Goal: Task Accomplishment & Management: Complete application form

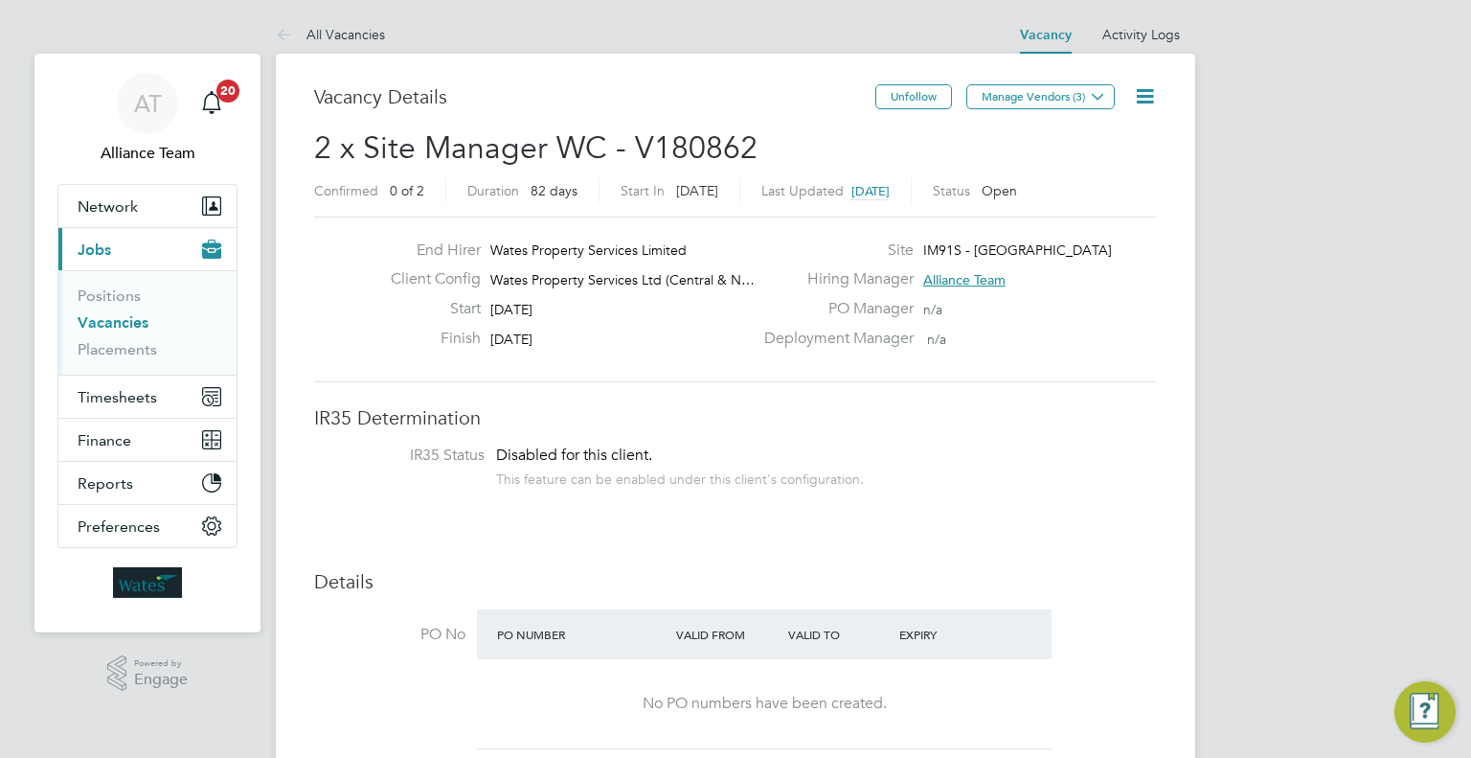
click at [115, 323] on link "Vacancies" at bounding box center [113, 322] width 71 height 18
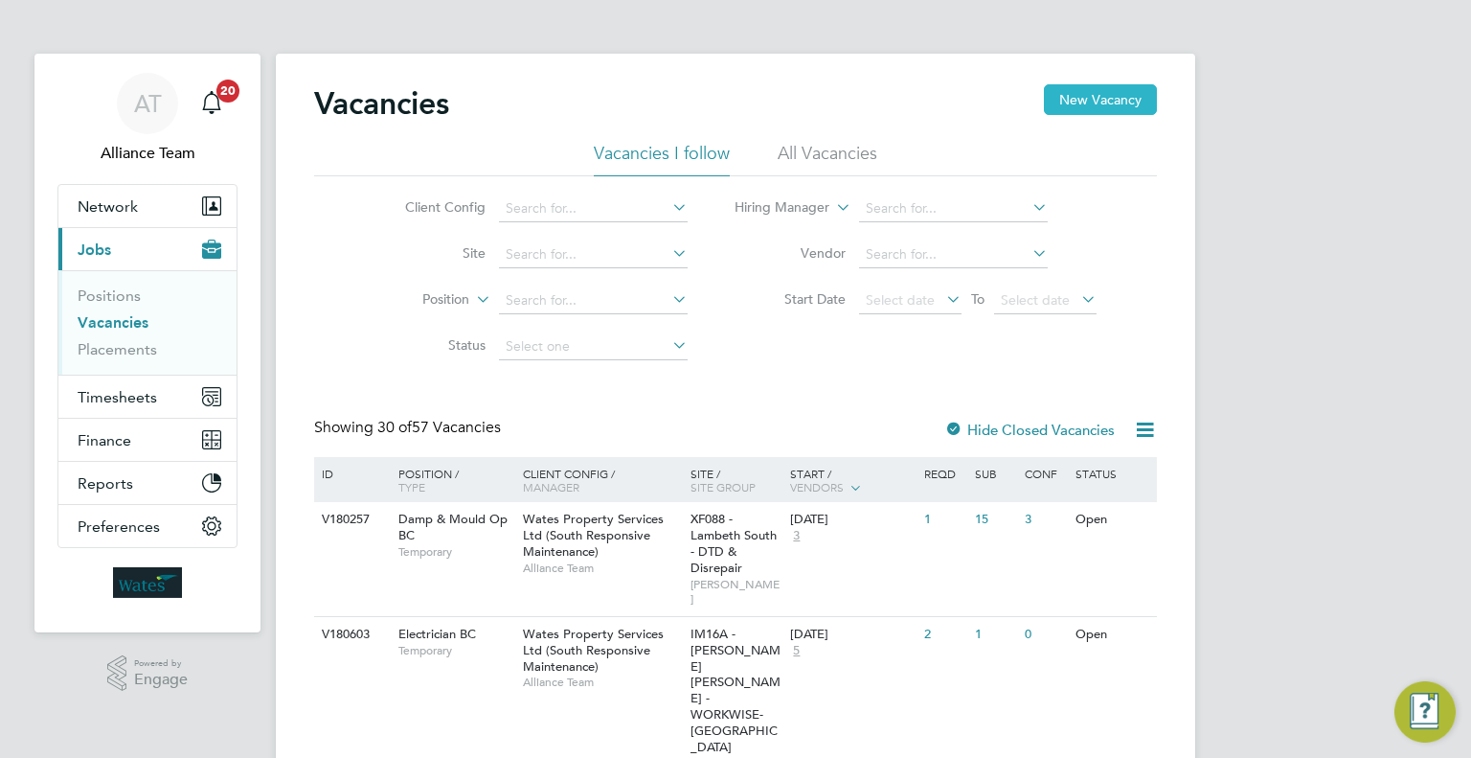
click at [1142, 106] on button "New Vacancy" at bounding box center [1100, 99] width 113 height 31
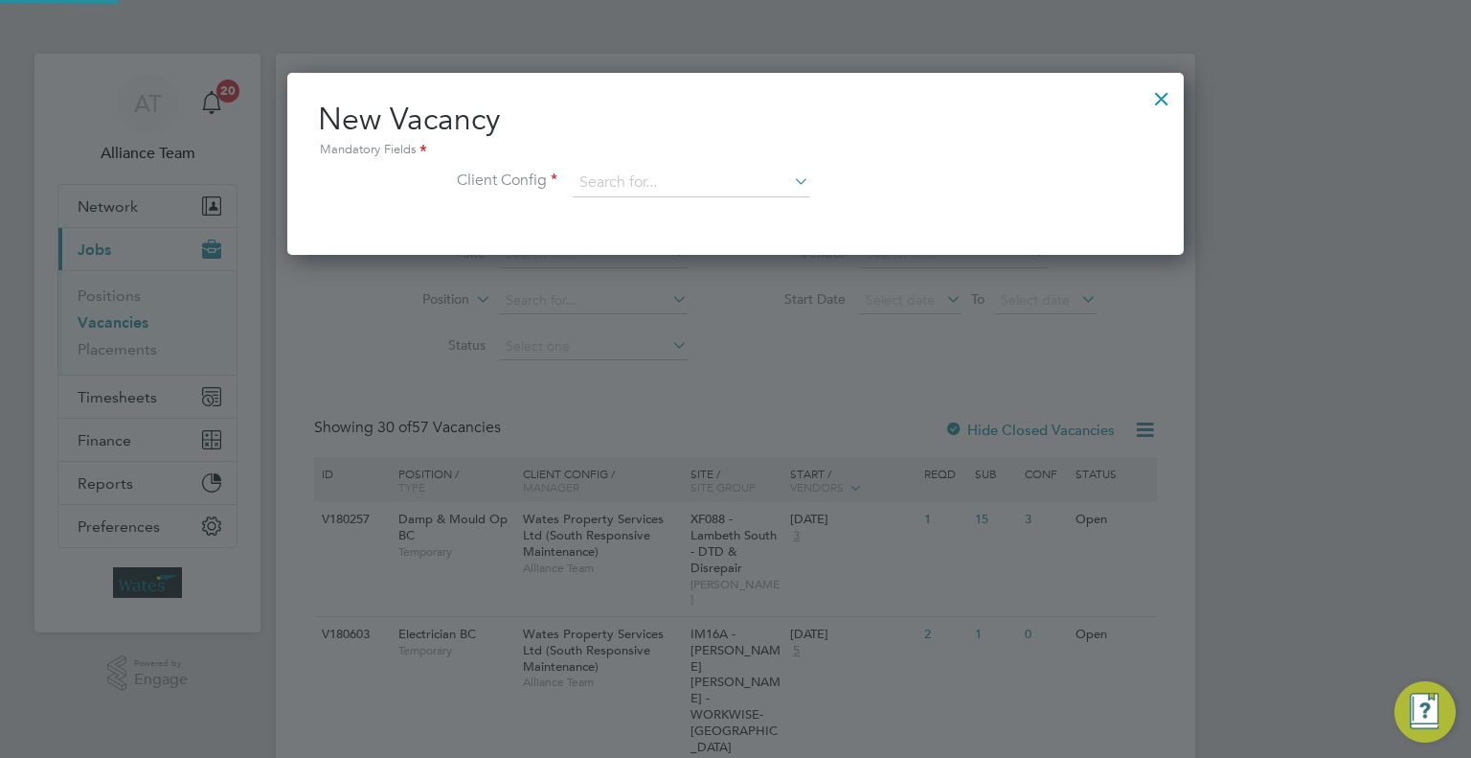
scroll to position [181, 897]
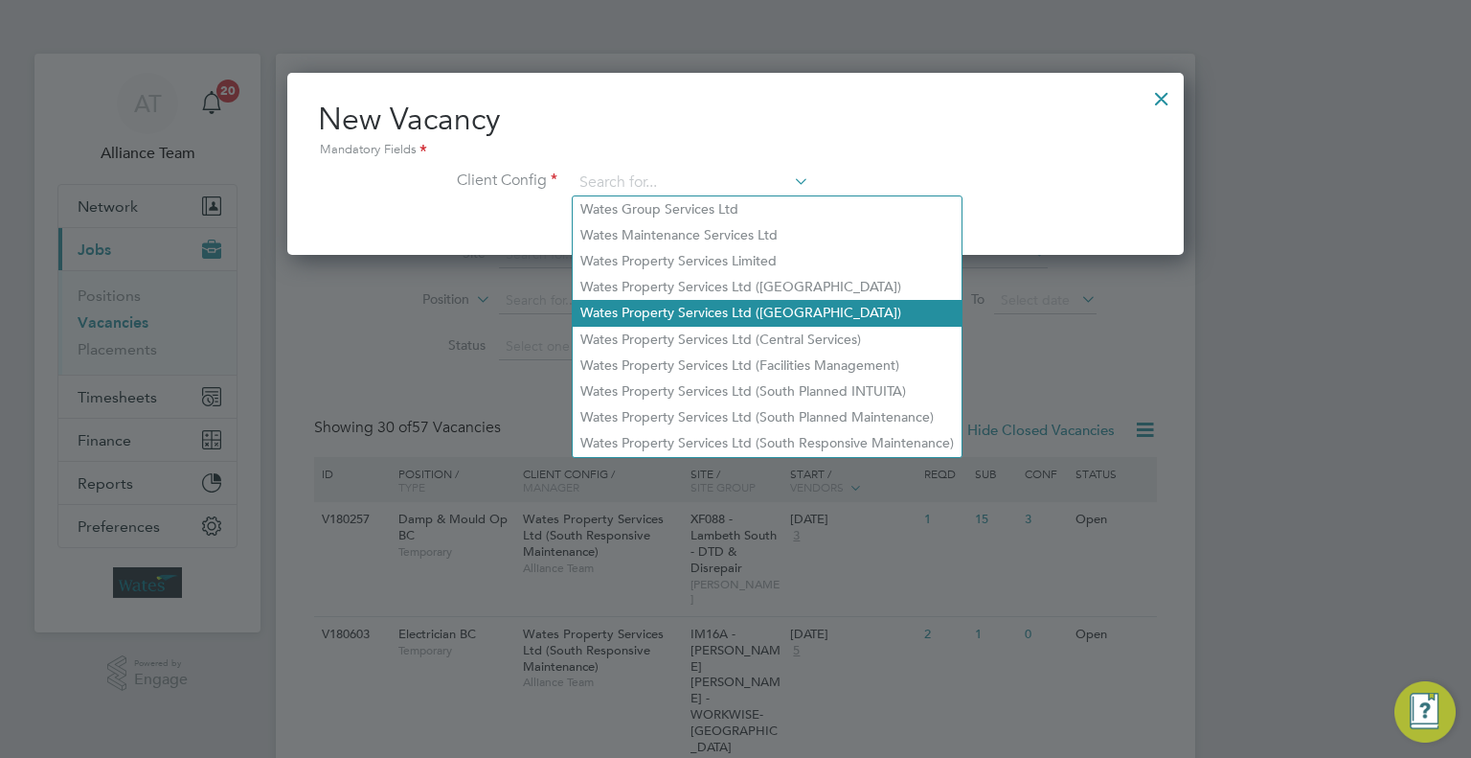
click at [834, 321] on li "Wates Property Services Ltd ([GEOGRAPHIC_DATA])" at bounding box center [767, 313] width 389 height 26
type input "Wates Property Services Ltd ([GEOGRAPHIC_DATA])"
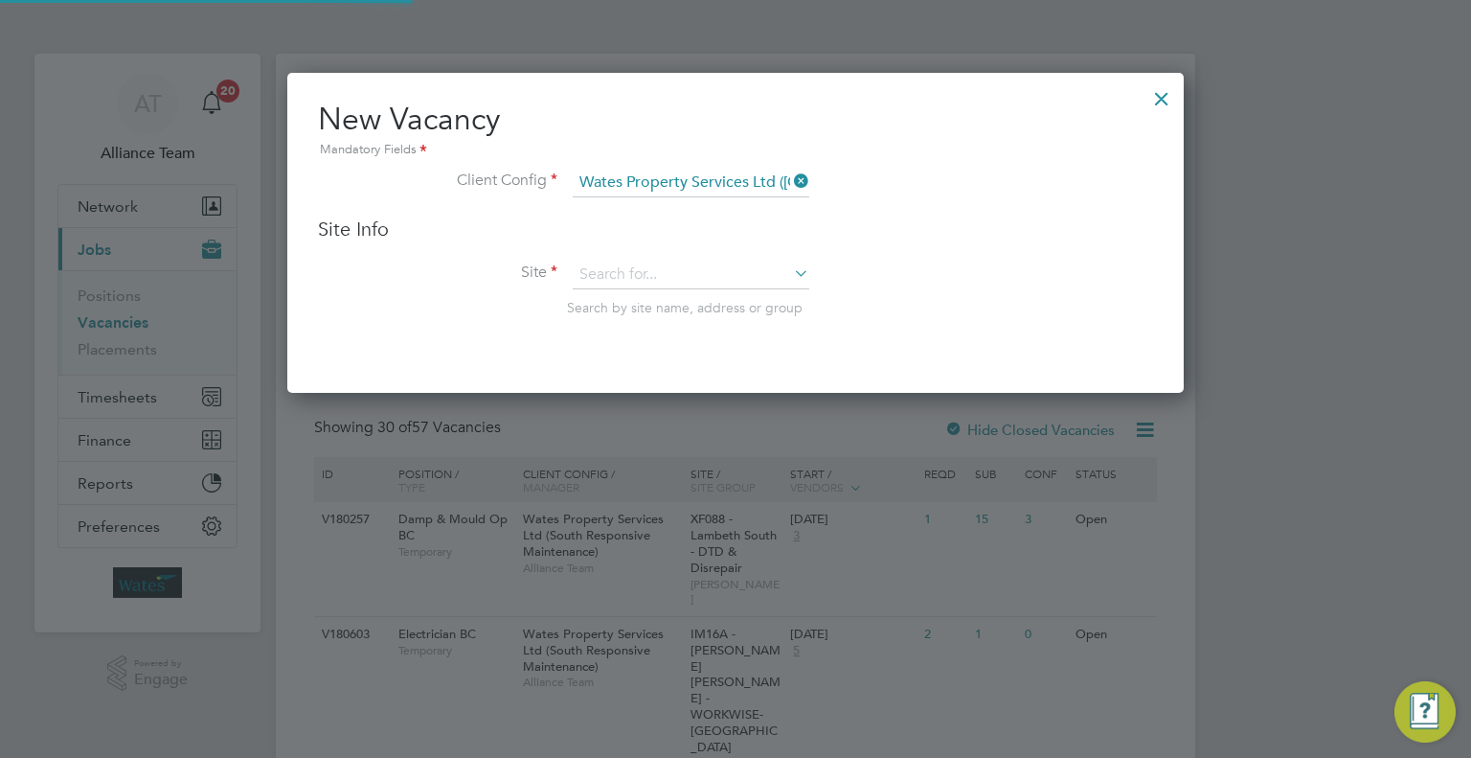
scroll to position [318, 897]
click at [645, 271] on input at bounding box center [691, 275] width 237 height 29
type input "s"
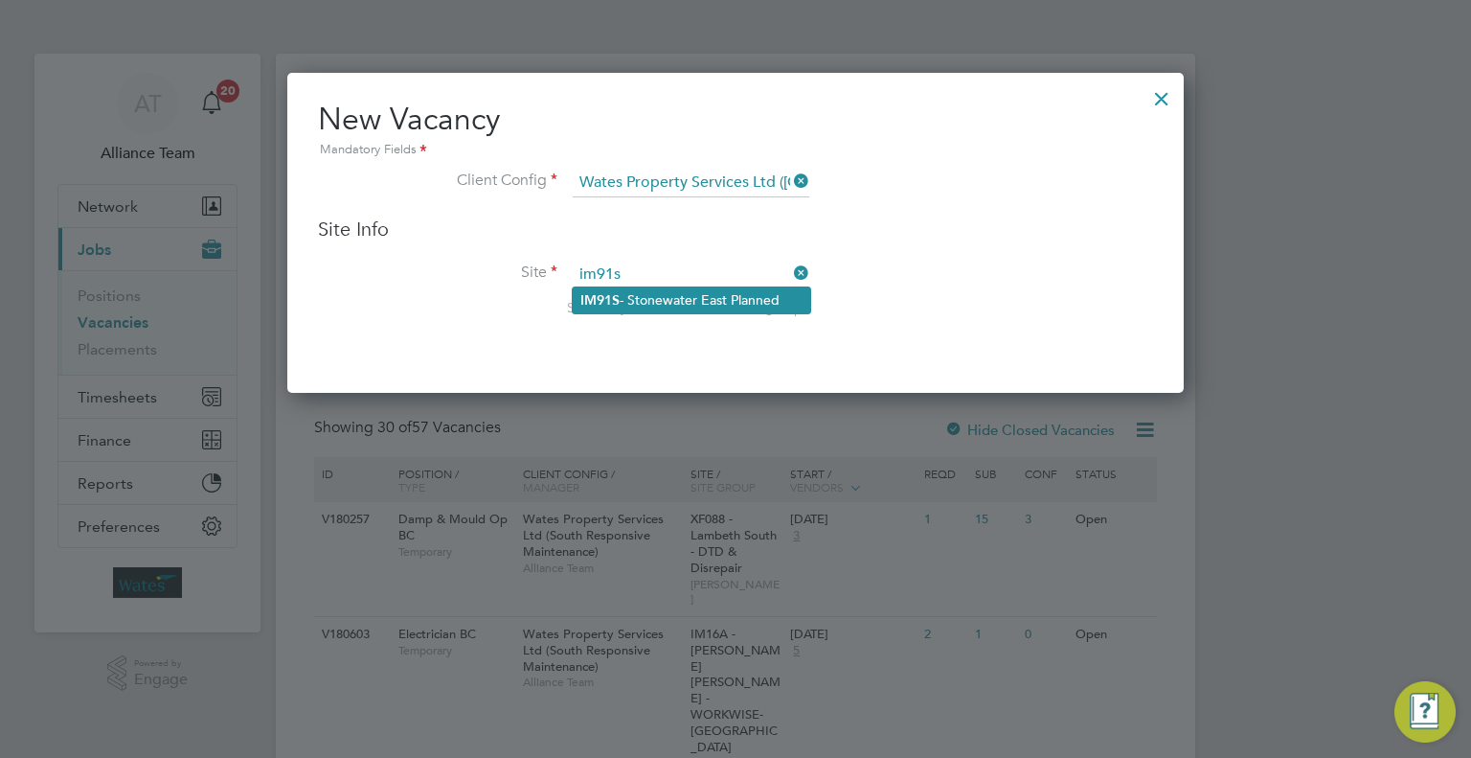
click at [743, 297] on li "IM91S - Stonewater East Planned" at bounding box center [692, 300] width 238 height 26
type input "IM91S - Stonewater East Planned"
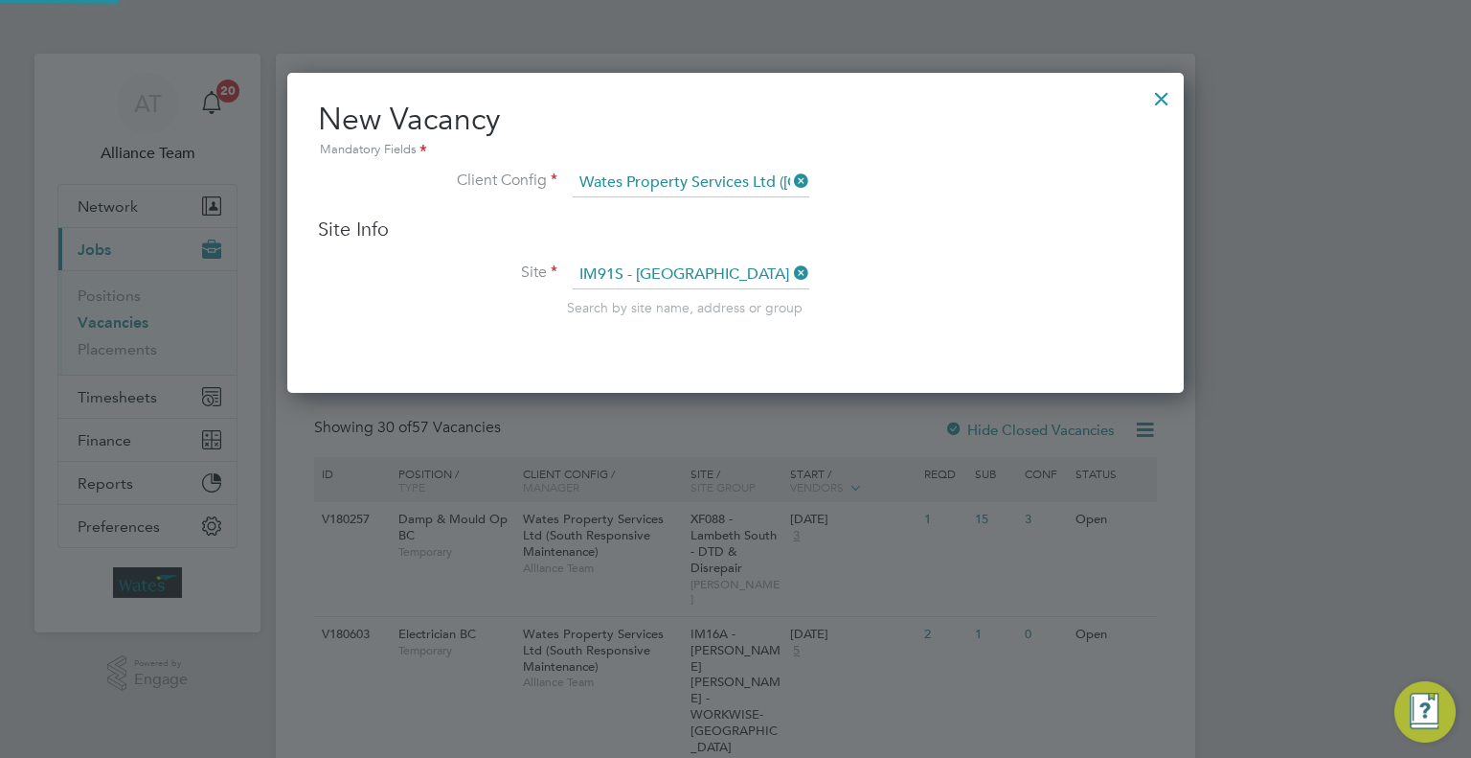
scroll to position [708, 897]
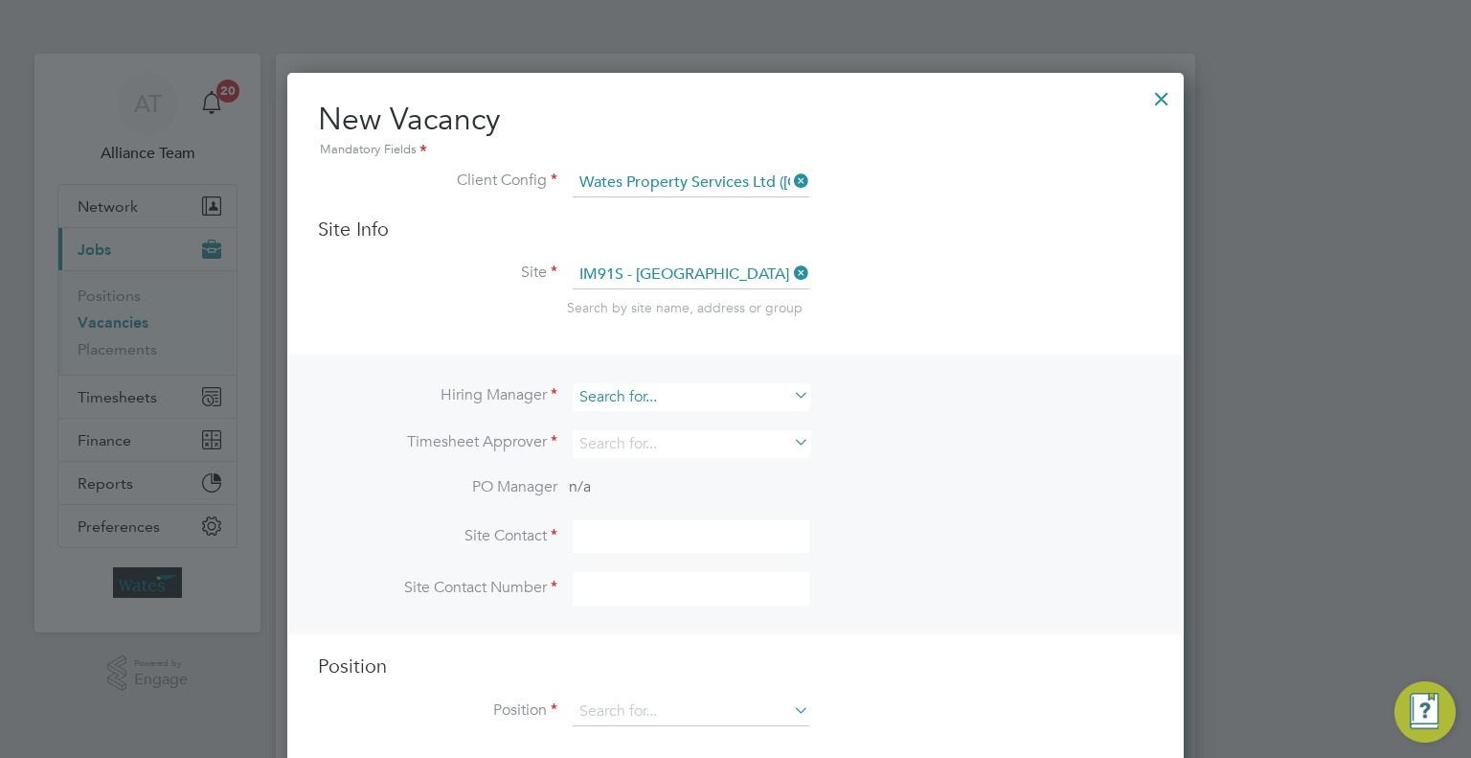
click at [640, 383] on input at bounding box center [691, 397] width 237 height 28
click at [683, 464] on li "All iance Team" at bounding box center [699, 473] width 253 height 26
type input "Alliance Team"
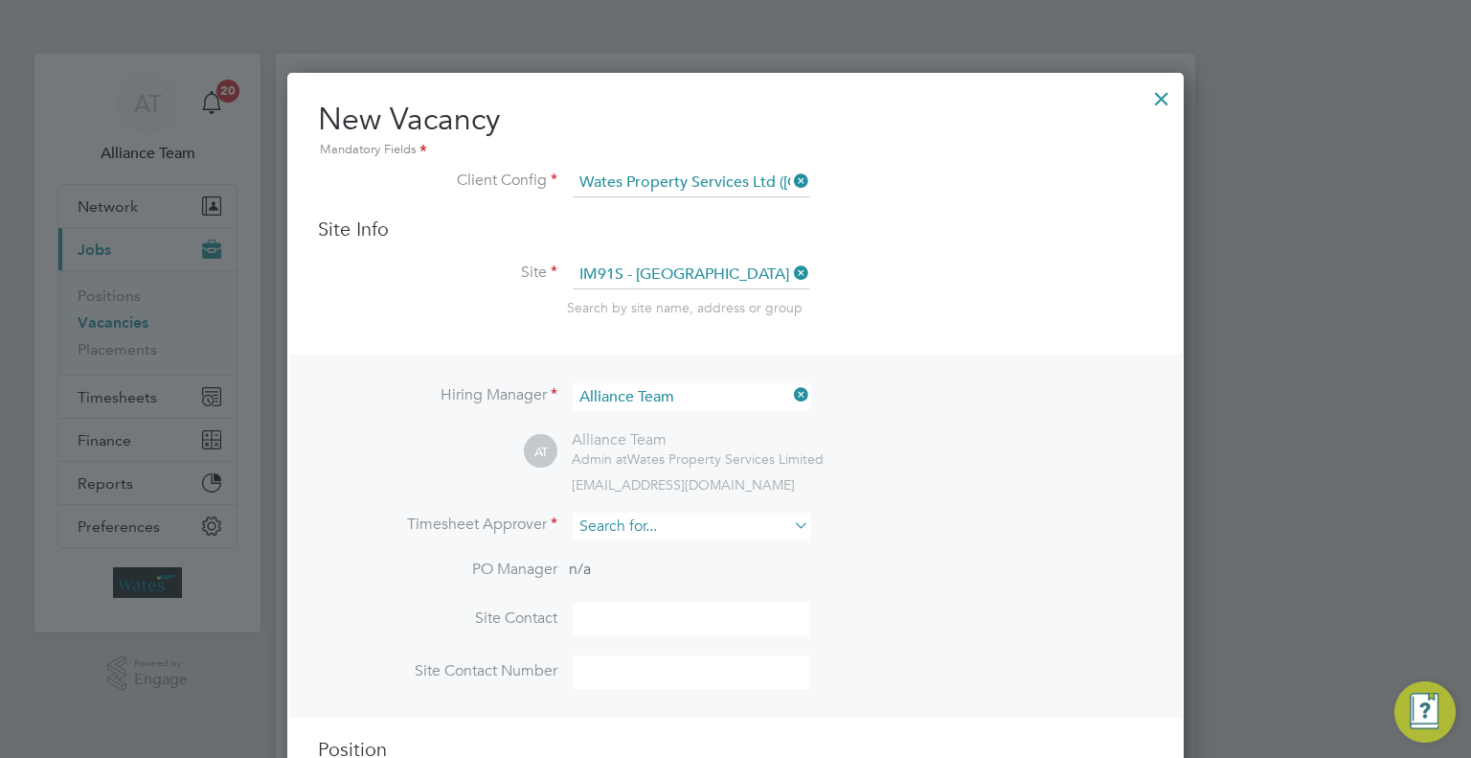
click at [626, 523] on input at bounding box center [691, 526] width 237 height 28
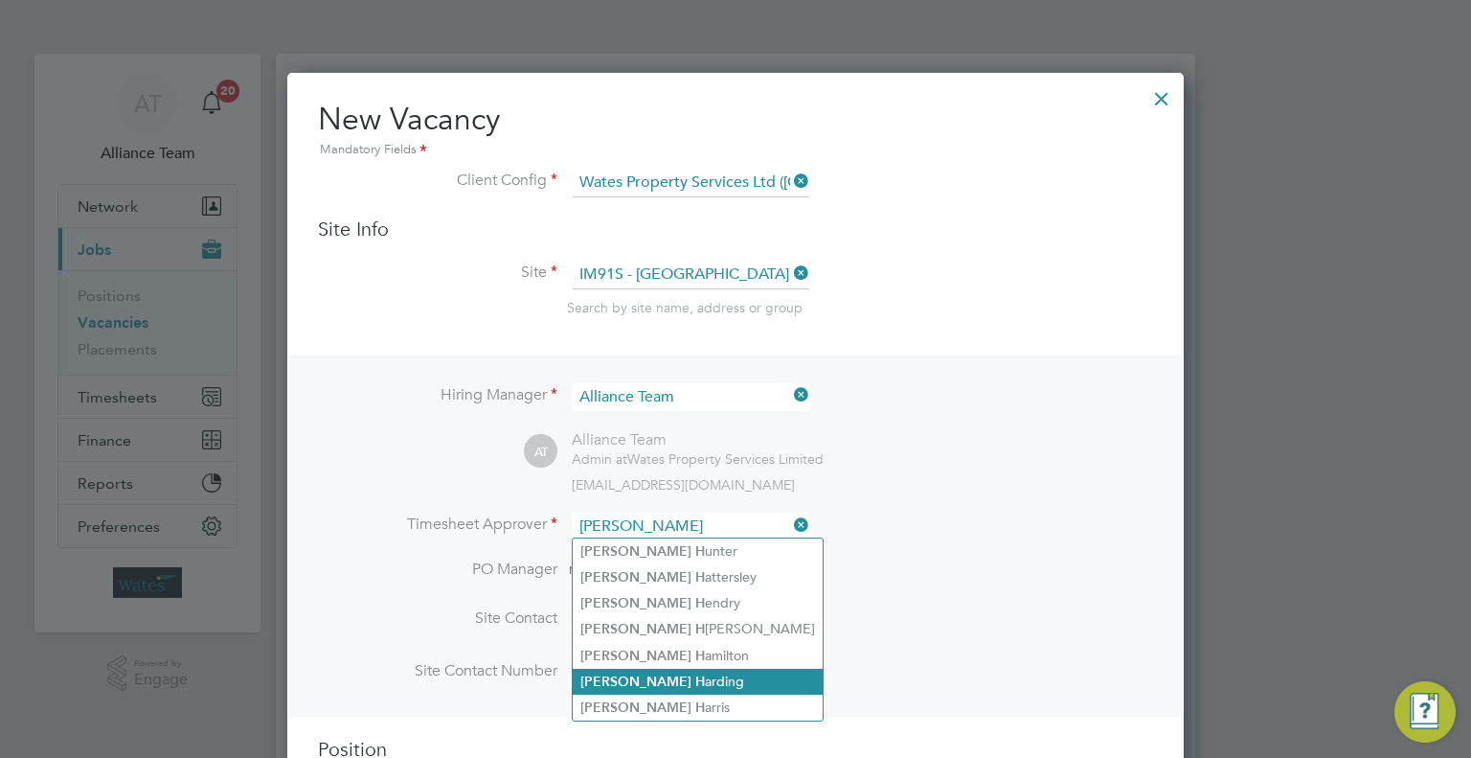
click at [665, 673] on li "James H arding" at bounding box center [698, 681] width 250 height 26
type input "James Harding"
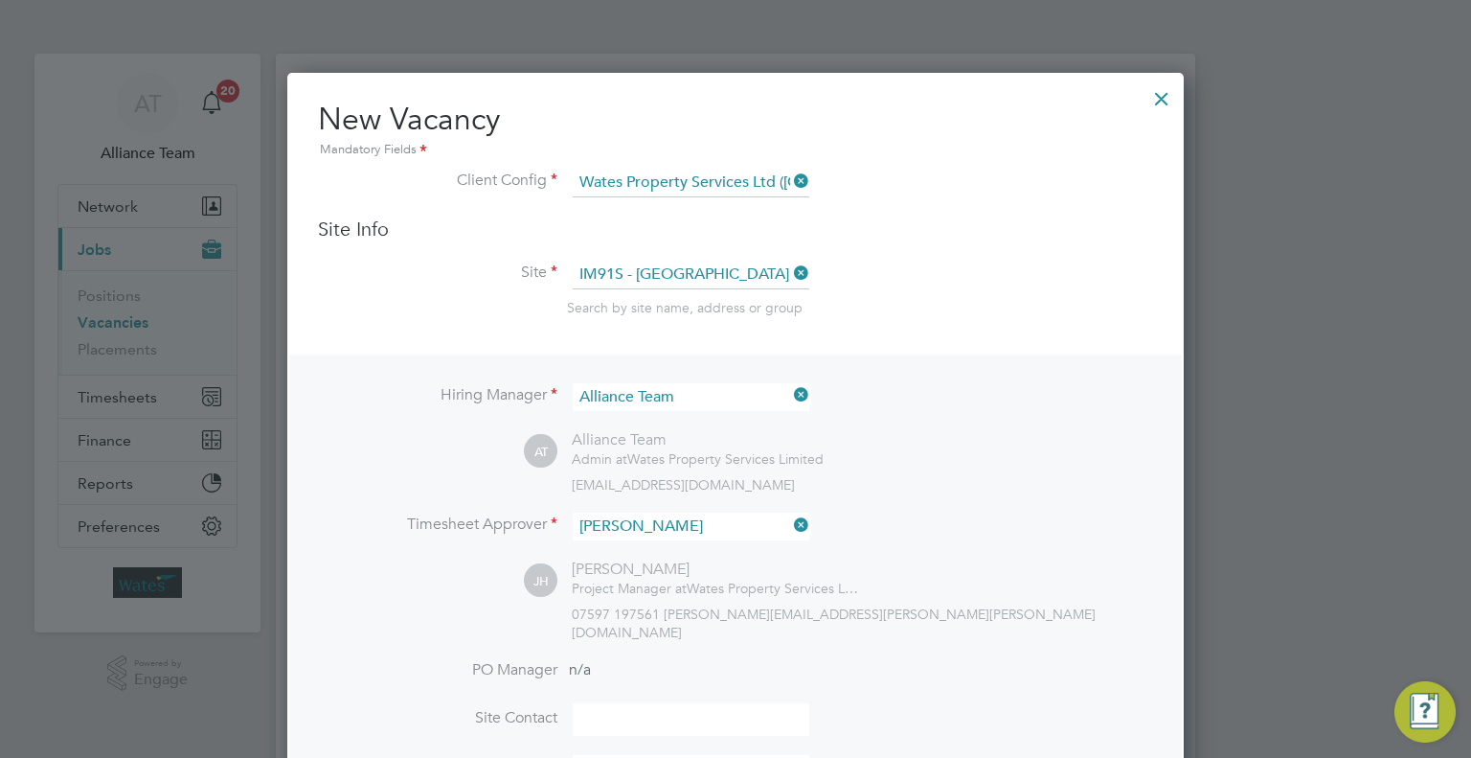
scroll to position [875, 897]
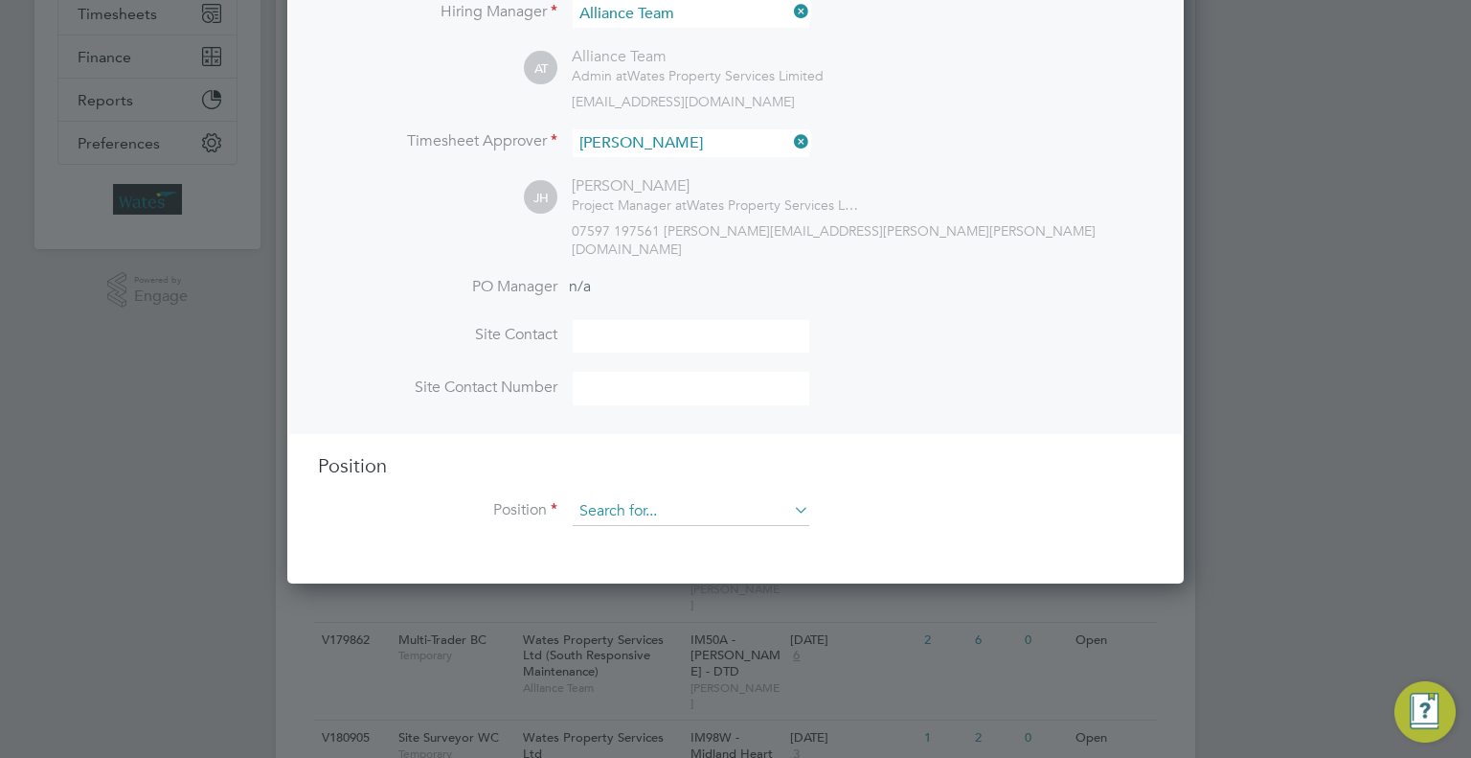
click at [637, 497] on input at bounding box center [691, 511] width 237 height 29
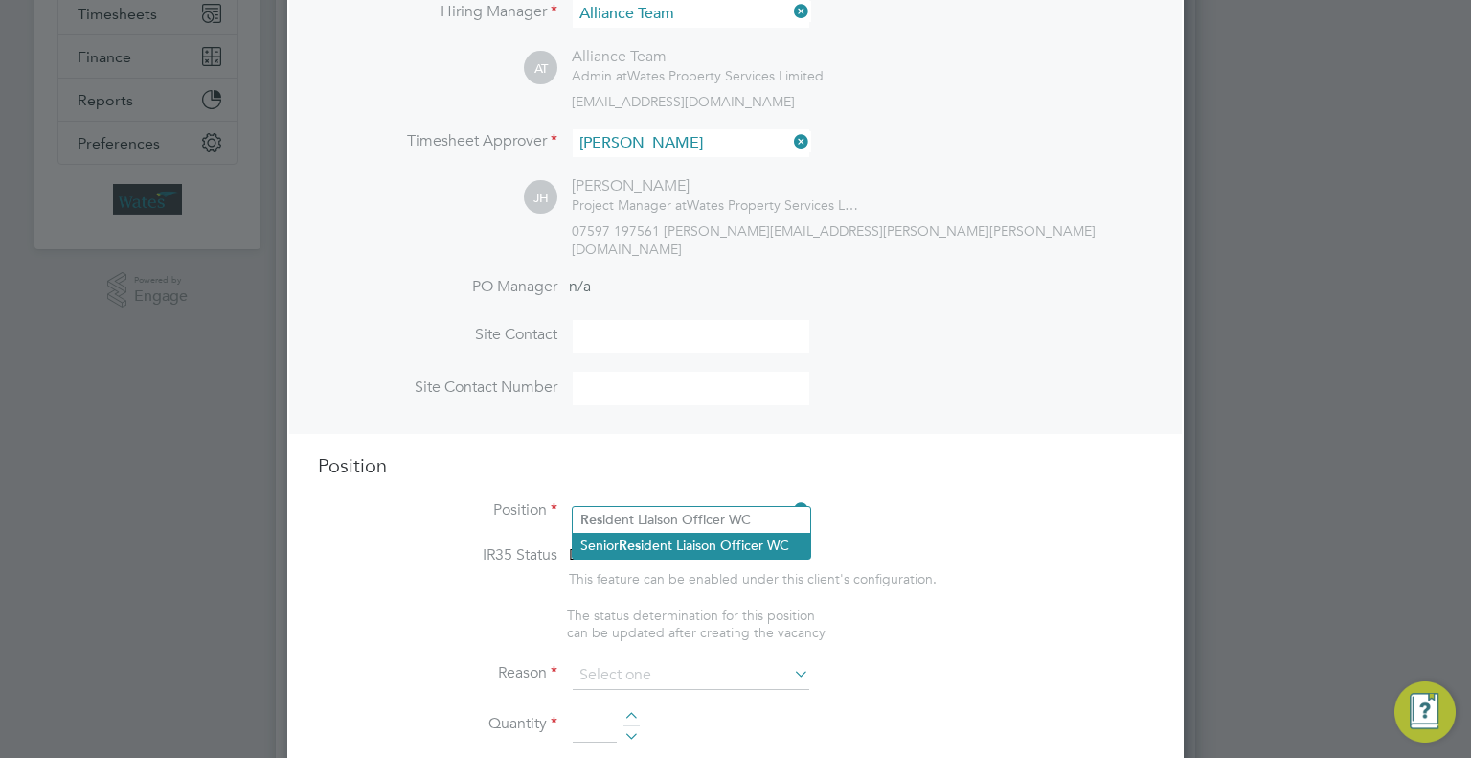
type input "res"
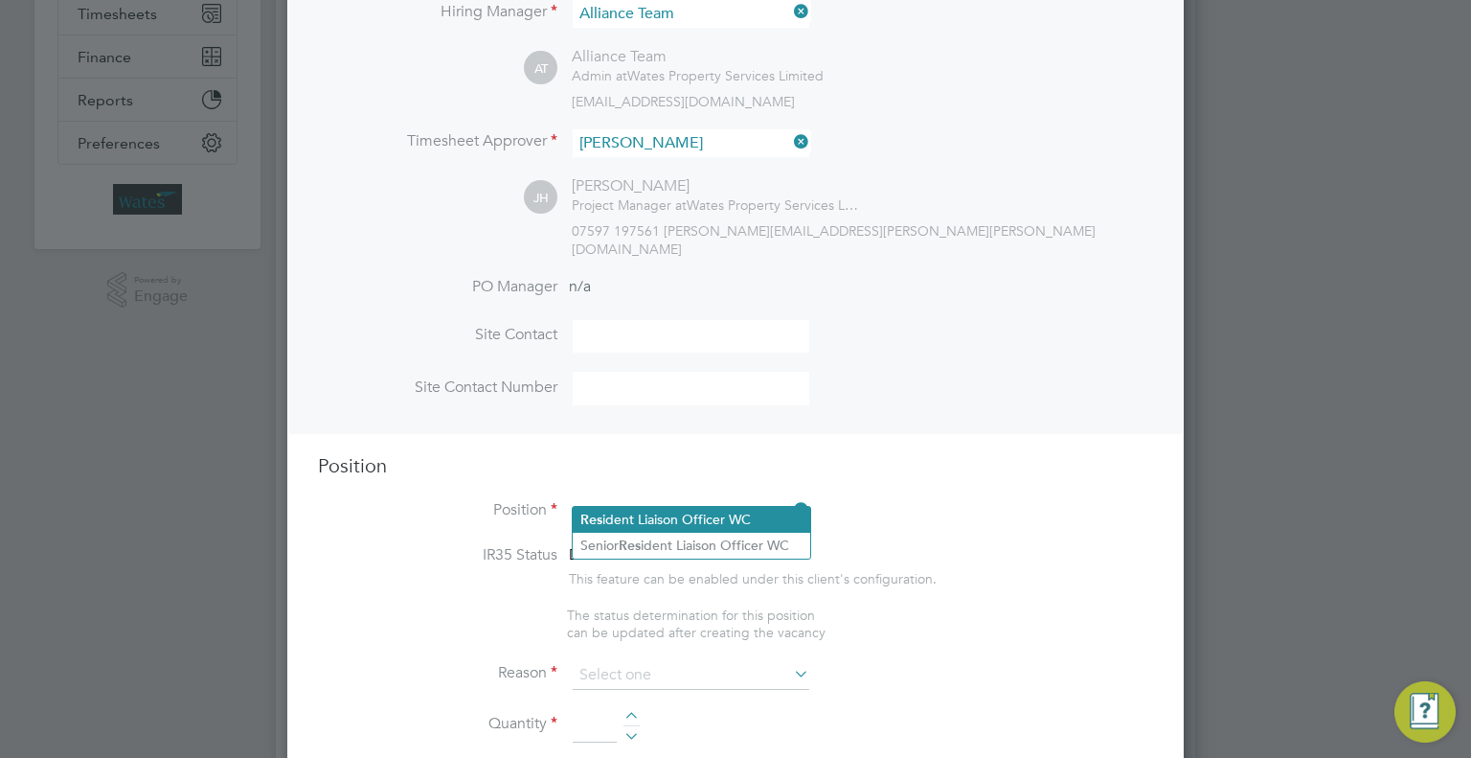
click at [658, 529] on ul "Res ident Liaison Officer WC Senior Res ident Liaison Officer WC" at bounding box center [691, 533] width 239 height 54
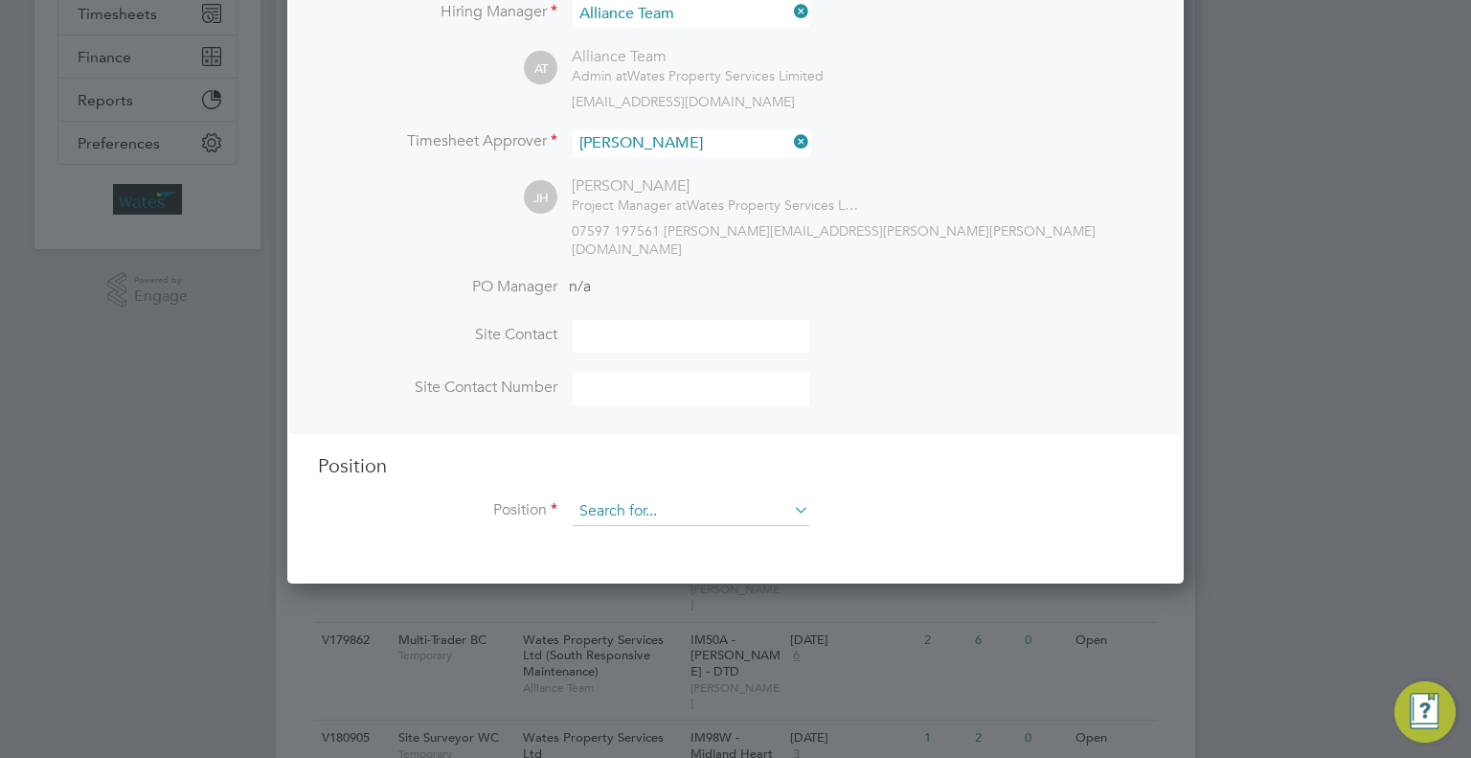
click at [657, 497] on input at bounding box center [691, 511] width 237 height 29
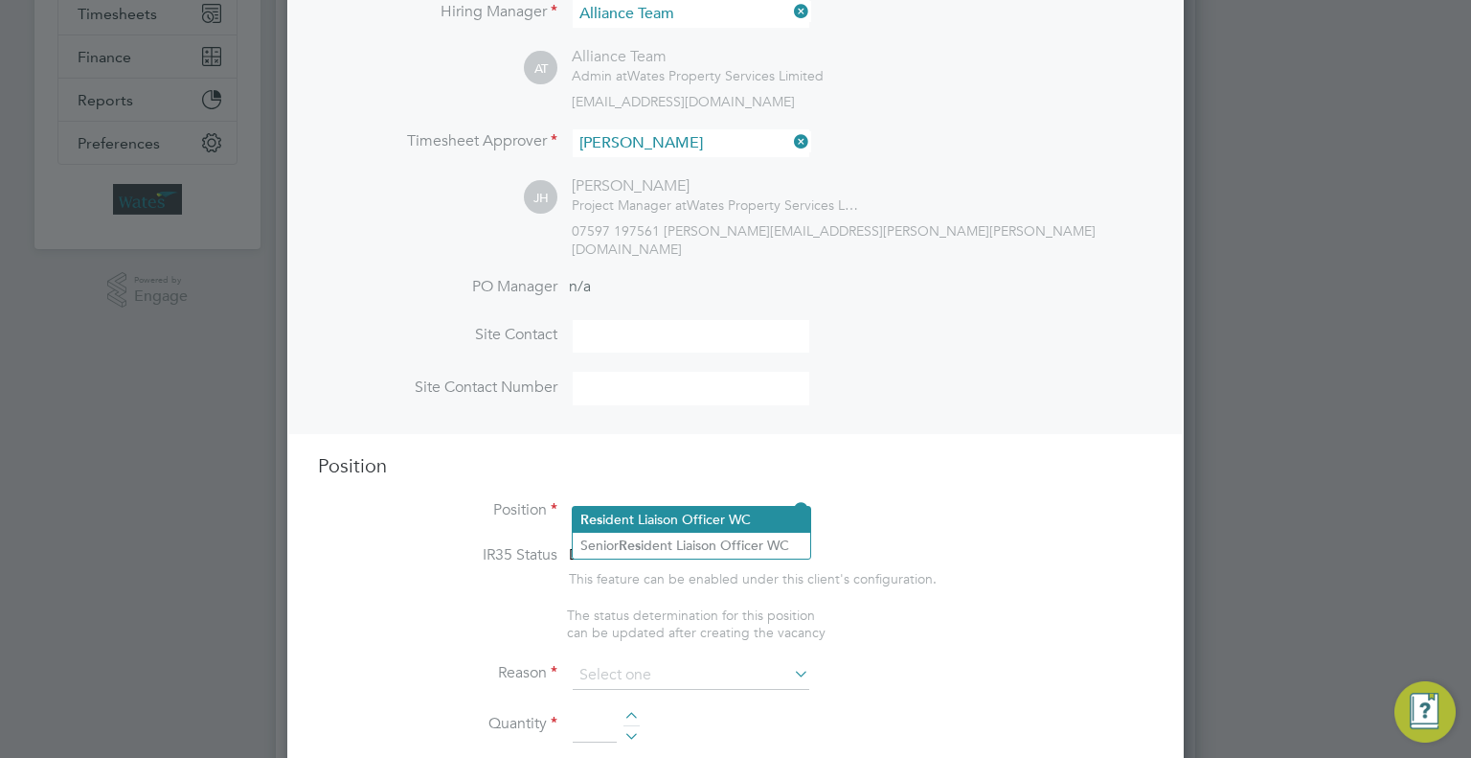
click at [667, 513] on li "Res ident Liaison Officer WC" at bounding box center [692, 520] width 238 height 26
type input "Resident Liaison Officer WC"
type textarea "Resident Liaision Officer"
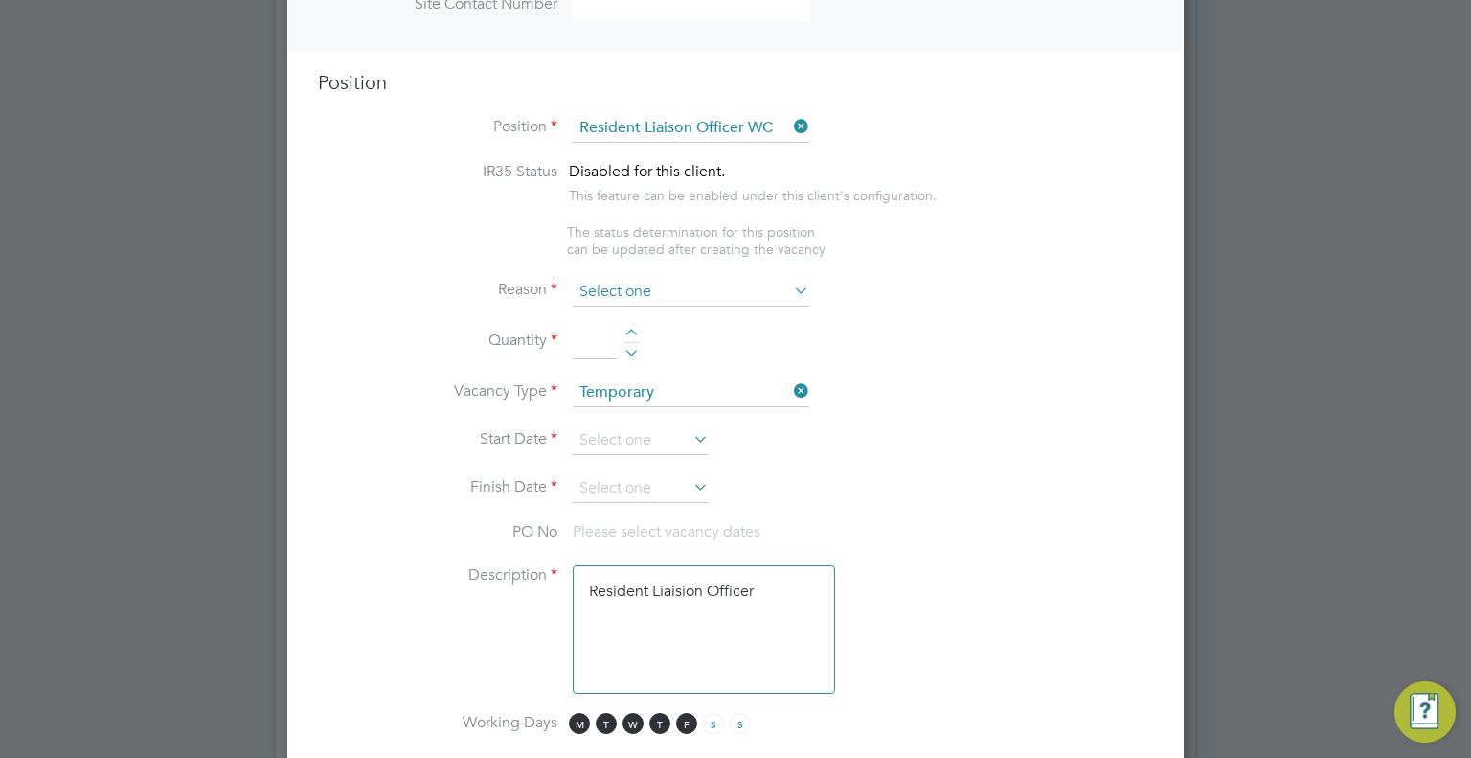
click at [603, 278] on input at bounding box center [691, 292] width 237 height 29
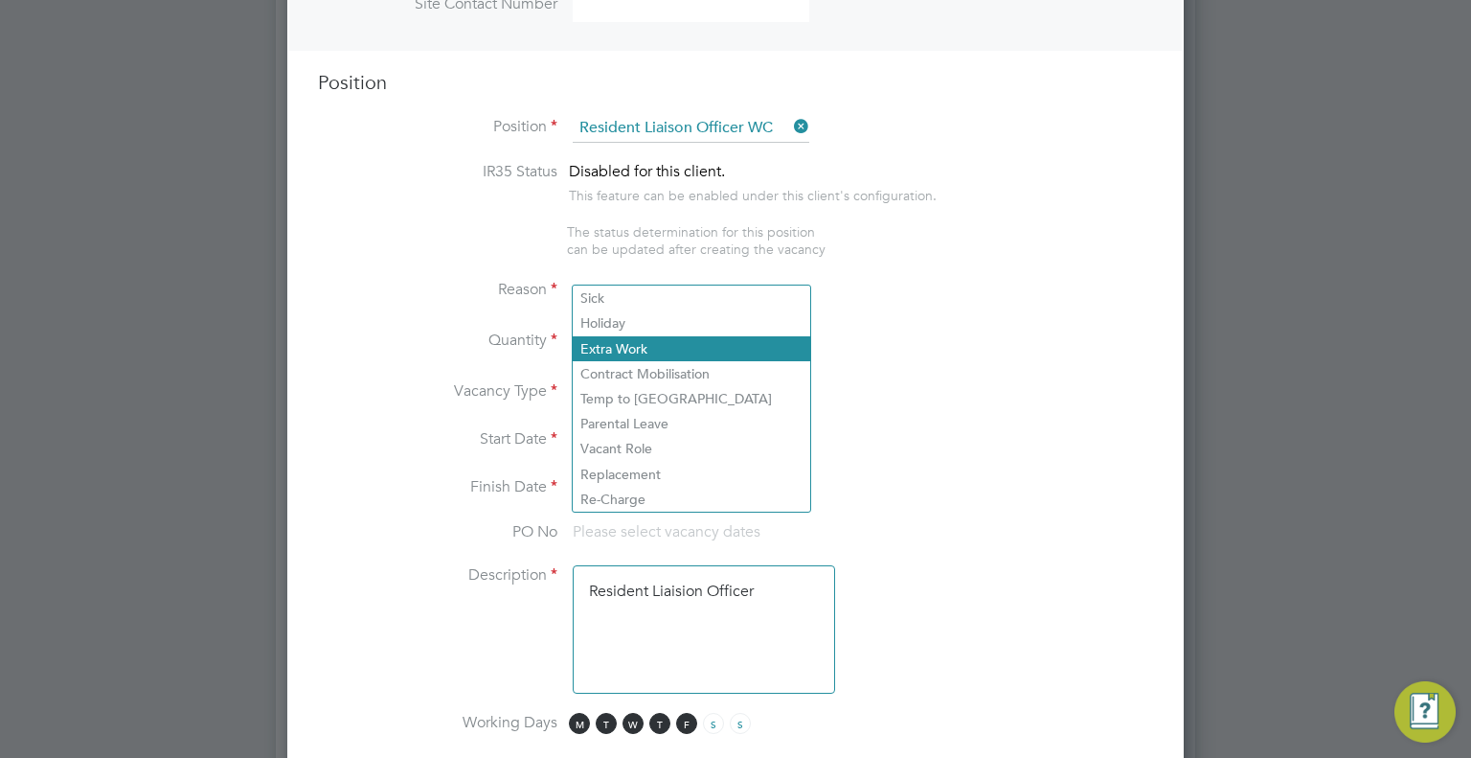
click at [599, 357] on li "Extra Work" at bounding box center [692, 348] width 238 height 25
type input "Extra Work"
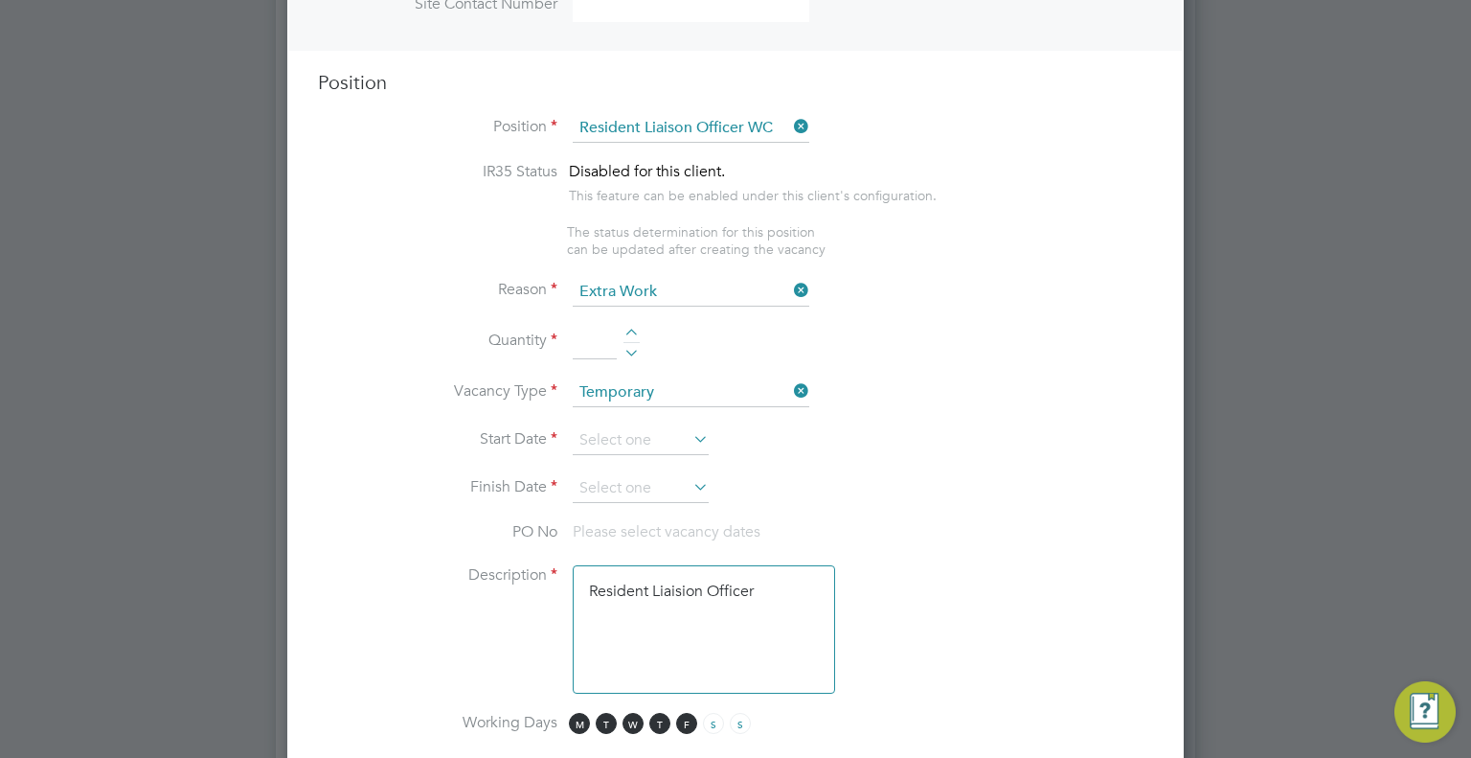
click at [595, 341] on li "Quantity" at bounding box center [735, 353] width 835 height 54
click at [590, 328] on input at bounding box center [595, 343] width 44 height 34
type input "1"
click at [607, 426] on input at bounding box center [641, 440] width 136 height 29
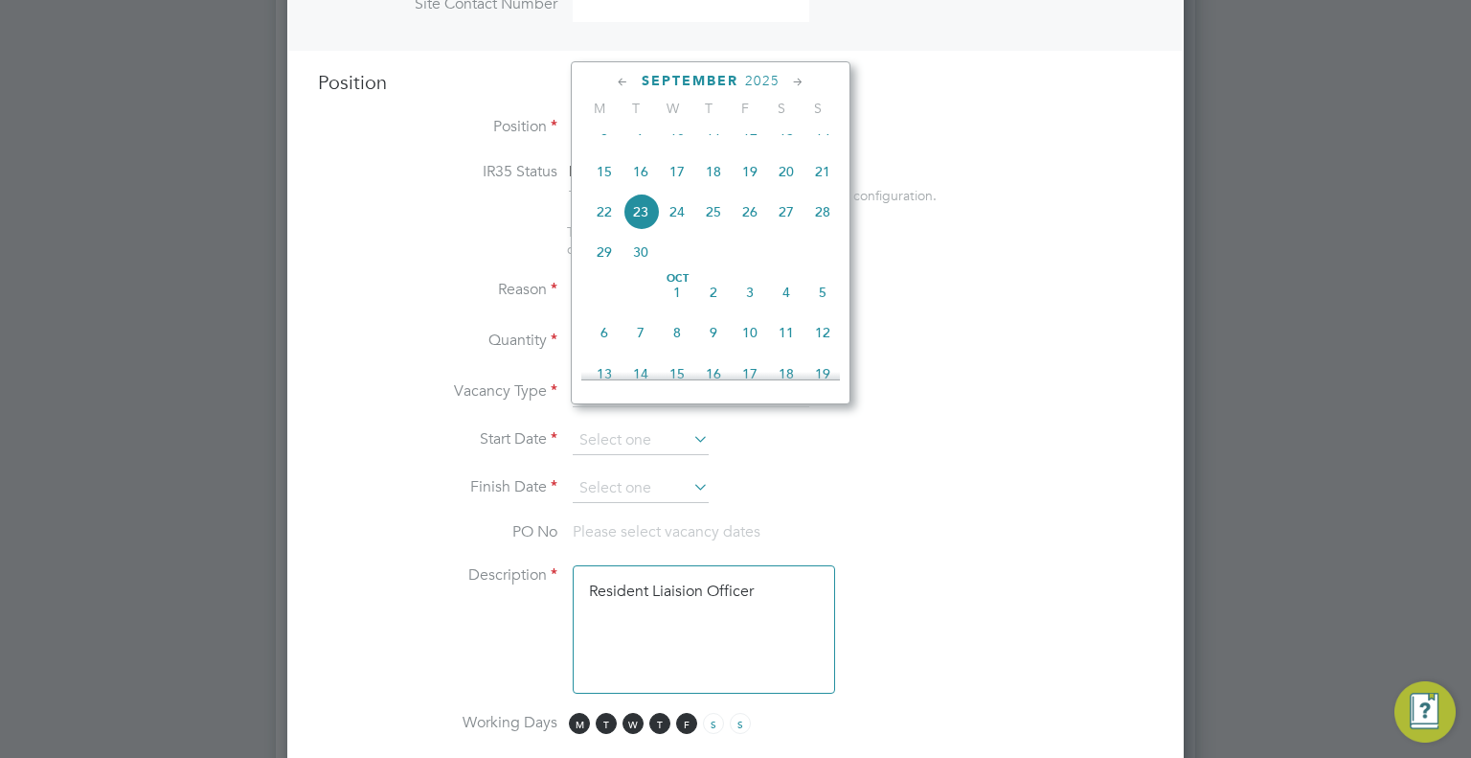
click at [605, 351] on span "6" at bounding box center [604, 332] width 36 height 36
type input "06 Oct 2025"
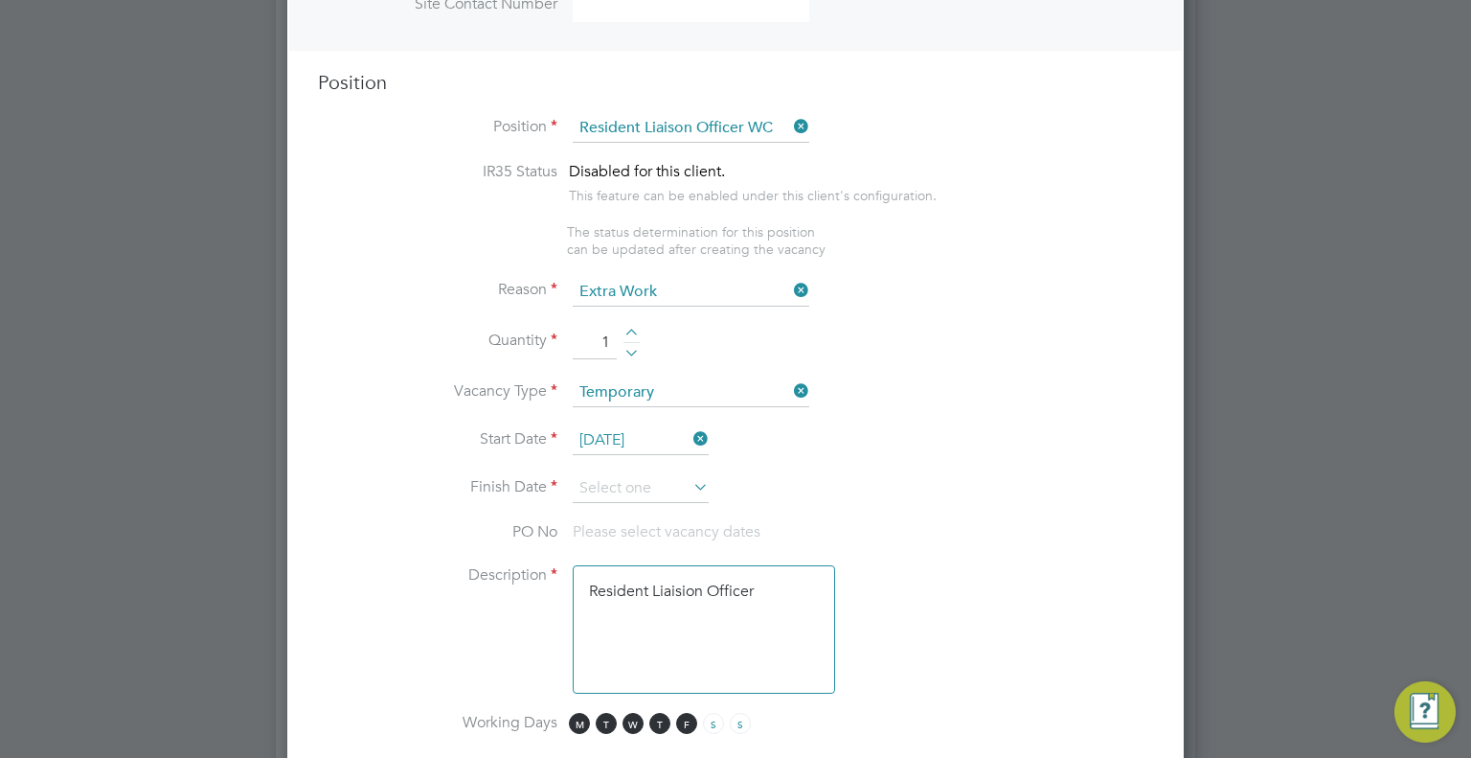
scroll to position [862, 0]
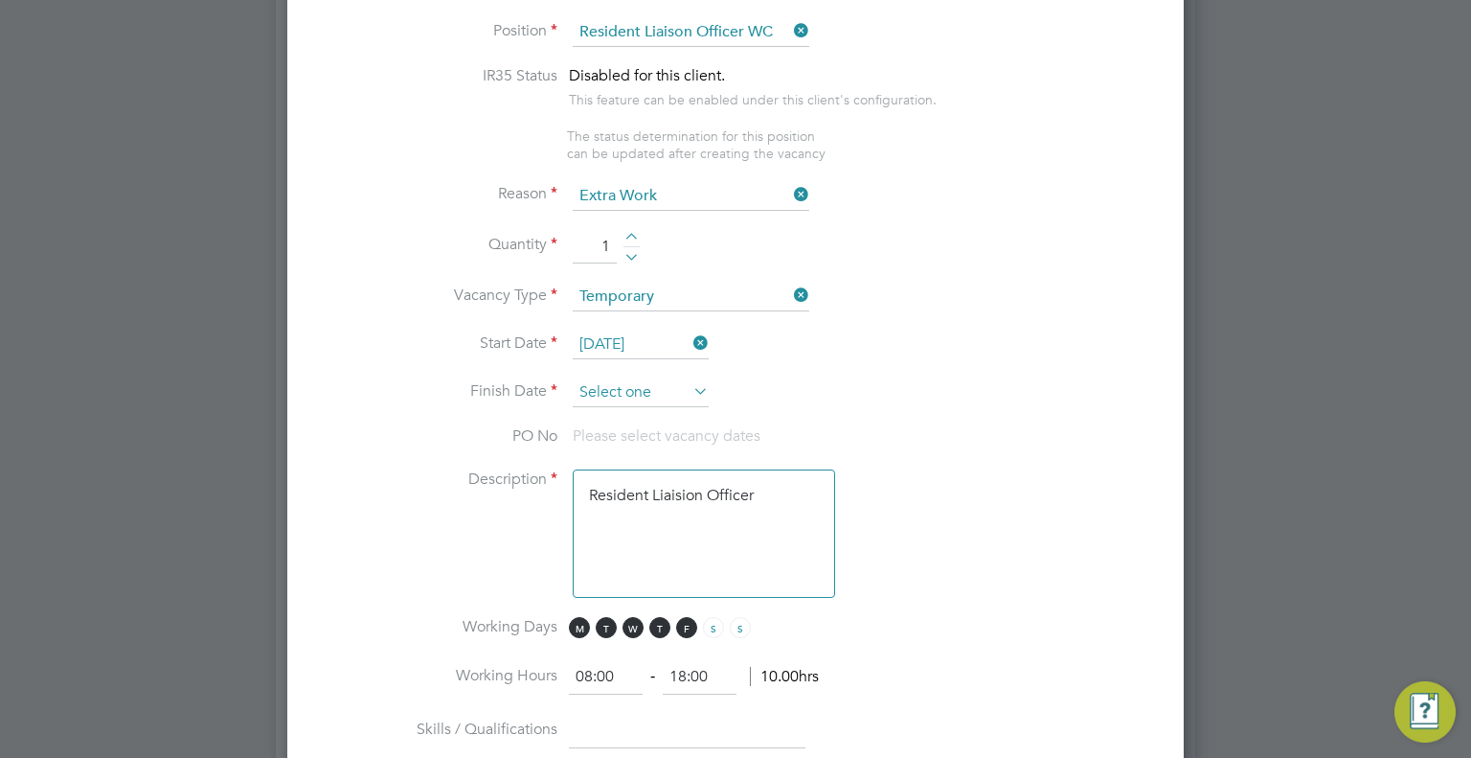
click at [624, 378] on input at bounding box center [641, 392] width 136 height 29
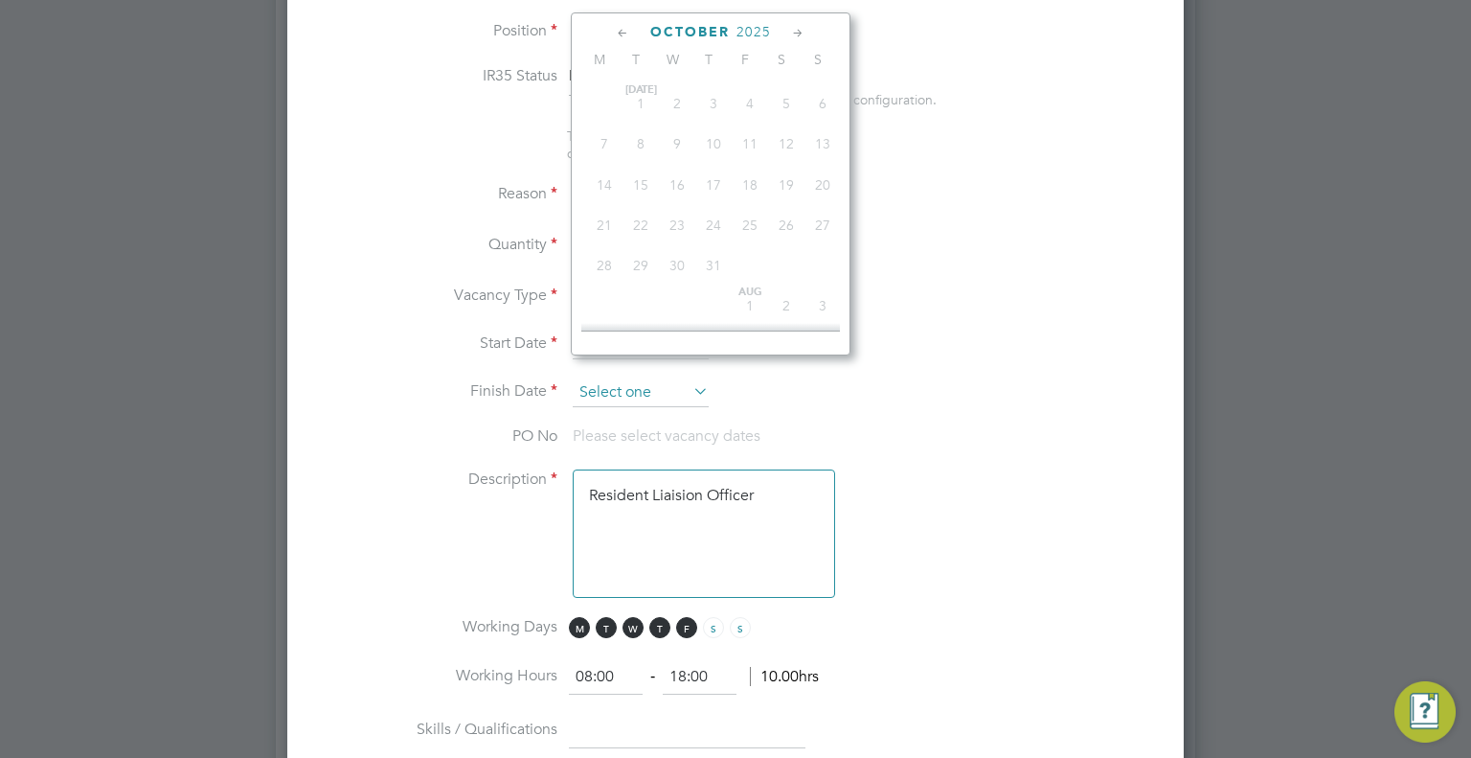
scroll to position [583, 0]
click at [803, 30] on icon at bounding box center [798, 33] width 18 height 21
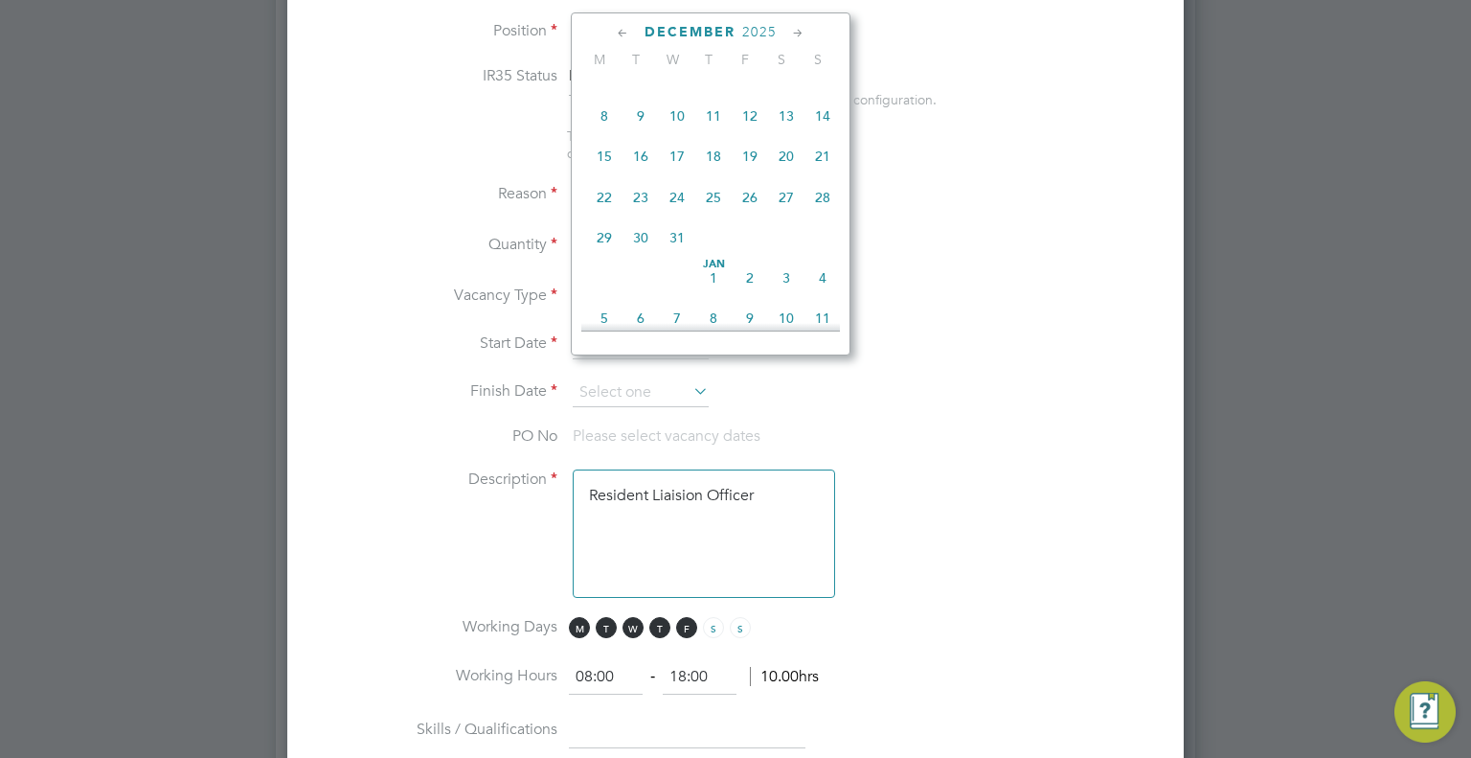
scroll to position [1247, 0]
click at [751, 249] on span "30" at bounding box center [750, 231] width 36 height 36
type input "30 Jan 2026"
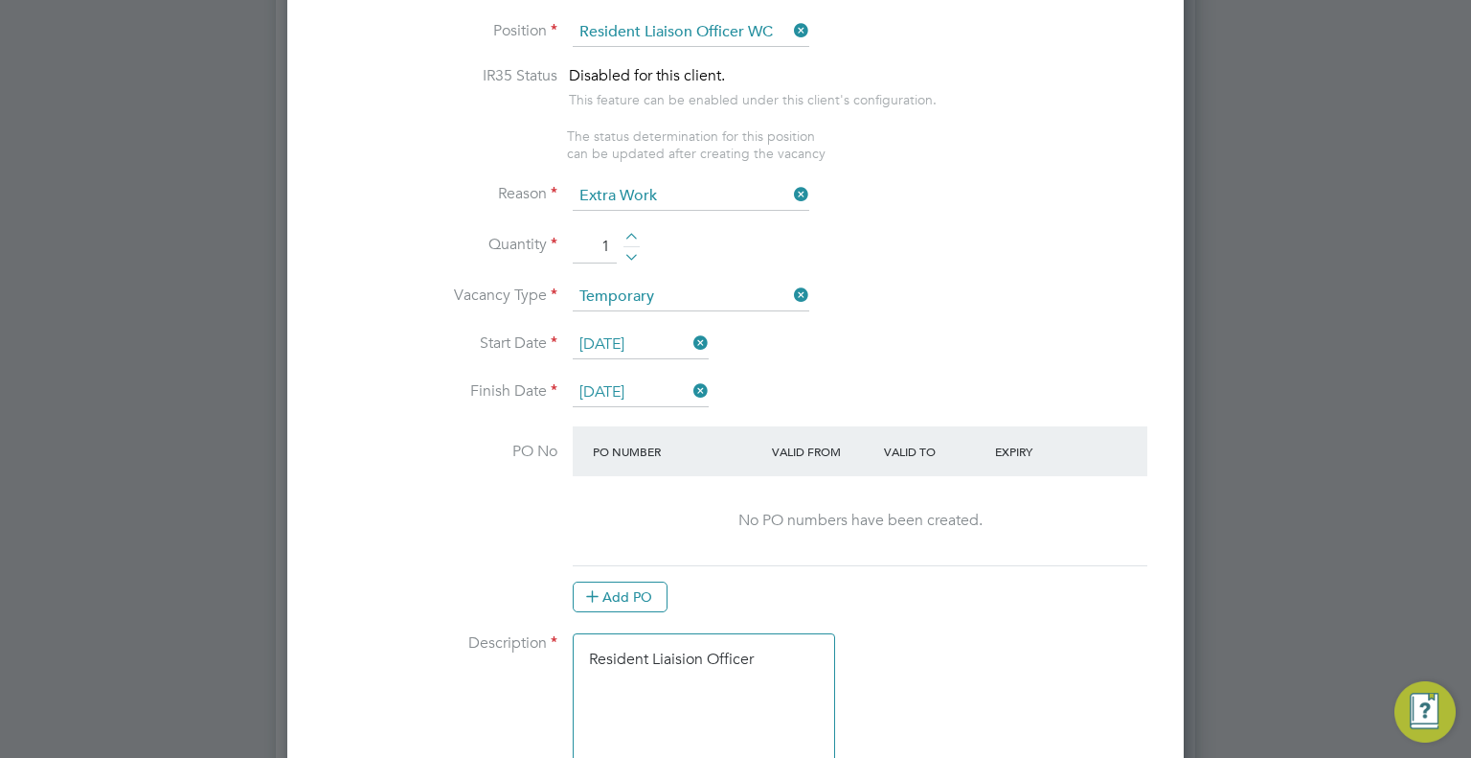
click at [797, 633] on textarea "Resident Liaision Officer" at bounding box center [704, 697] width 262 height 128
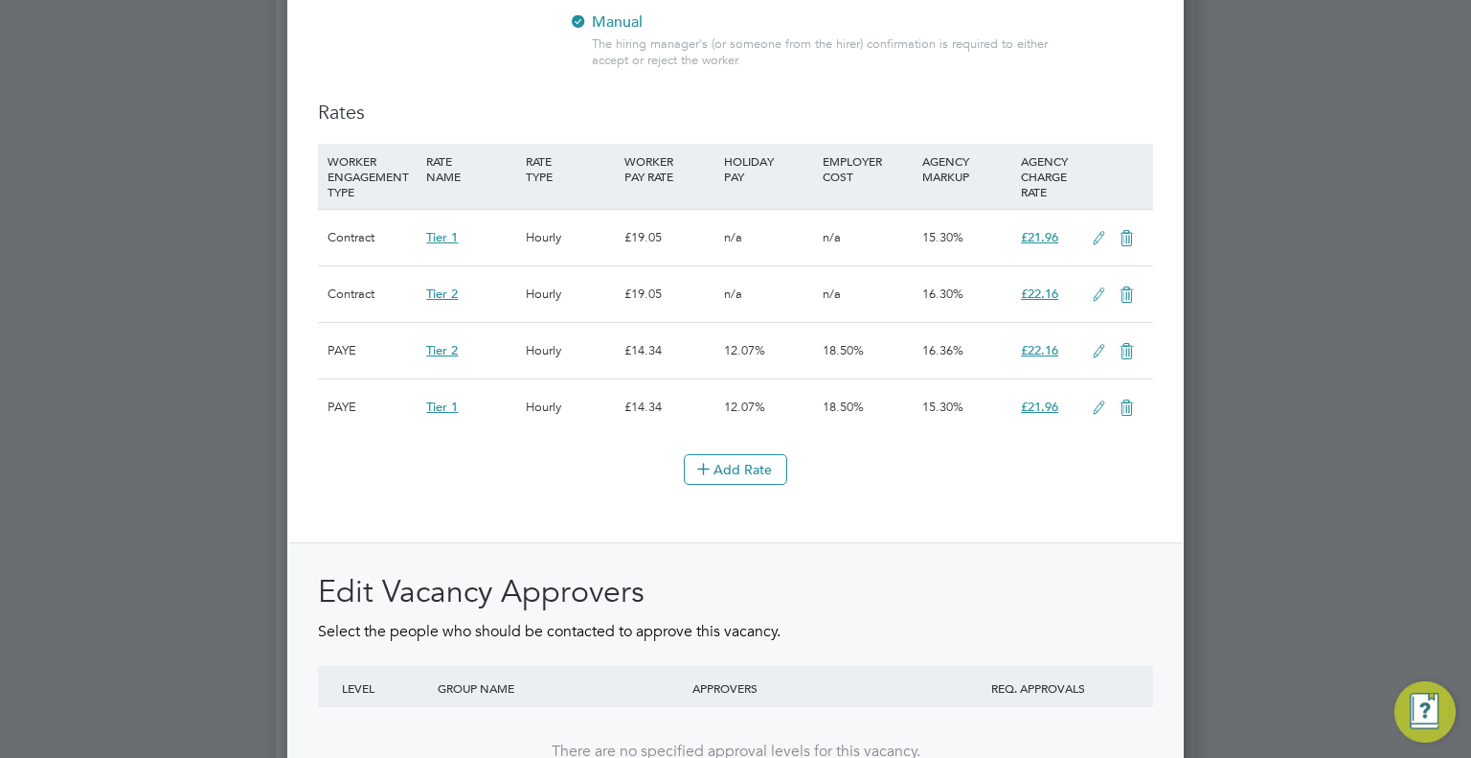
scroll to position [2394, 0]
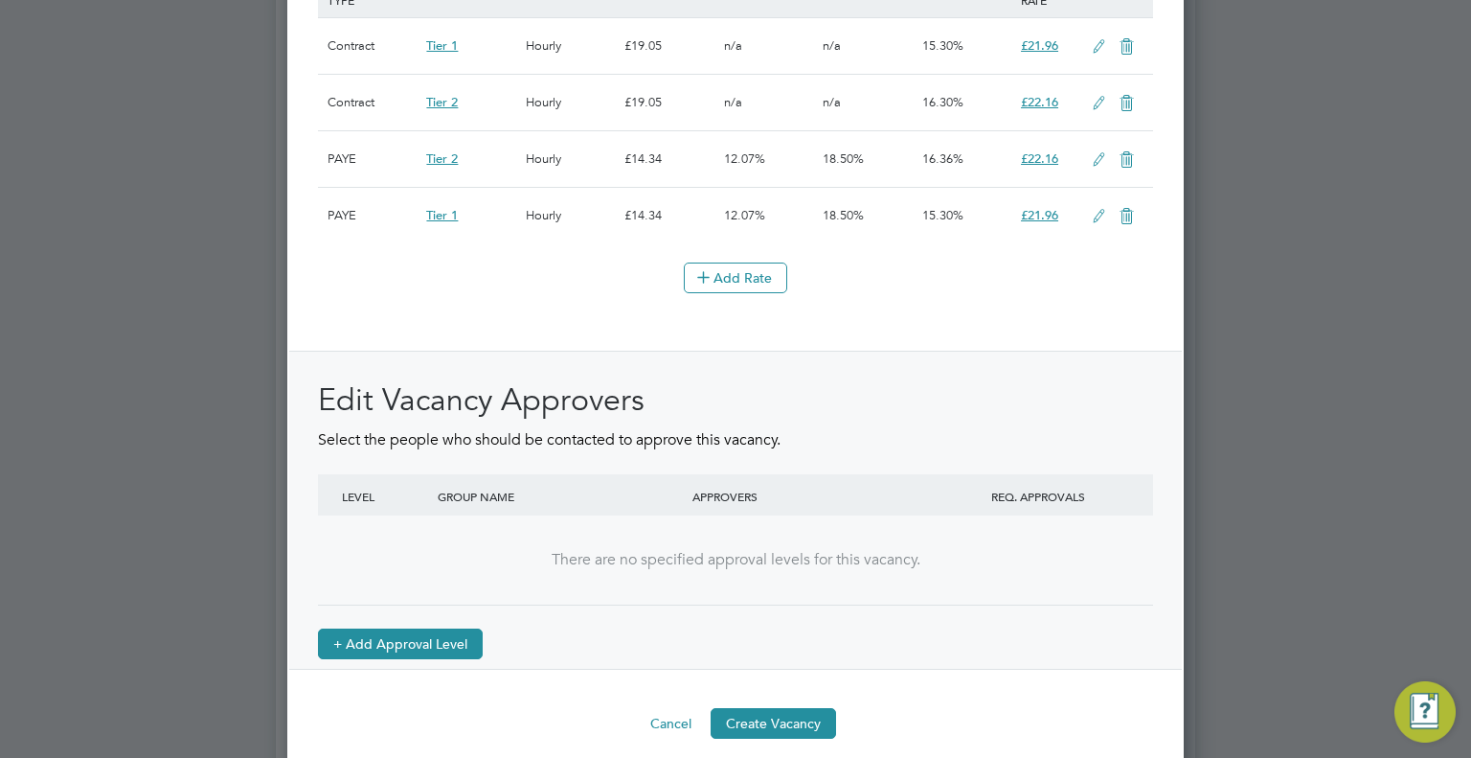
type textarea "Resident Liaision Officer ongoing T2P K&B Works some SHDF Need to drive Opal Co…"
click at [385, 643] on button "+ Add Approval Level" at bounding box center [400, 643] width 165 height 31
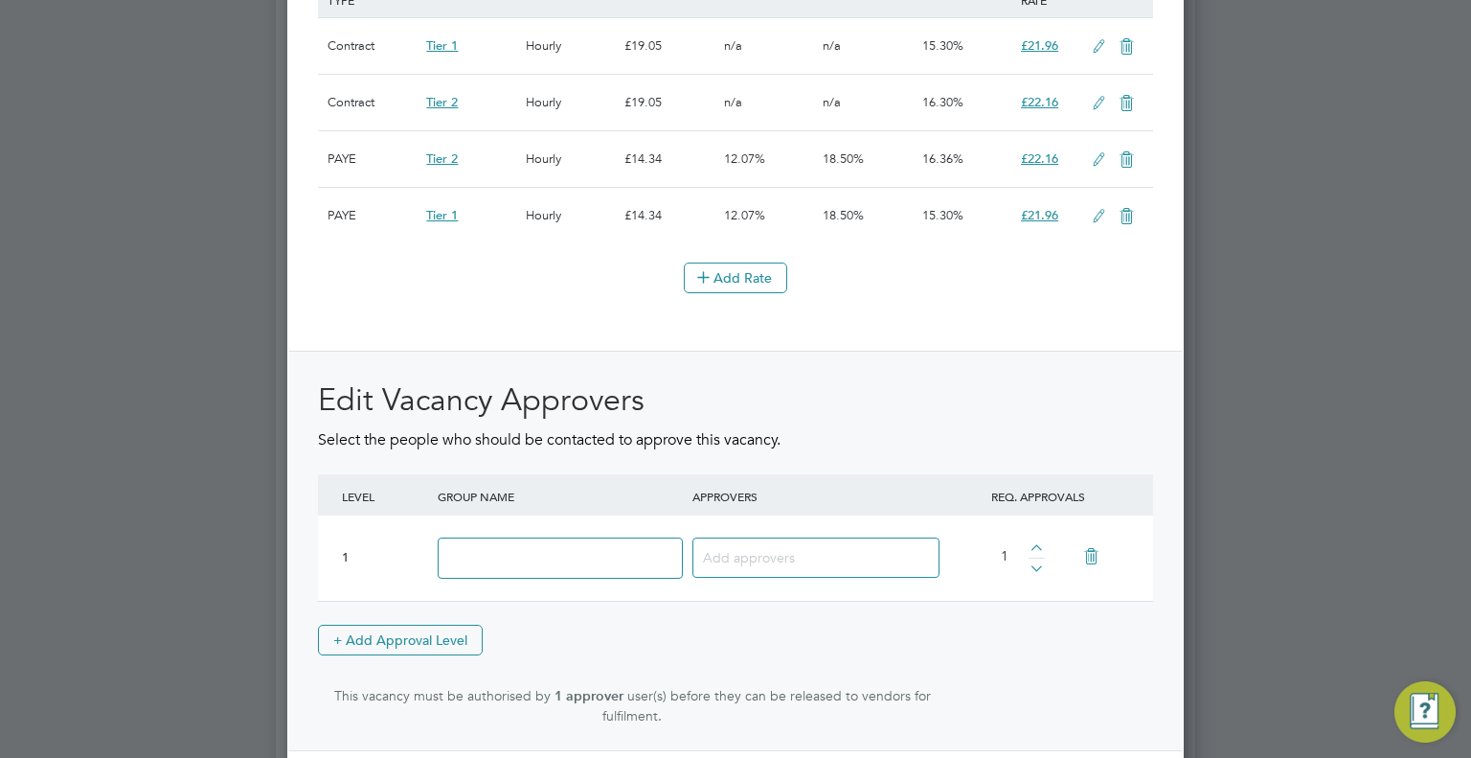
click at [502, 537] on input at bounding box center [560, 557] width 245 height 41
type input "Approver"
click at [728, 547] on input at bounding box center [809, 556] width 212 height 25
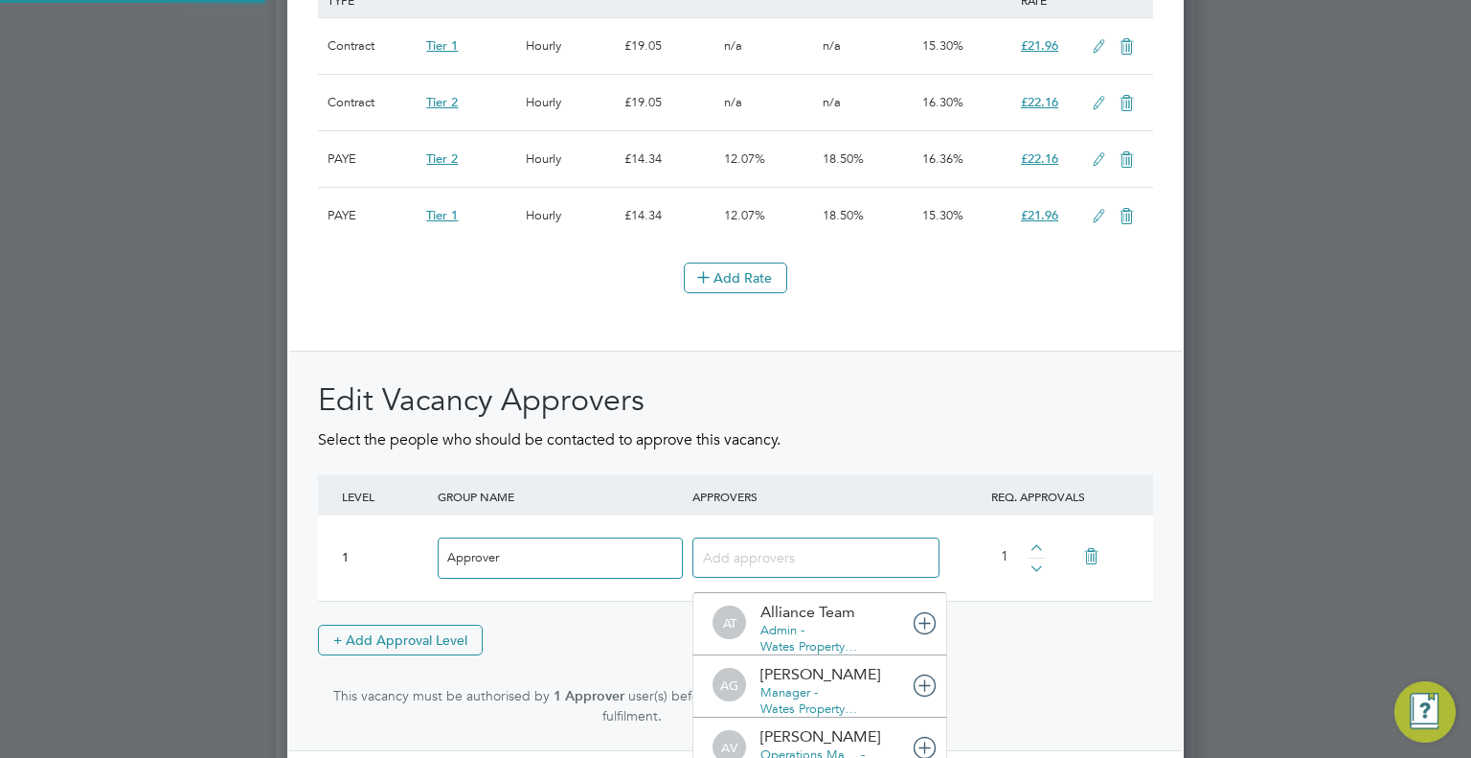
scroll to position [20, 135]
type input "tom l"
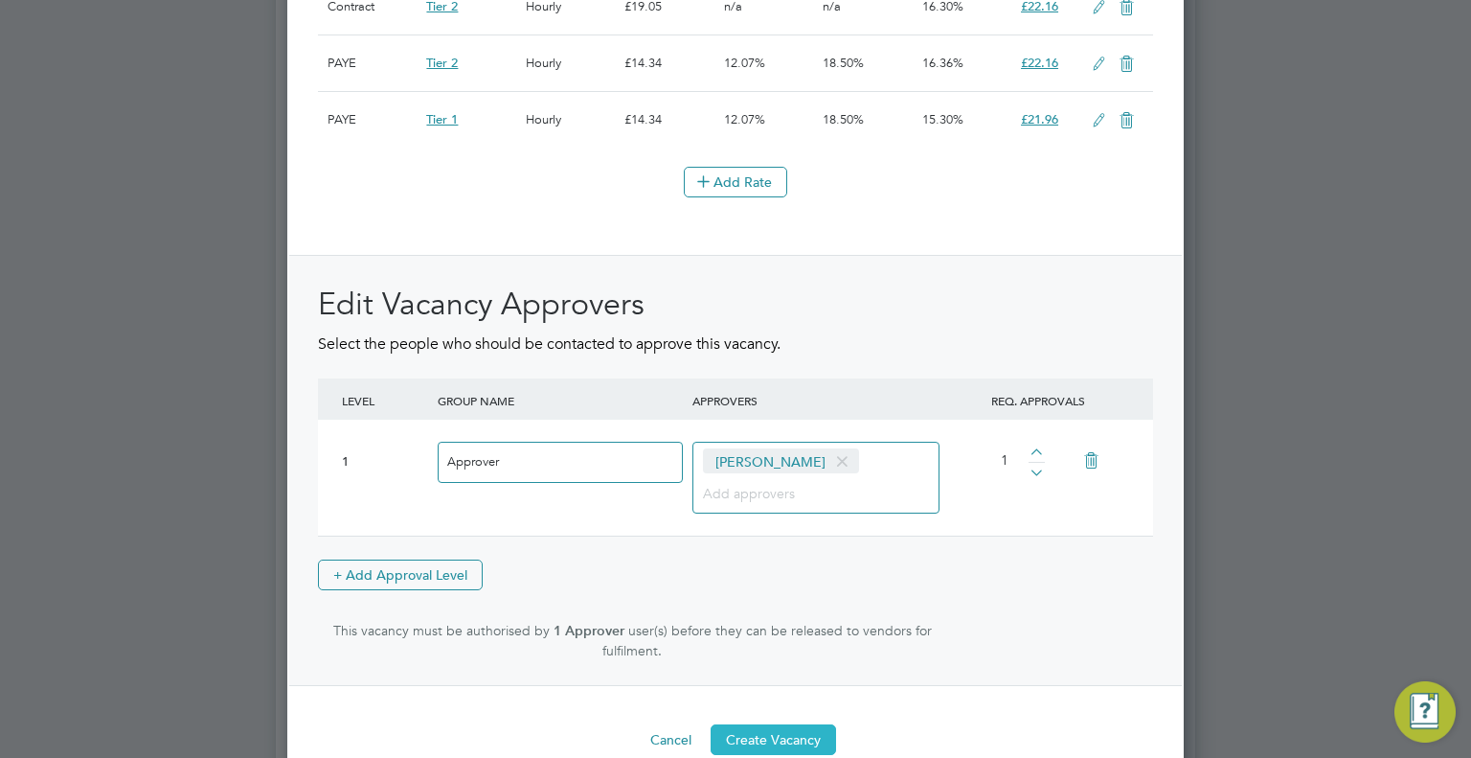
click at [793, 732] on button "Create Vacancy" at bounding box center [773, 739] width 125 height 31
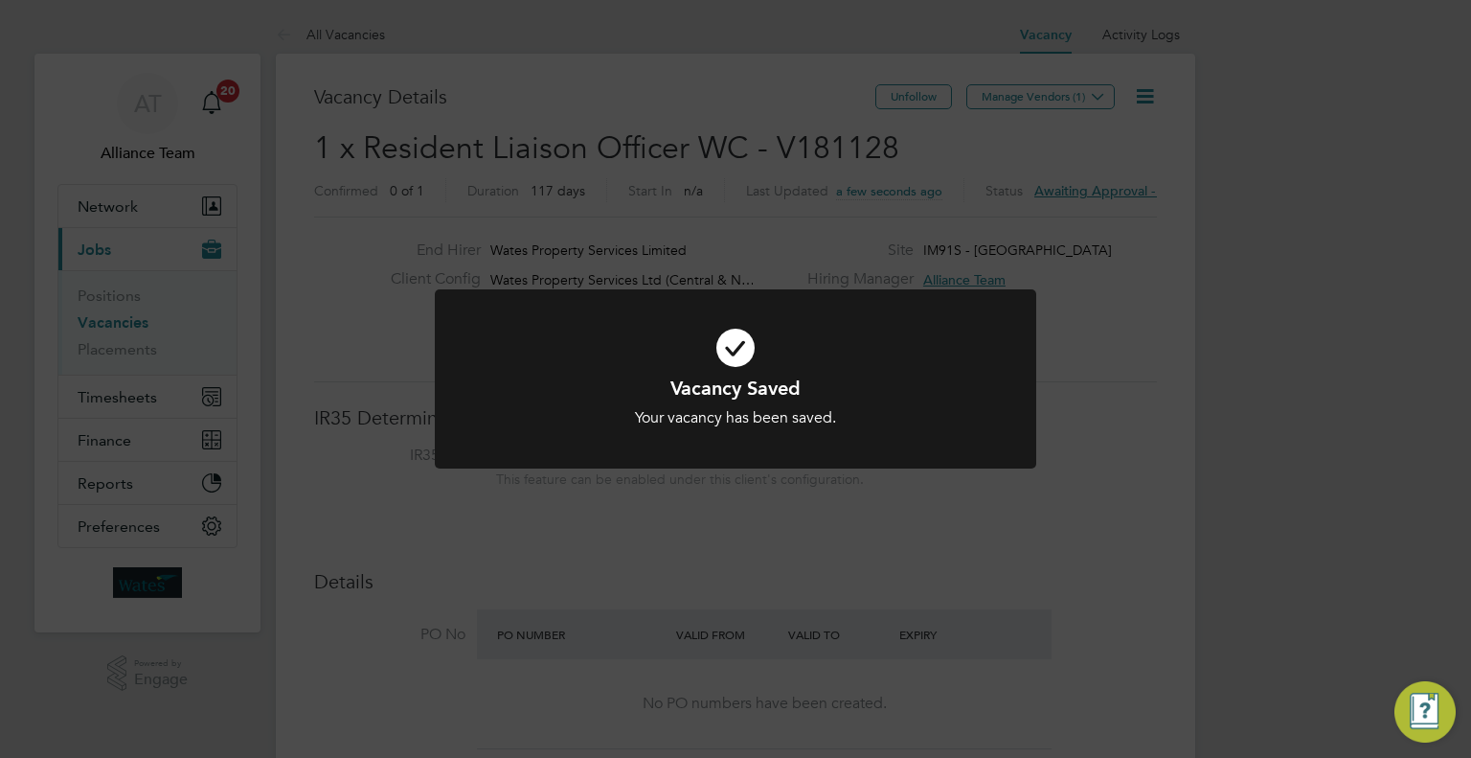
drag, startPoint x: 1190, startPoint y: 434, endPoint x: 1146, endPoint y: 329, distance: 114.2
click at [1190, 433] on div "Vacancy Saved Your vacancy has been saved. Cancel Okay" at bounding box center [735, 379] width 1471 height 758
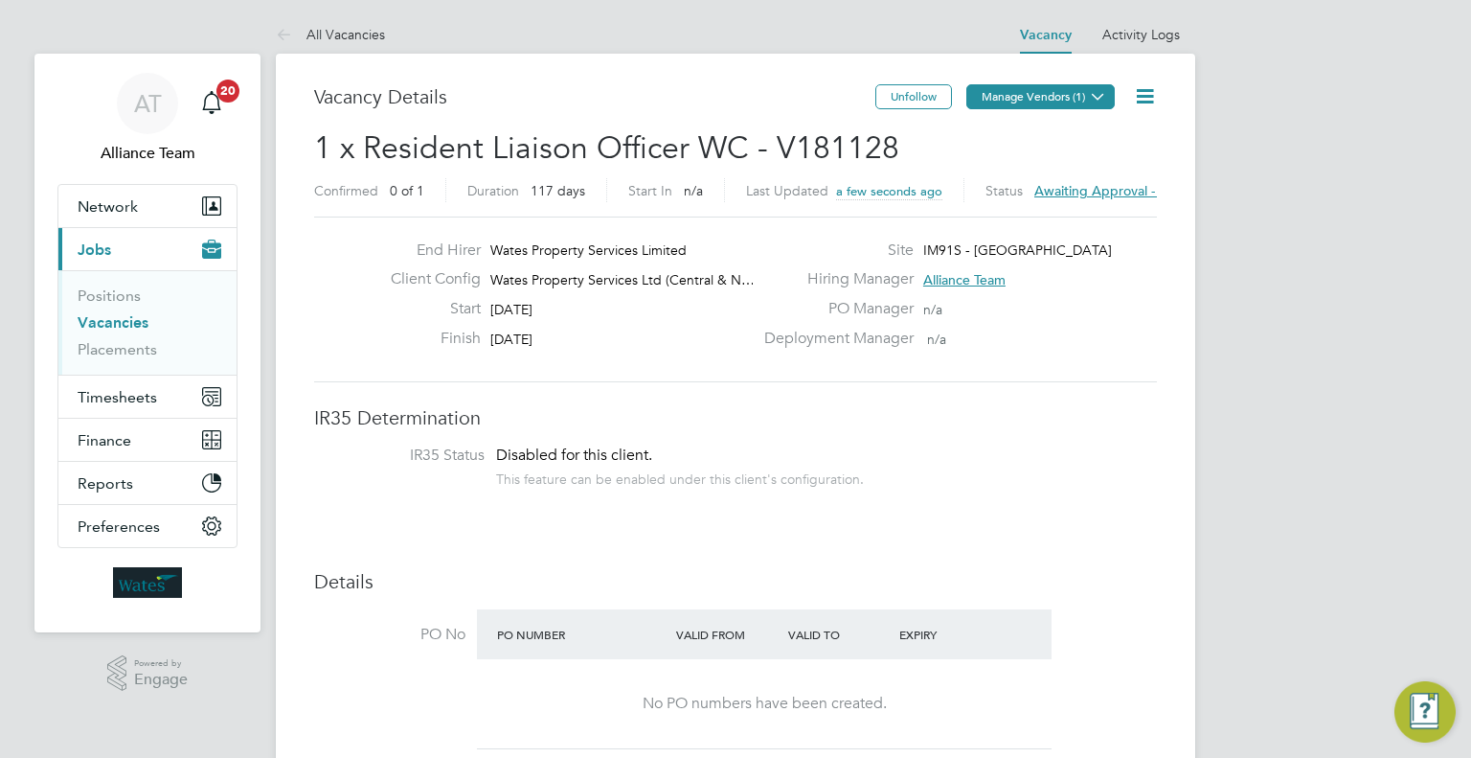
click at [1079, 96] on button "Manage Vendors (1)" at bounding box center [1040, 96] width 148 height 25
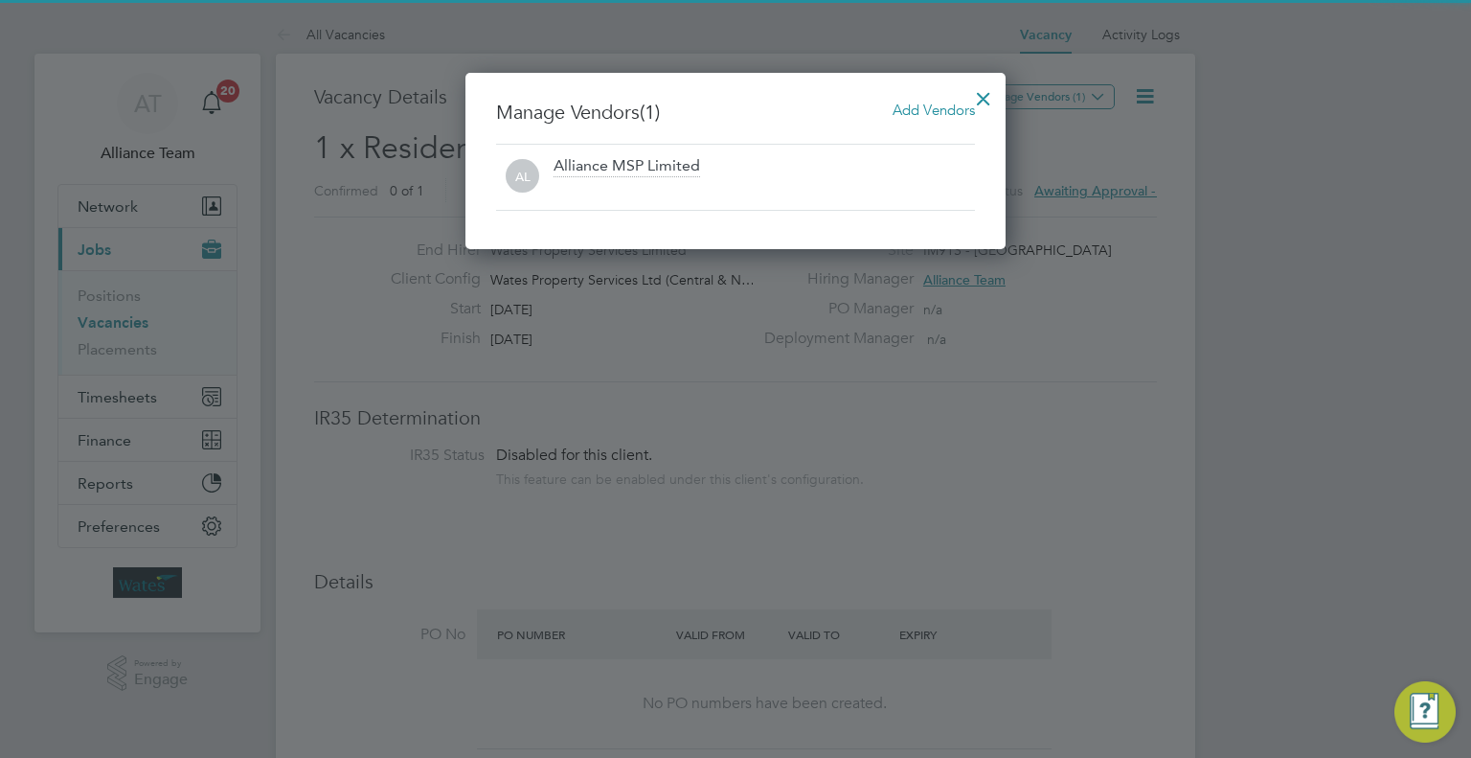
click at [943, 114] on span "Add Vendors" at bounding box center [934, 110] width 82 height 18
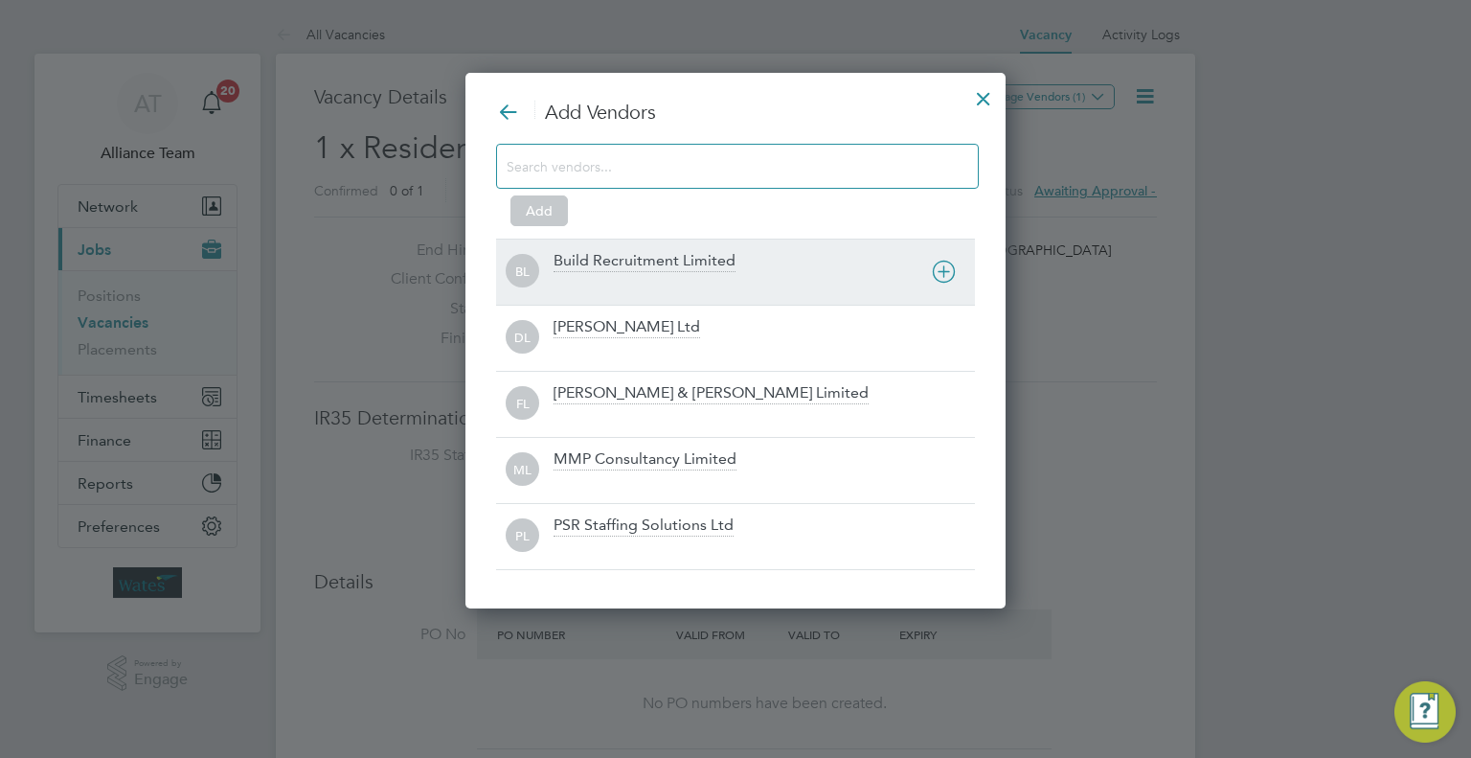
click at [623, 248] on div "BL Build Recruitment Limited" at bounding box center [735, 271] width 479 height 66
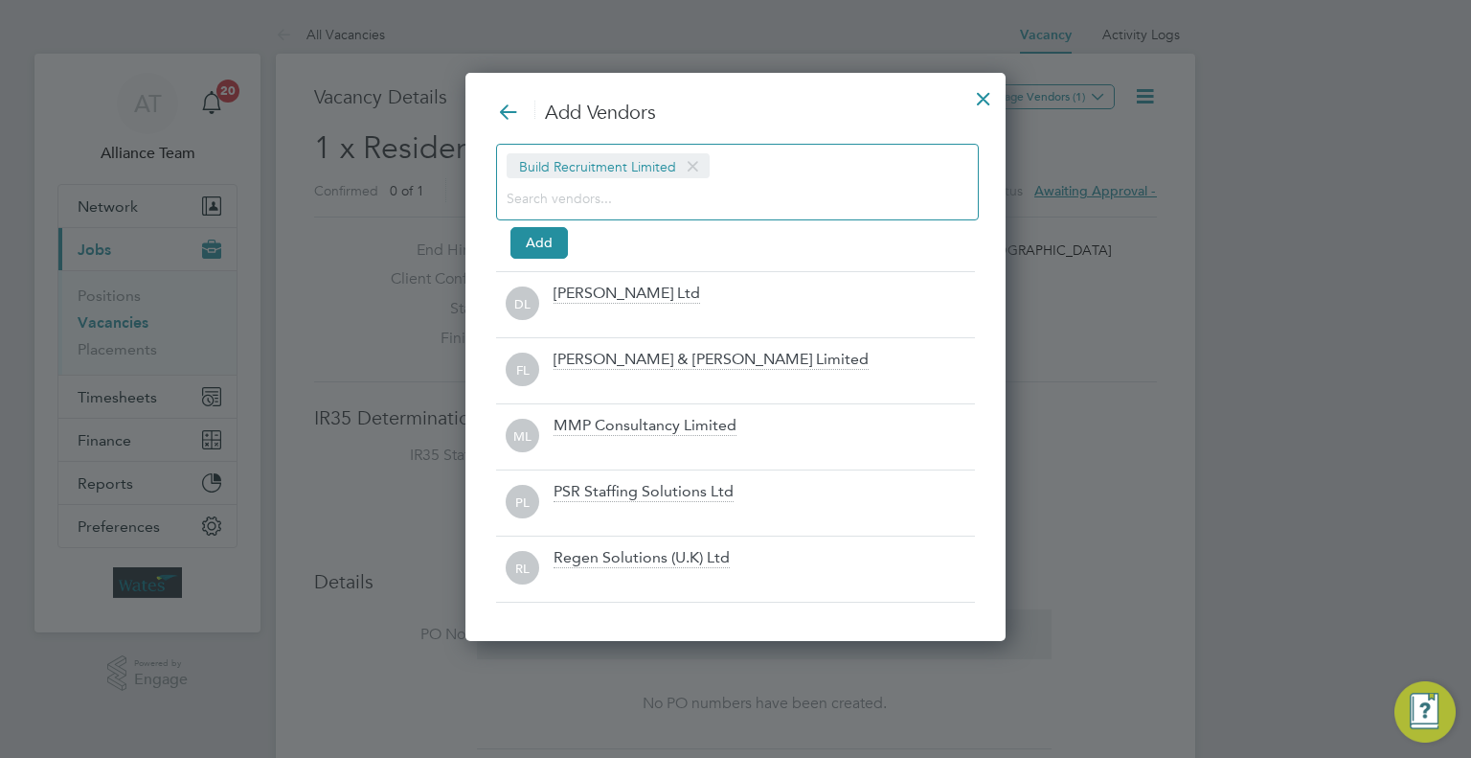
click at [588, 194] on input at bounding box center [722, 197] width 431 height 25
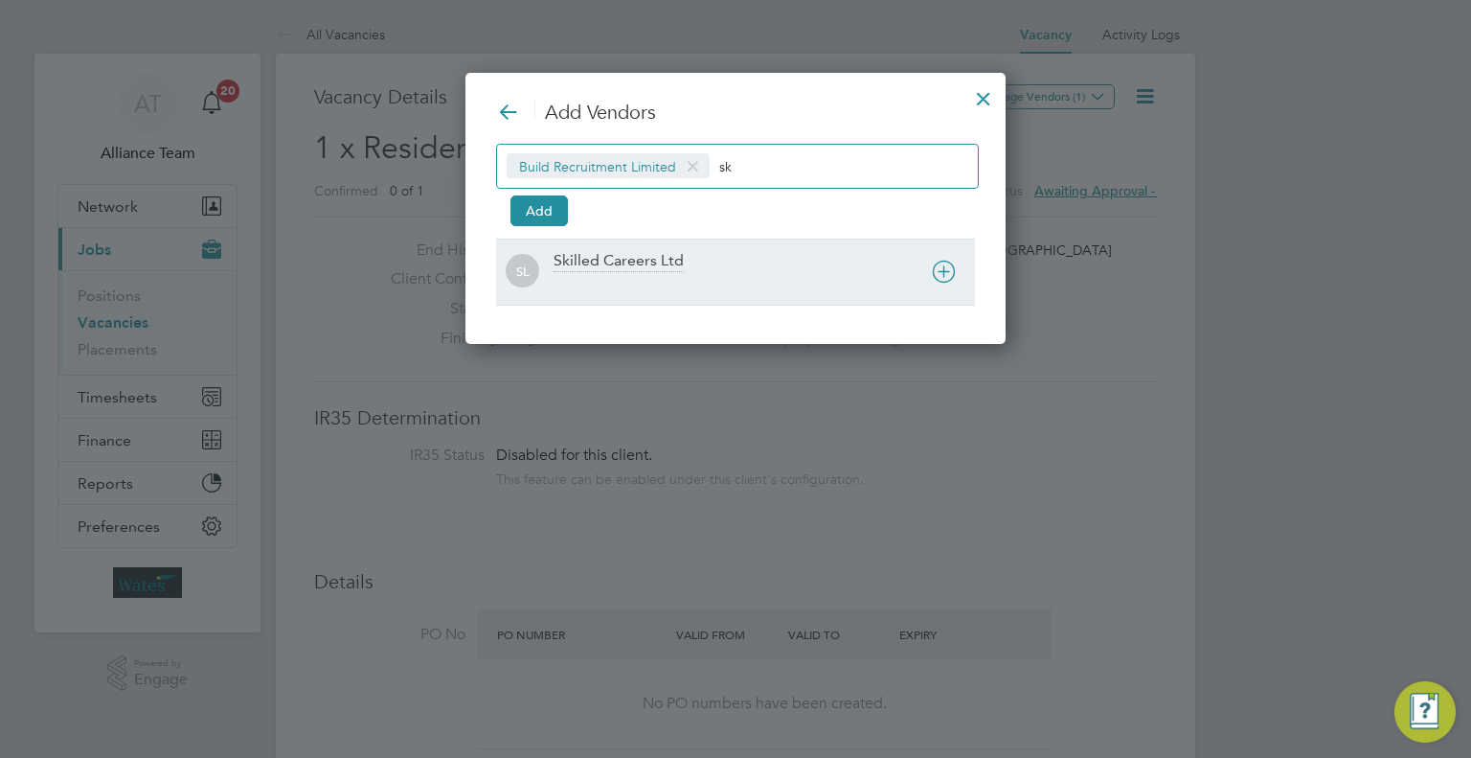
type input "sk"
drag, startPoint x: 594, startPoint y: 263, endPoint x: 578, endPoint y: 260, distance: 15.8
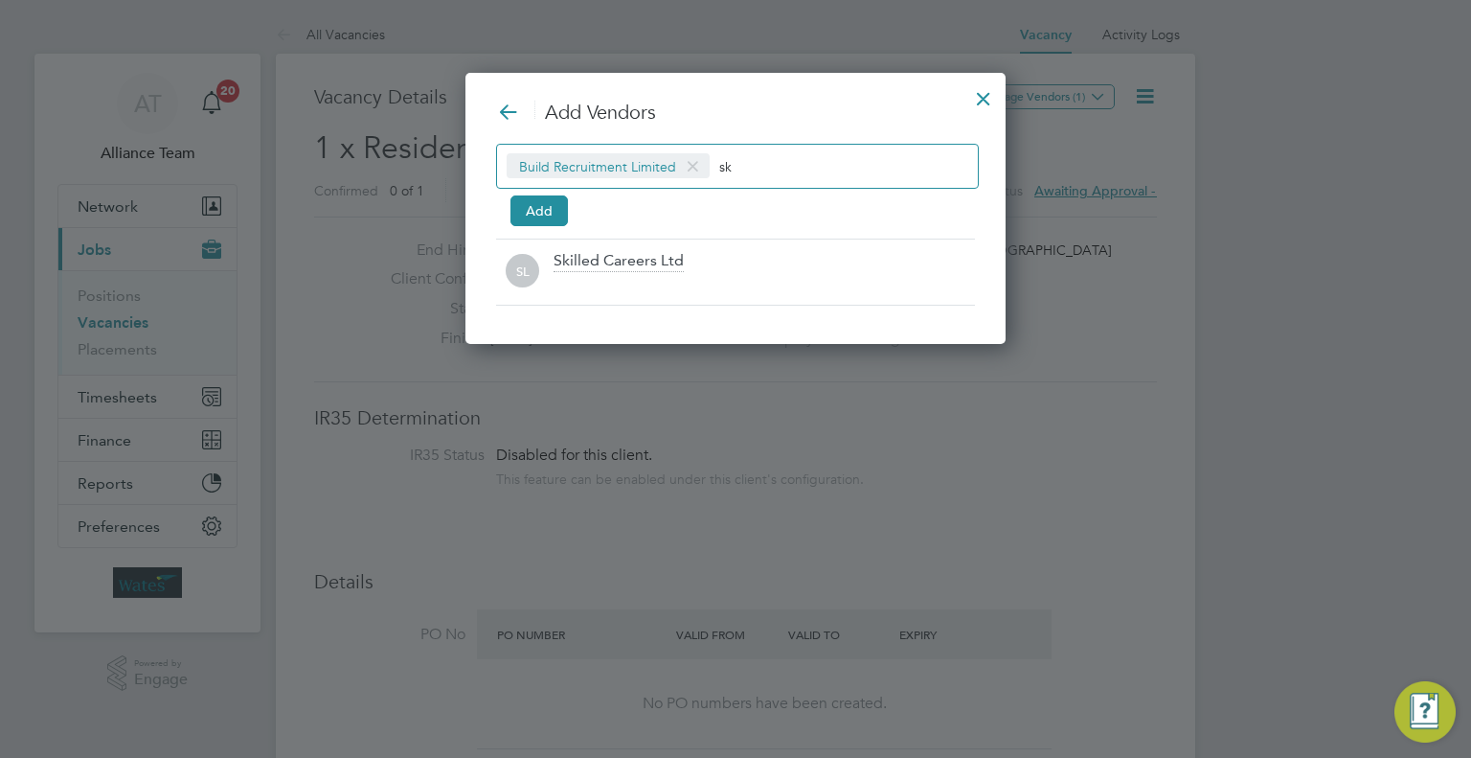
click at [594, 263] on div "Skilled Careers Ltd" at bounding box center [619, 261] width 130 height 21
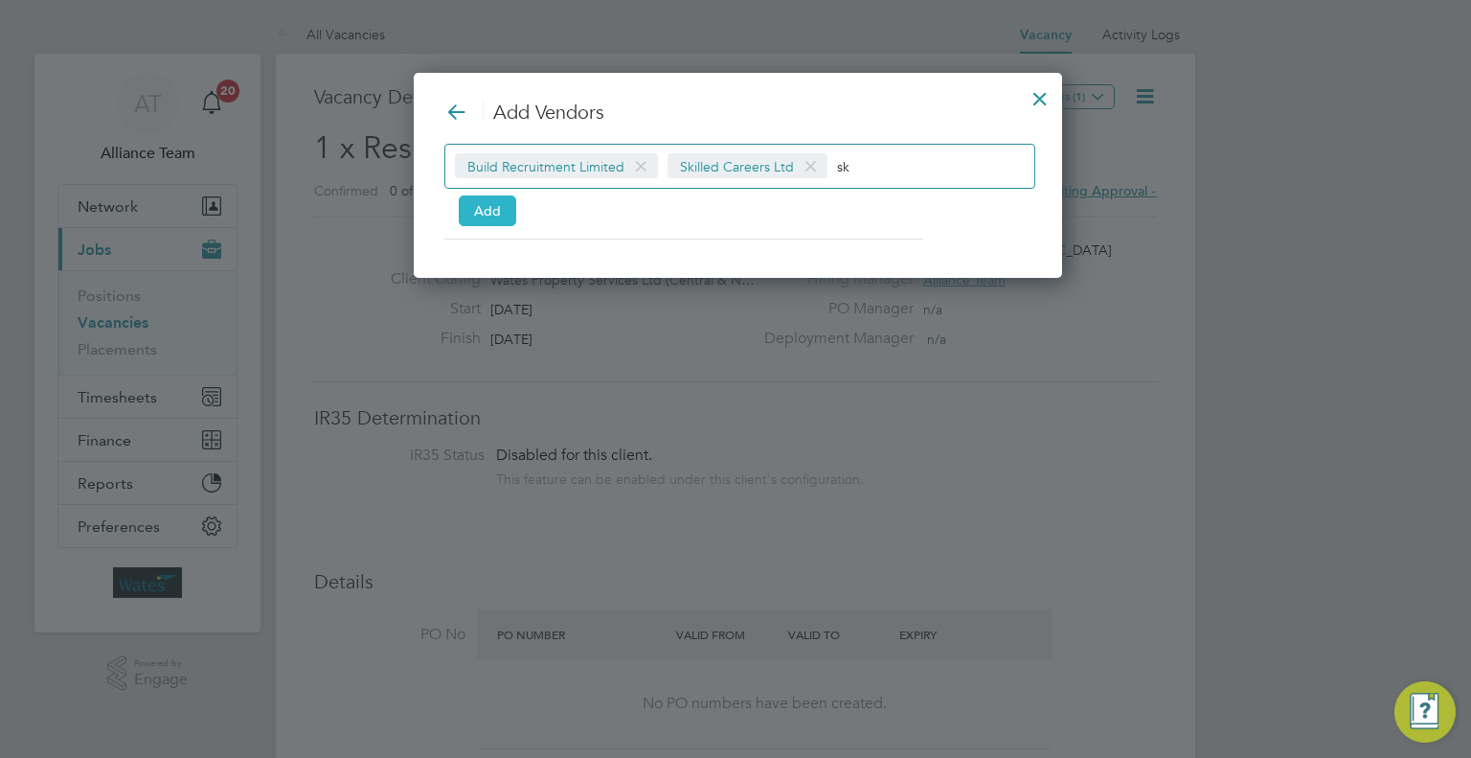
drag, startPoint x: 498, startPoint y: 217, endPoint x: 645, endPoint y: 181, distance: 151.0
click at [498, 215] on button "Add" at bounding box center [487, 210] width 57 height 31
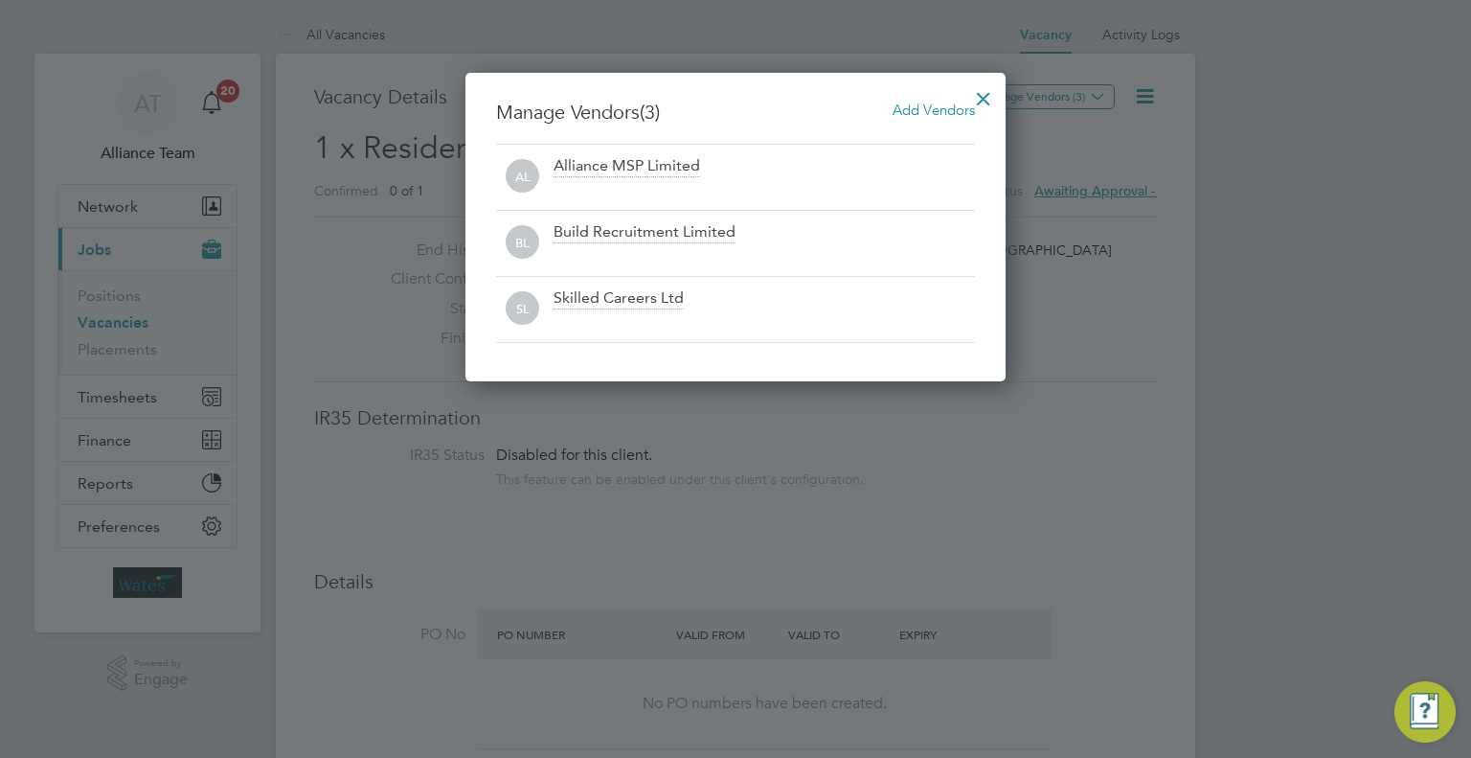
click at [988, 99] on div at bounding box center [983, 94] width 34 height 34
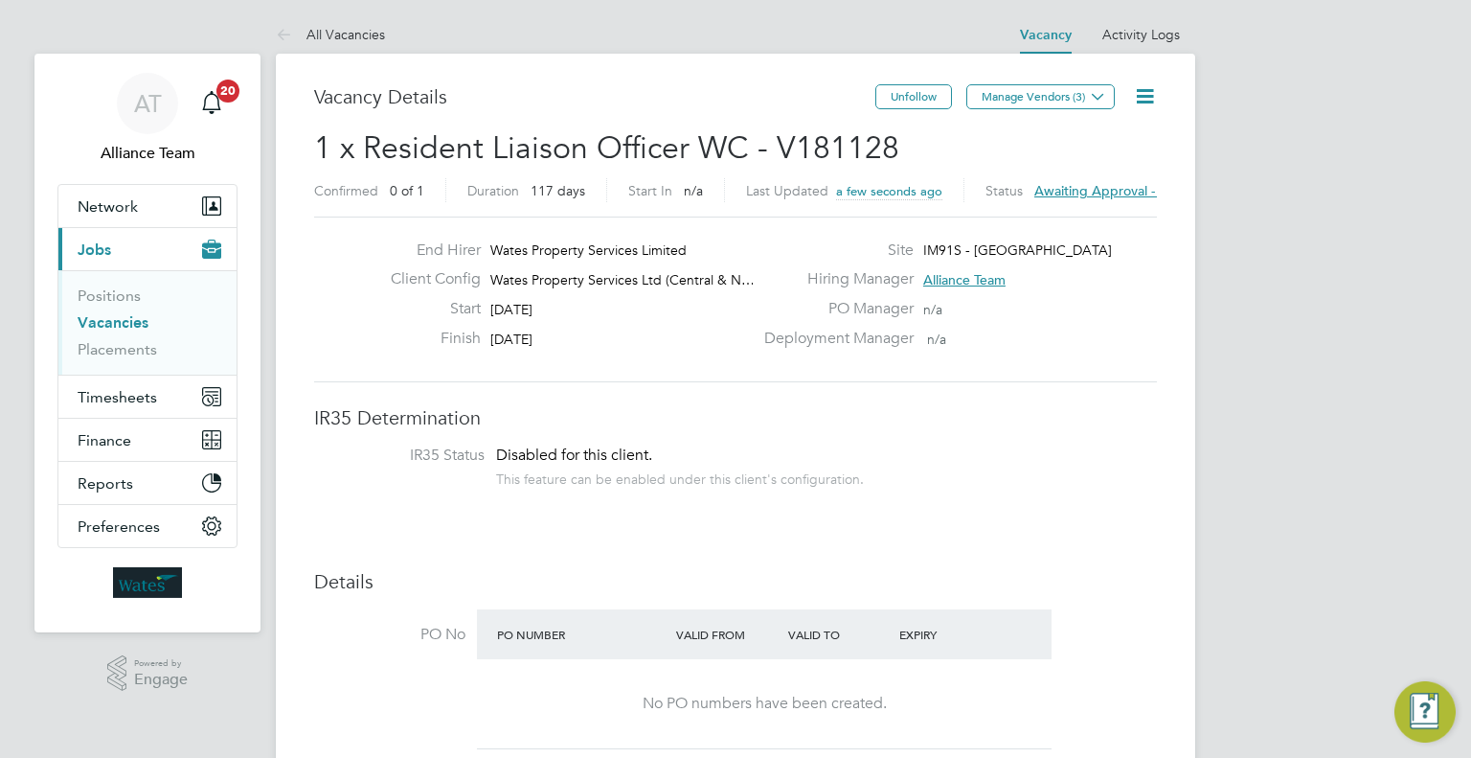
click at [1157, 96] on icon at bounding box center [1145, 96] width 24 height 24
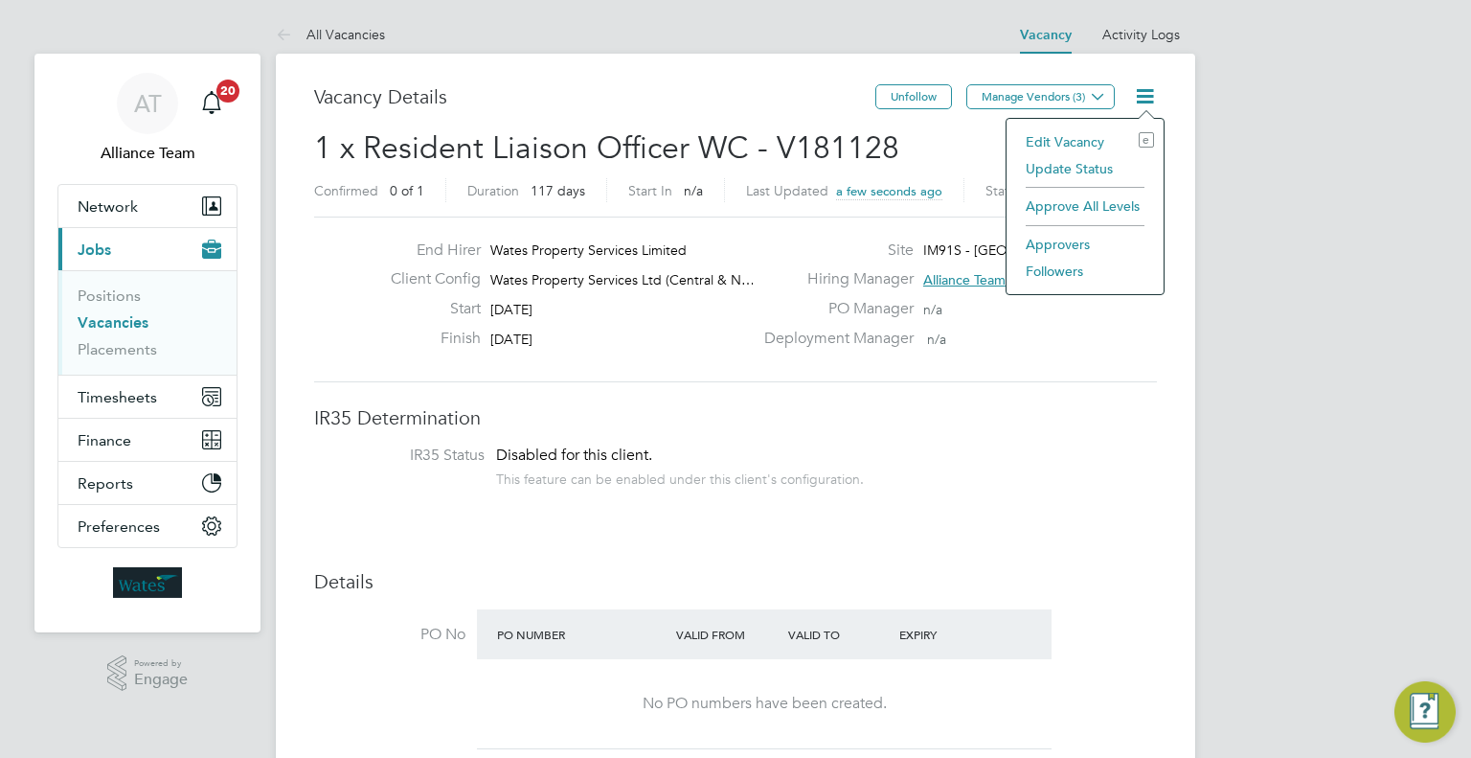
click at [1033, 268] on li "Followers" at bounding box center [1085, 271] width 138 height 27
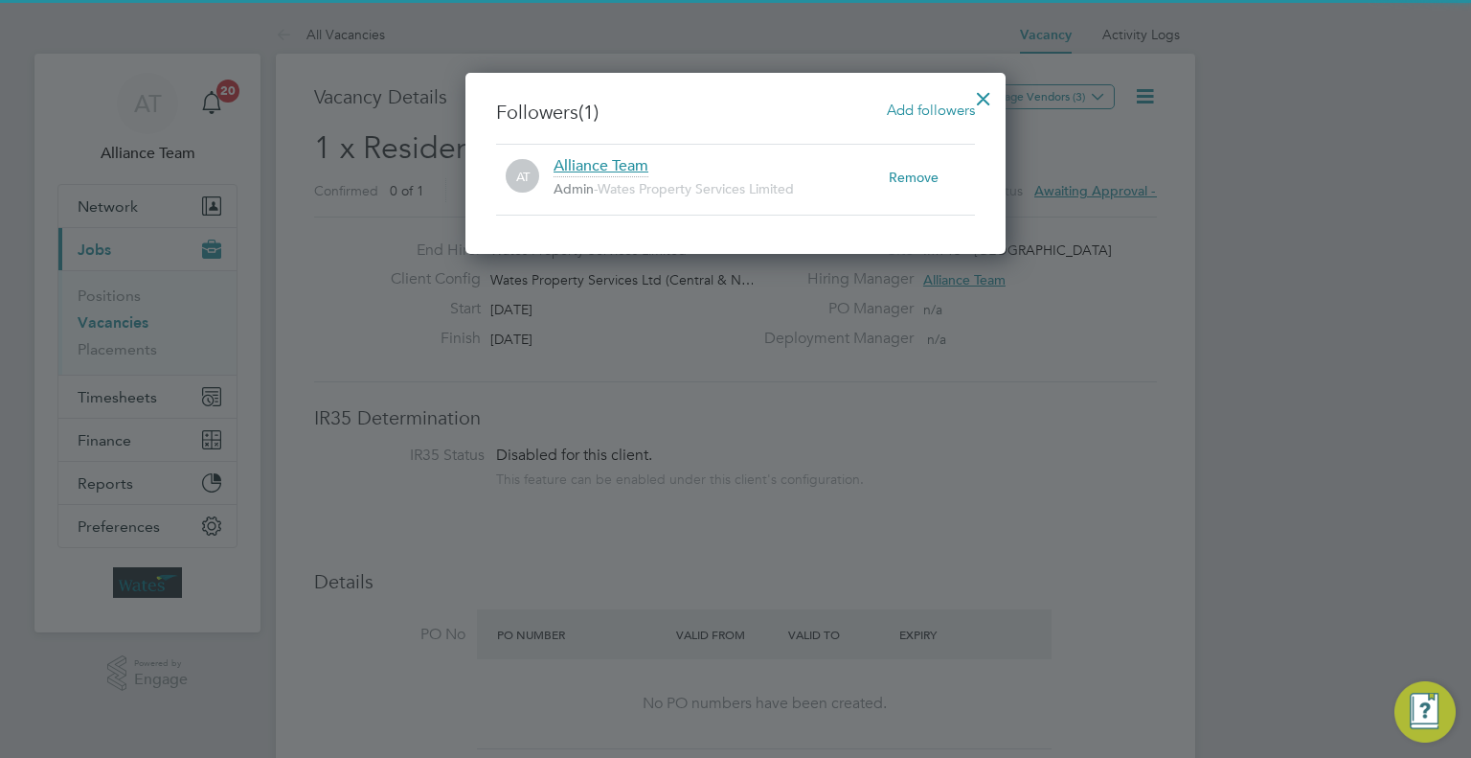
click at [896, 109] on span "Add followers" at bounding box center [931, 110] width 88 height 18
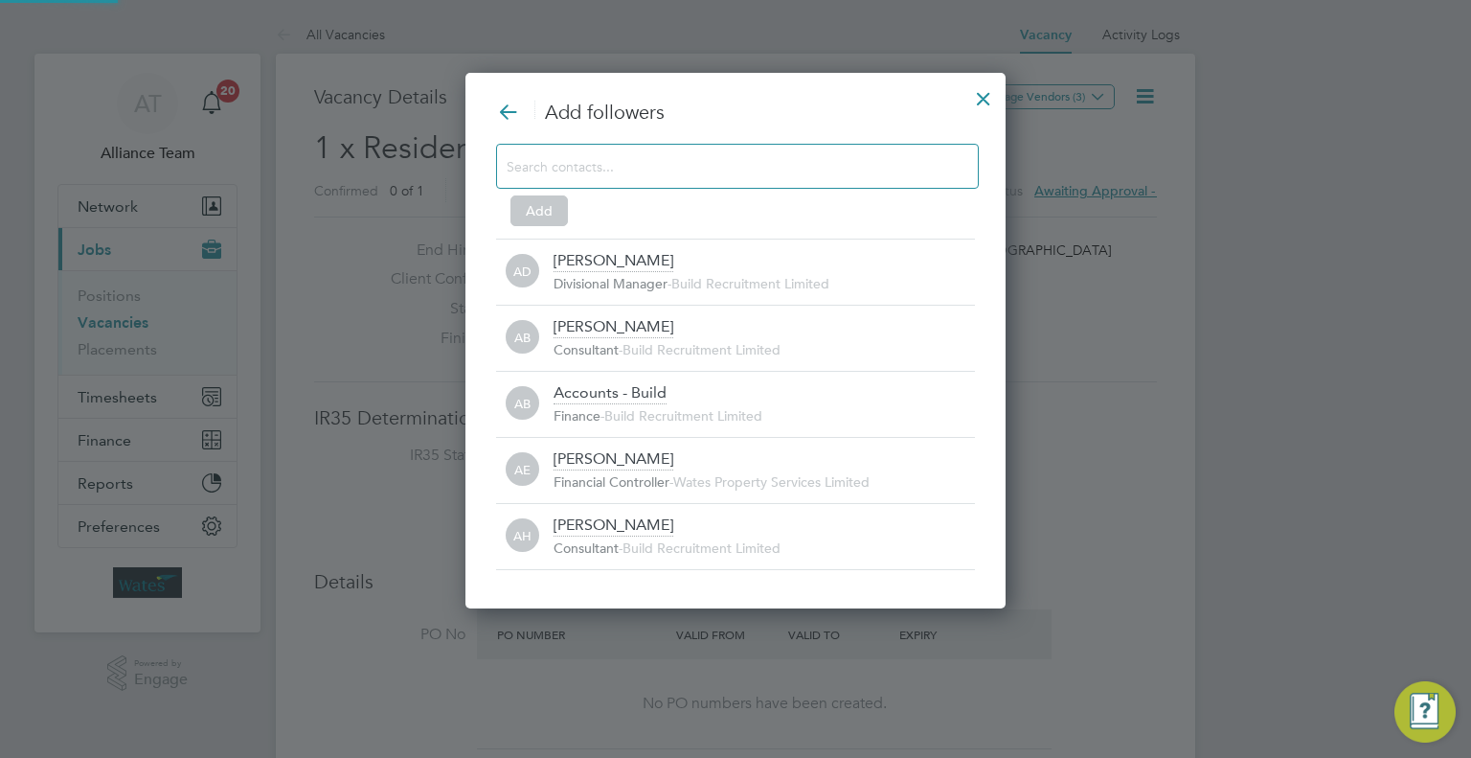
click at [587, 165] on input at bounding box center [722, 165] width 431 height 25
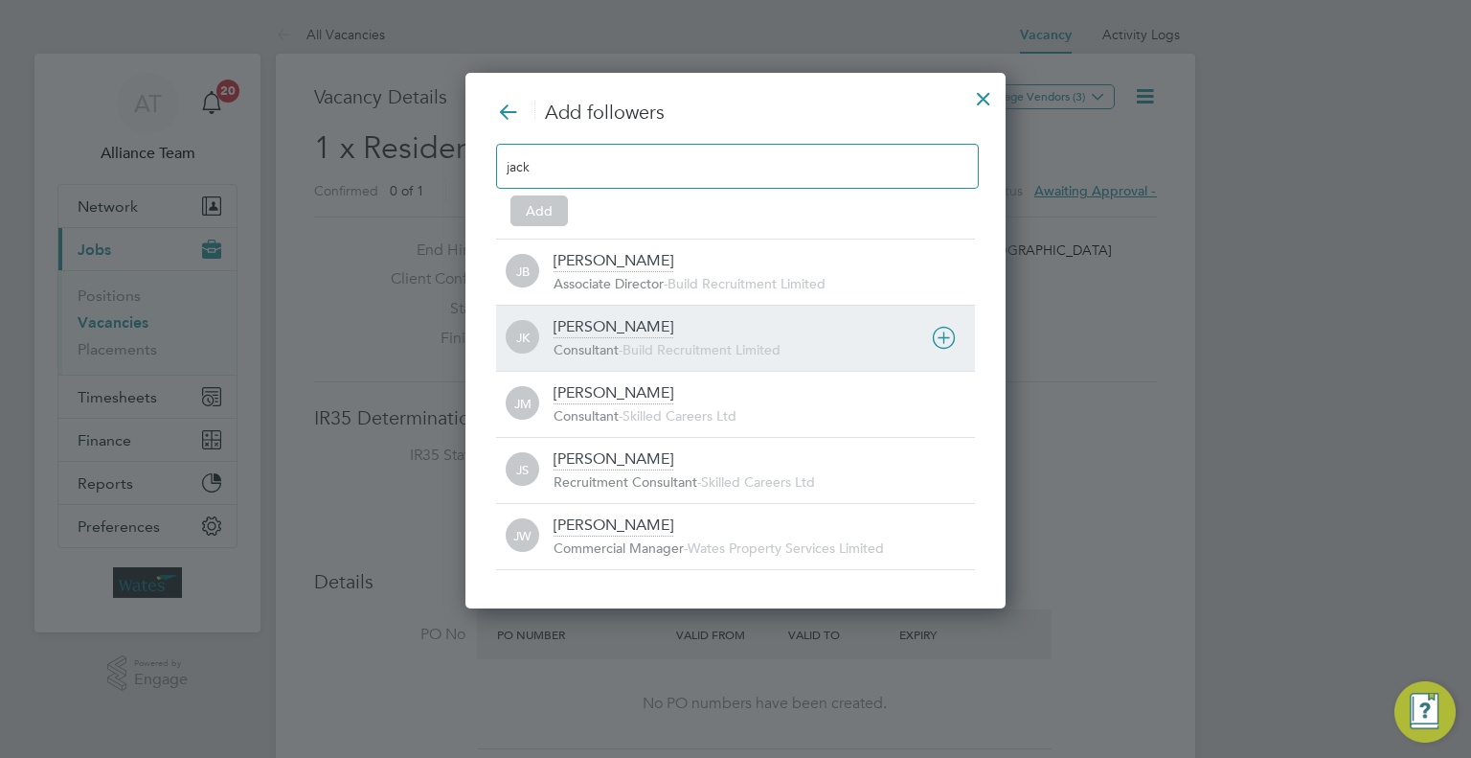
type input "jack"
click at [639, 385] on div "Jack McMurray" at bounding box center [614, 393] width 120 height 21
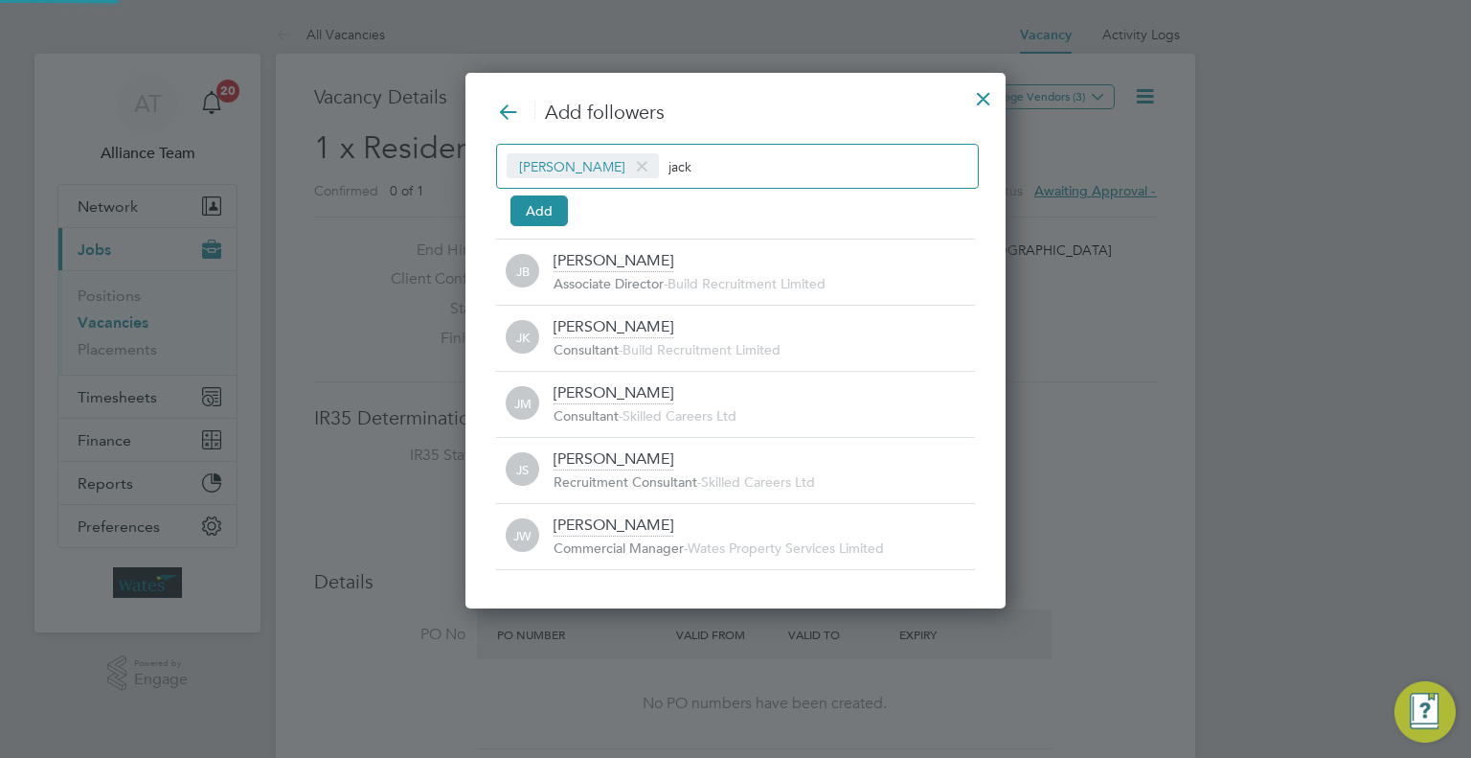
click at [730, 149] on div "Jack McMurray jack" at bounding box center [737, 166] width 483 height 45
type input "j"
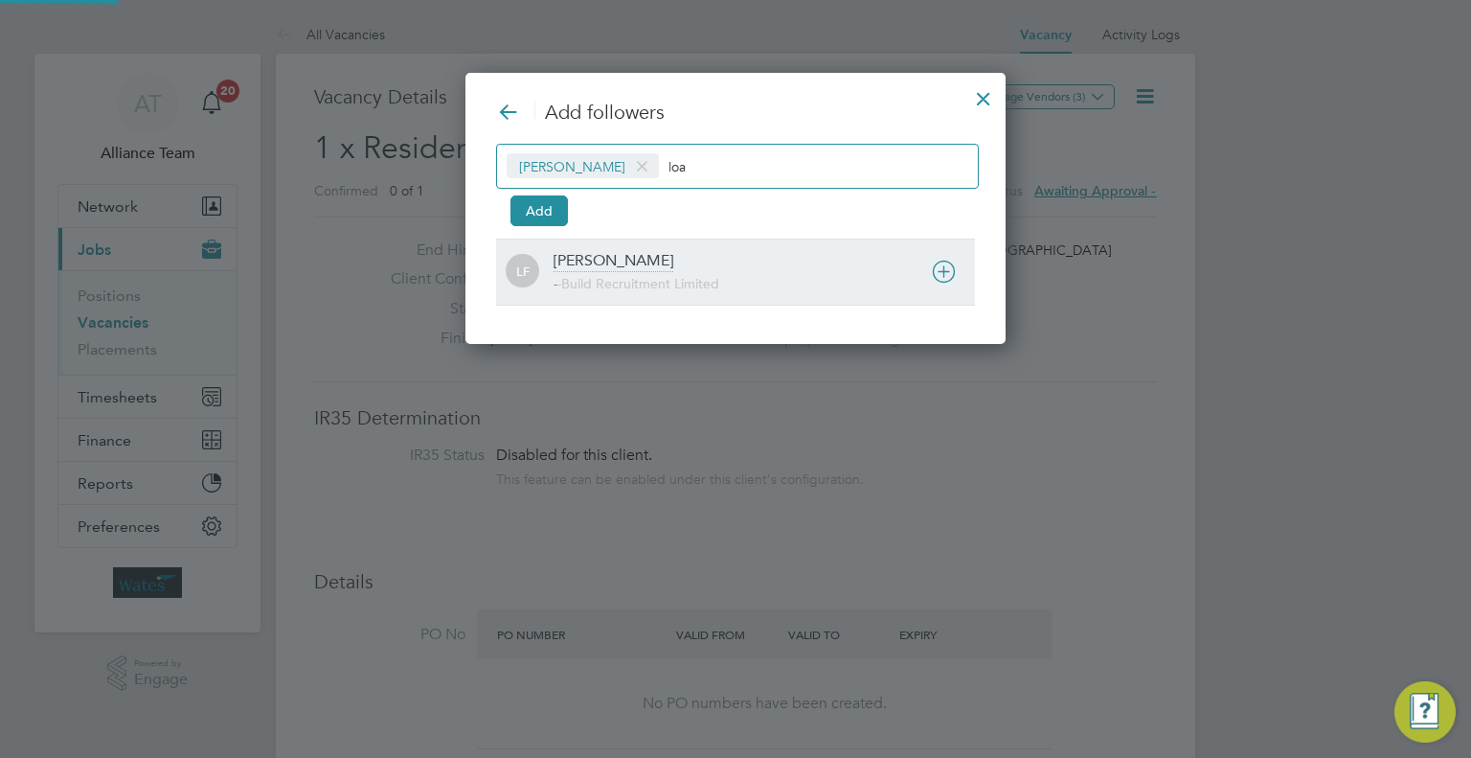
type input "loa"
click at [651, 265] on div "Loarda Fregjaj" at bounding box center [614, 261] width 120 height 21
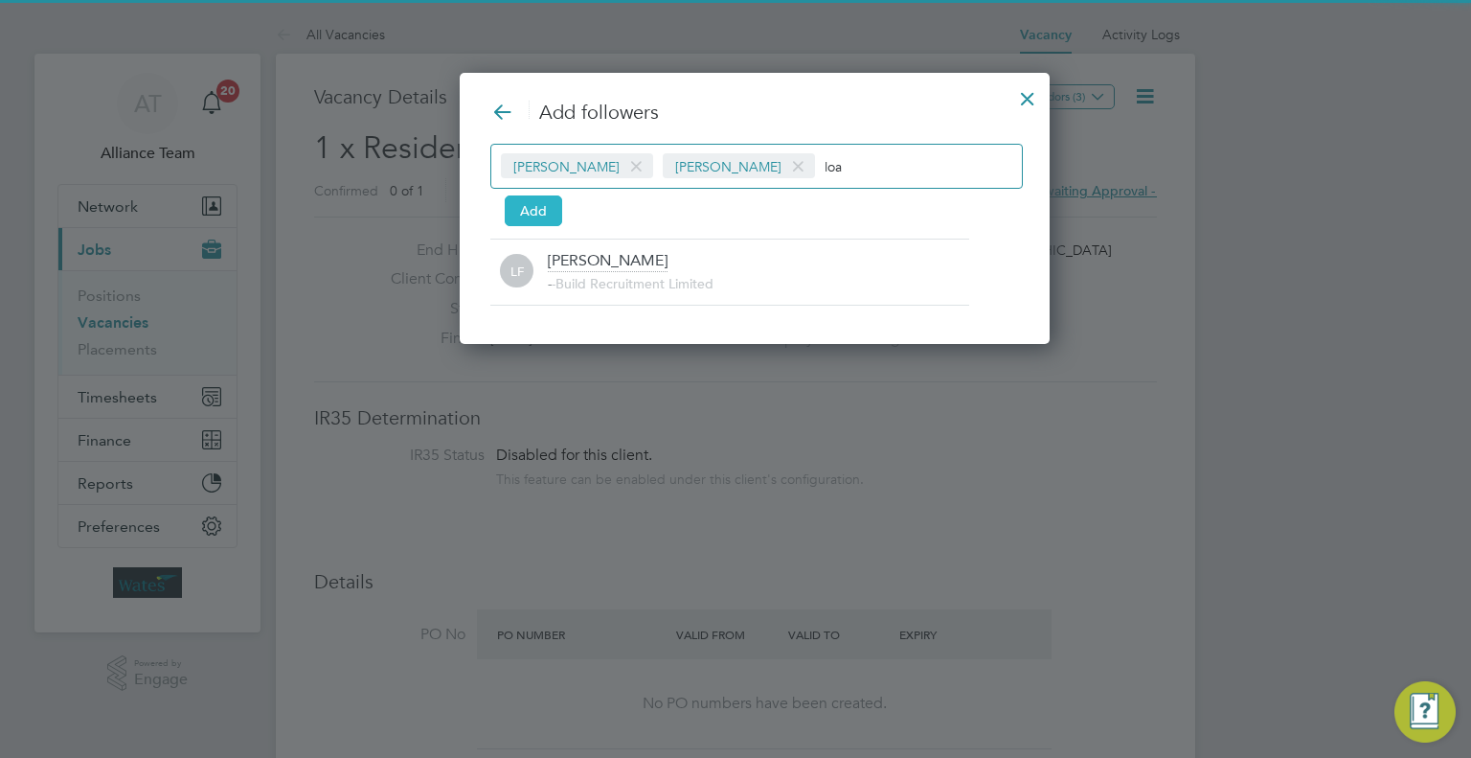
drag, startPoint x: 533, startPoint y: 199, endPoint x: 545, endPoint y: 199, distance: 11.5
click at [533, 200] on button "Add" at bounding box center [533, 210] width 57 height 31
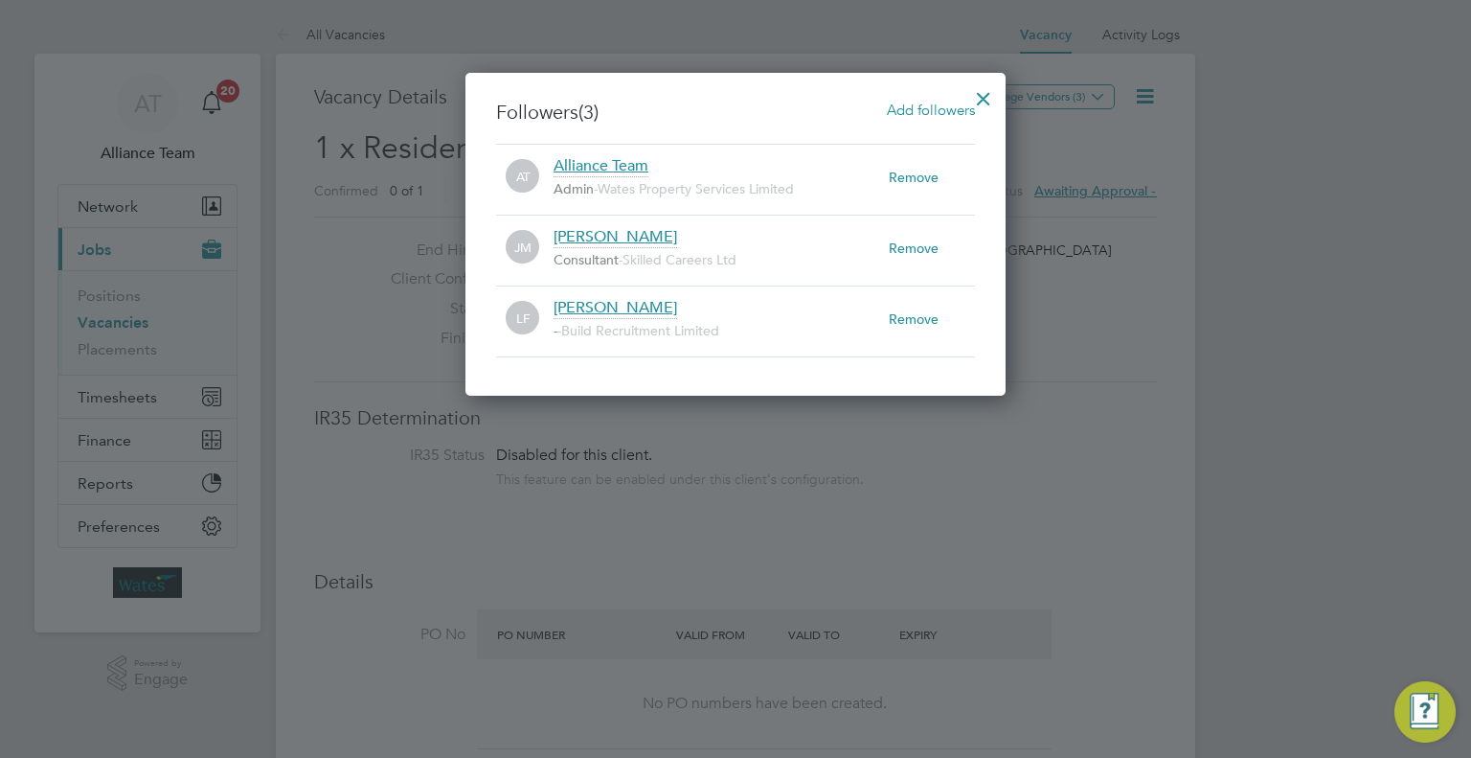
click at [987, 94] on div at bounding box center [983, 94] width 34 height 34
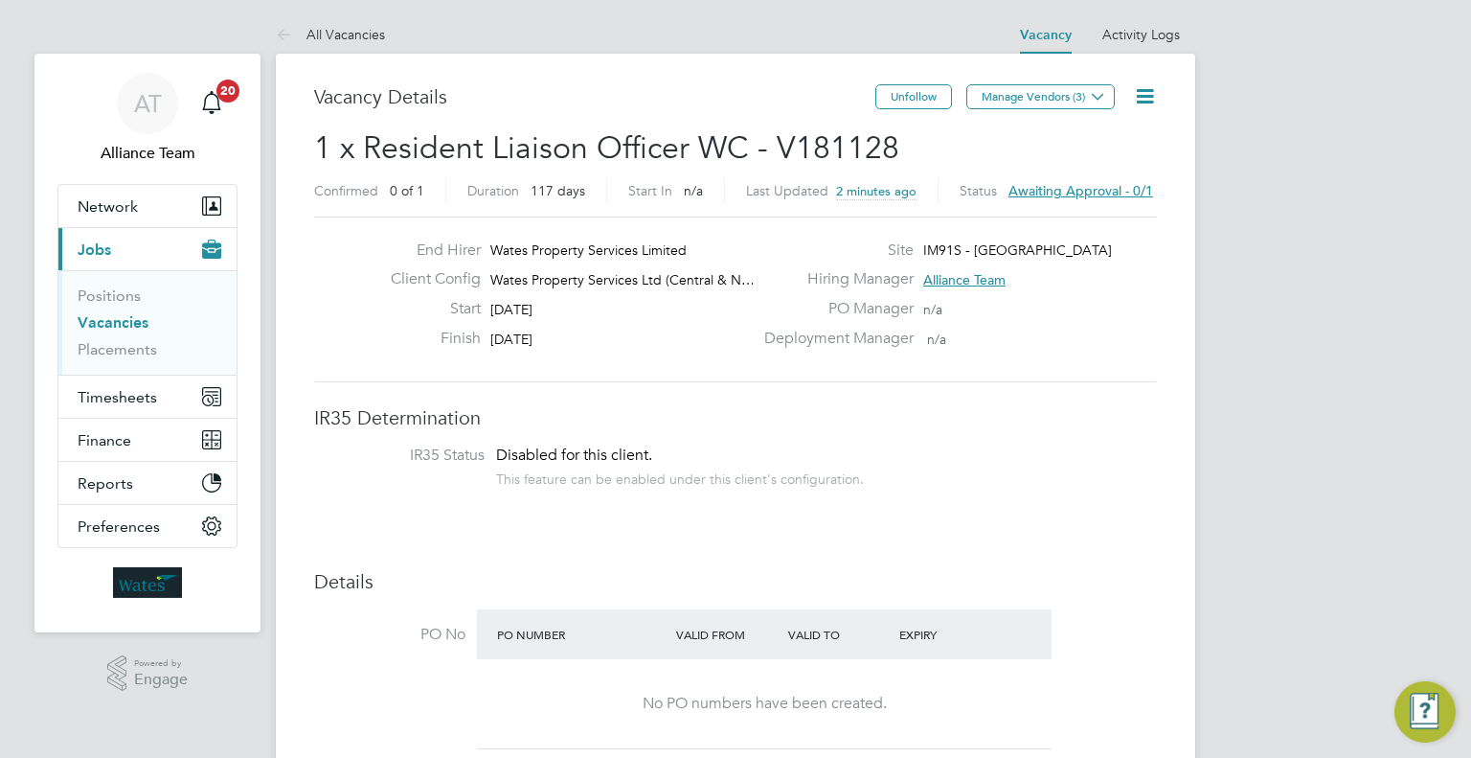
click at [111, 316] on link "Vacancies" at bounding box center [113, 322] width 71 height 18
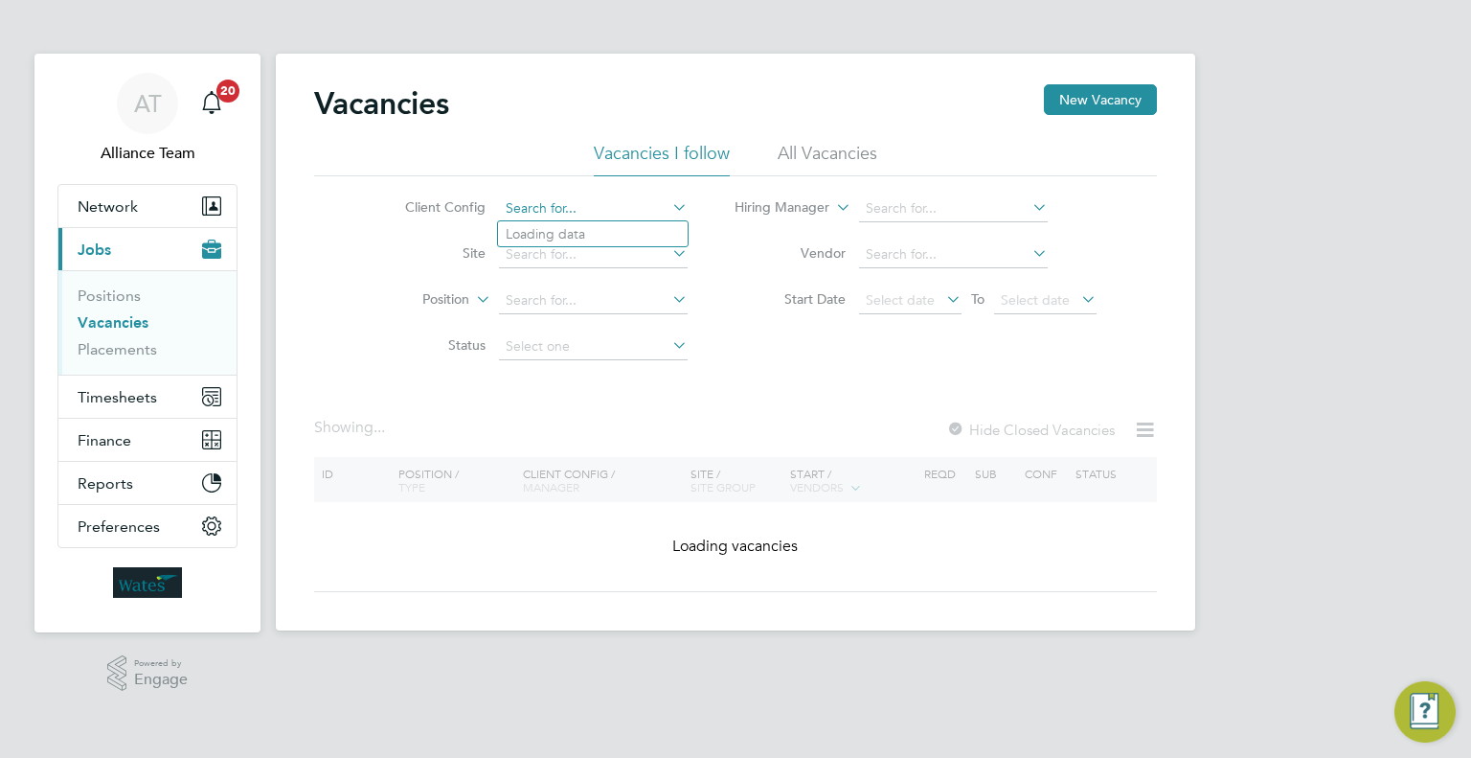
click at [590, 213] on input at bounding box center [593, 208] width 189 height 27
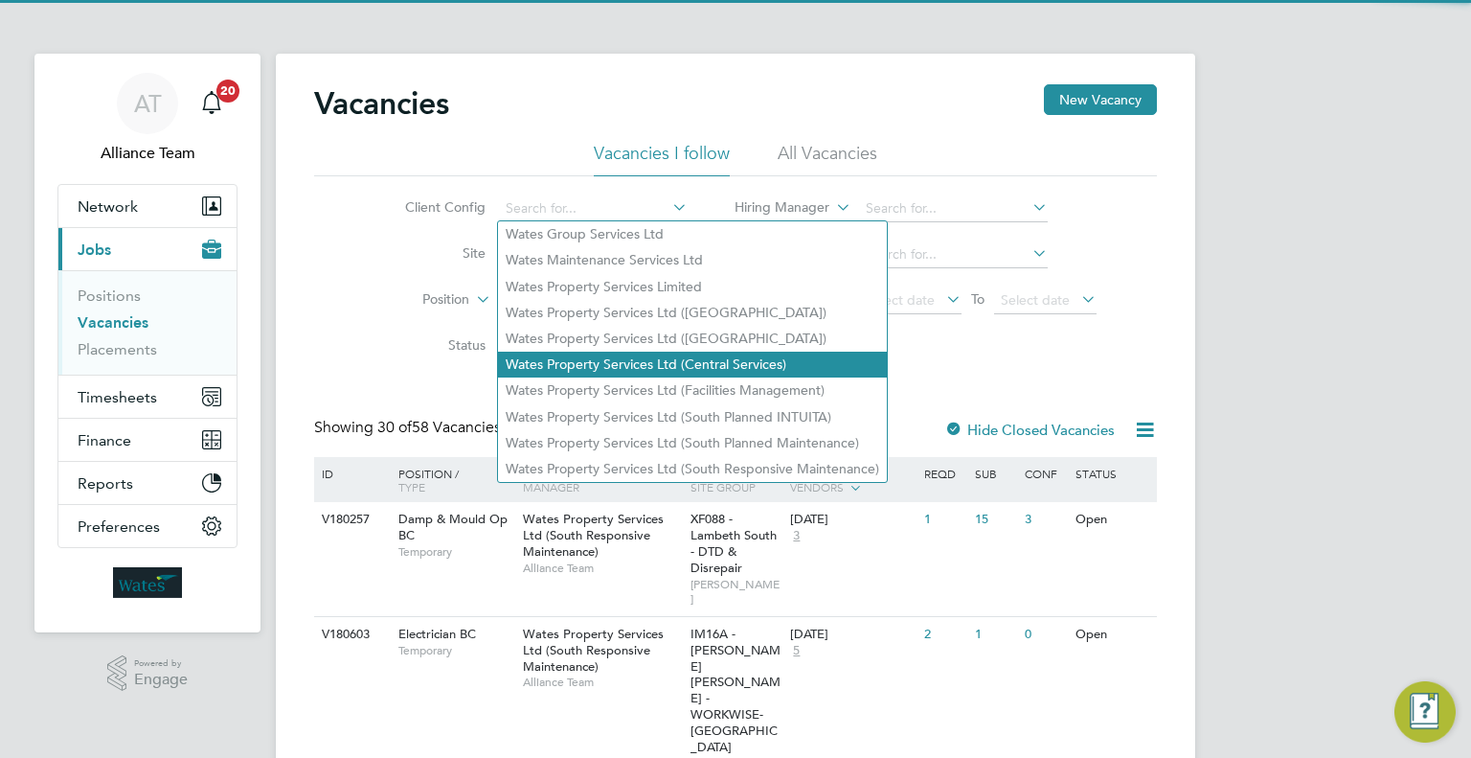
click at [674, 331] on li "Wates Property Services Ltd (Central & North)" at bounding box center [692, 339] width 389 height 26
type input "Wates Property Services Ltd (Central & North)"
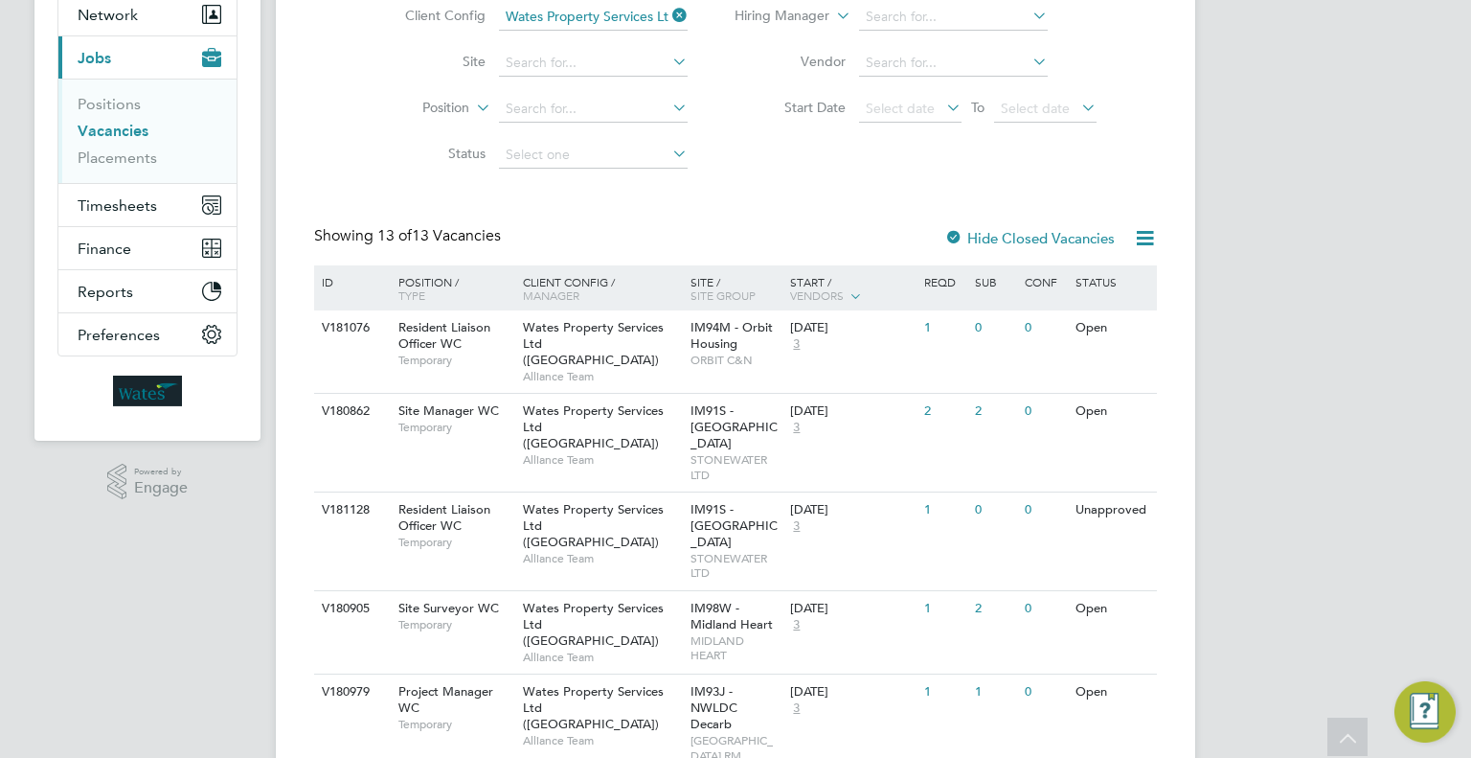
scroll to position [287, 0]
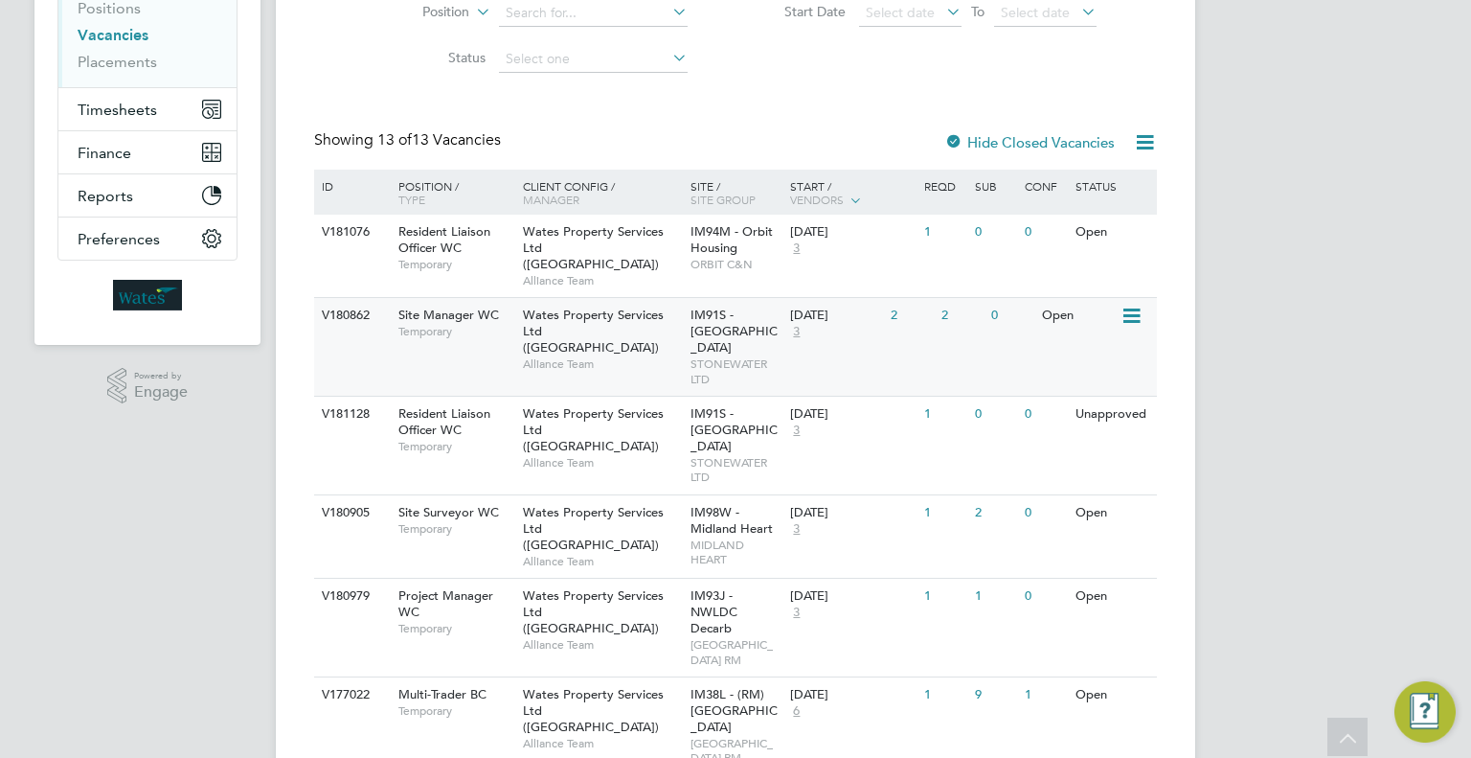
click at [866, 307] on div "06 Oct 2025" at bounding box center [835, 315] width 91 height 16
click at [739, 418] on span "IM91S - Stonewater East Planned" at bounding box center [734, 429] width 87 height 49
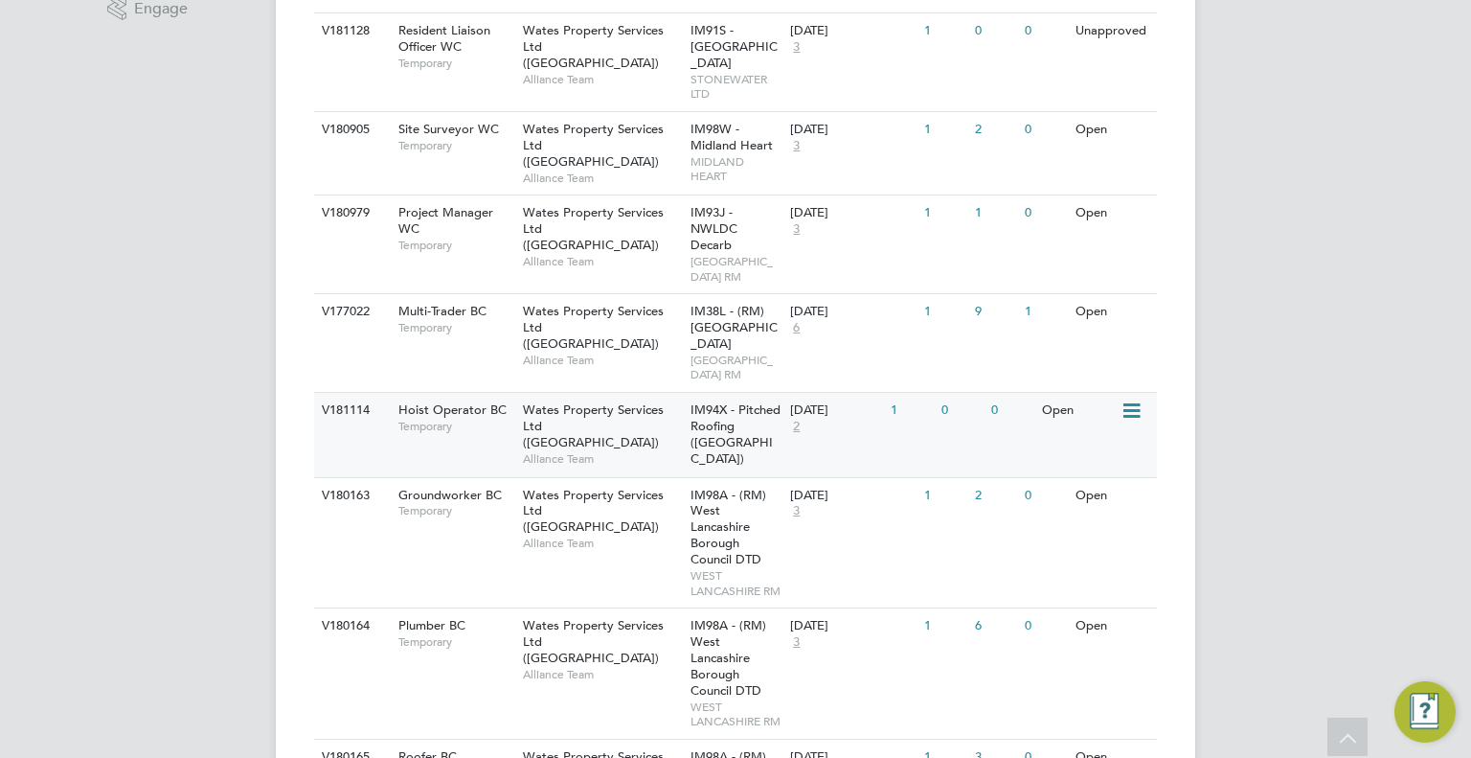
scroll to position [479, 0]
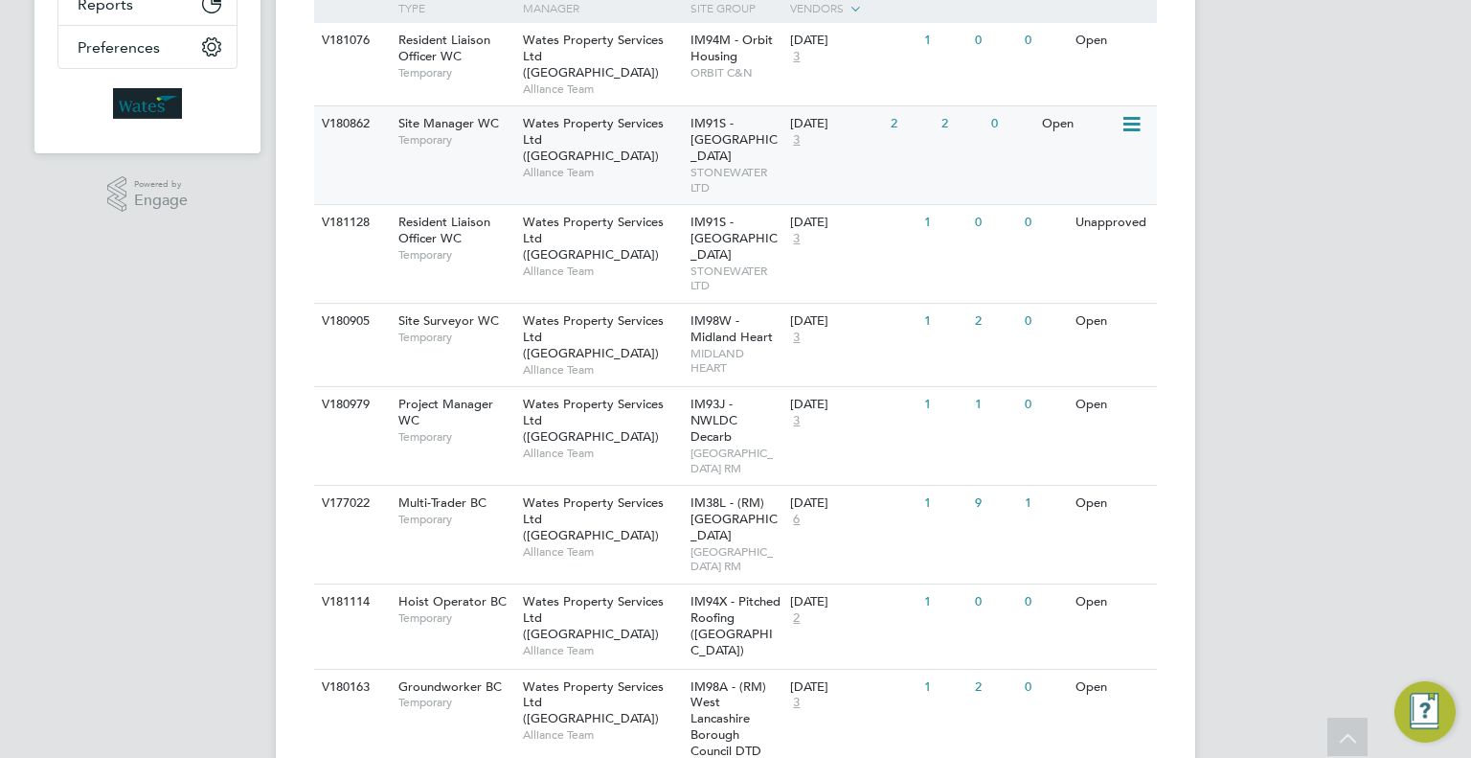
click at [829, 125] on div "06 Oct 2025 3" at bounding box center [835, 132] width 101 height 52
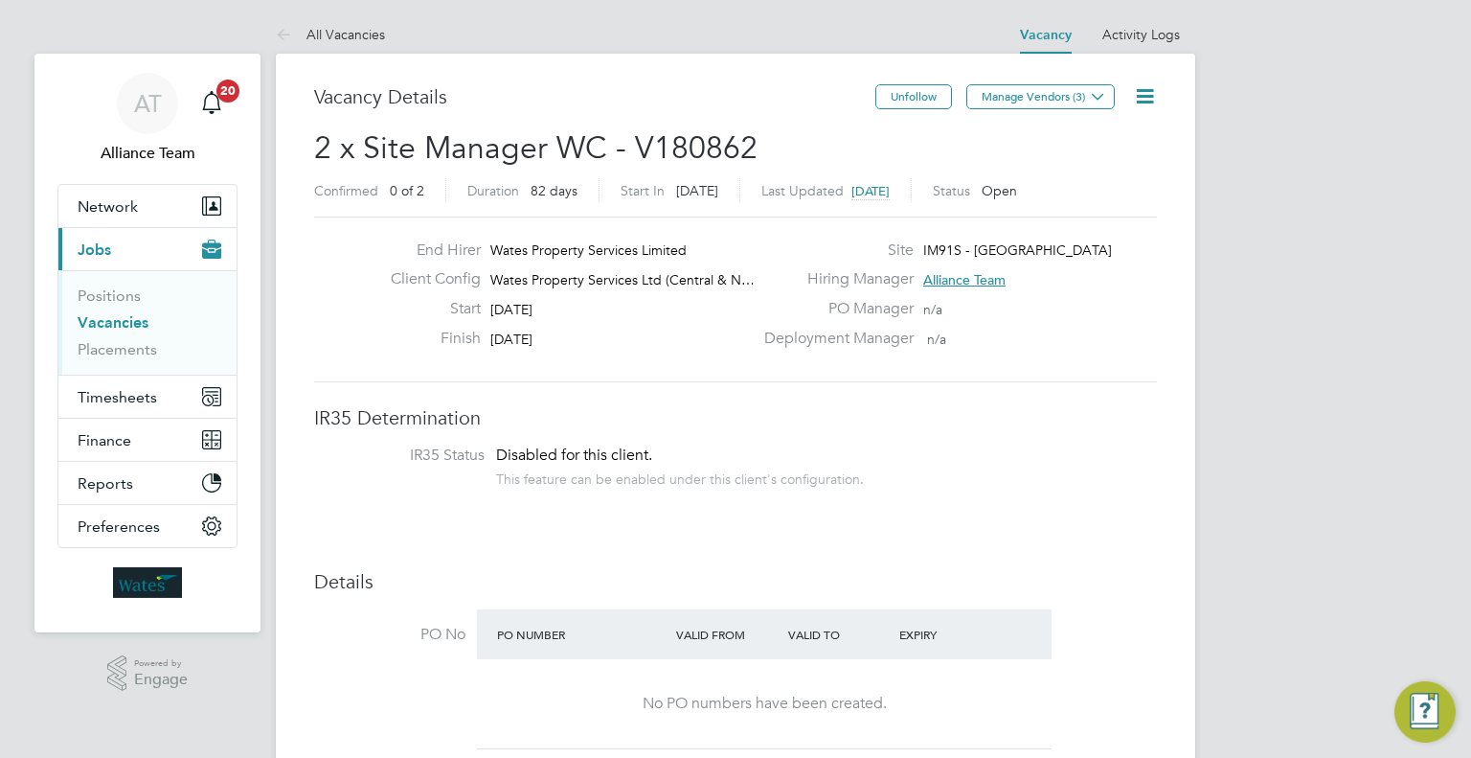
click at [1147, 99] on icon at bounding box center [1145, 96] width 24 height 24
click at [1065, 142] on li "Edit Vacancy e" at bounding box center [1098, 141] width 111 height 27
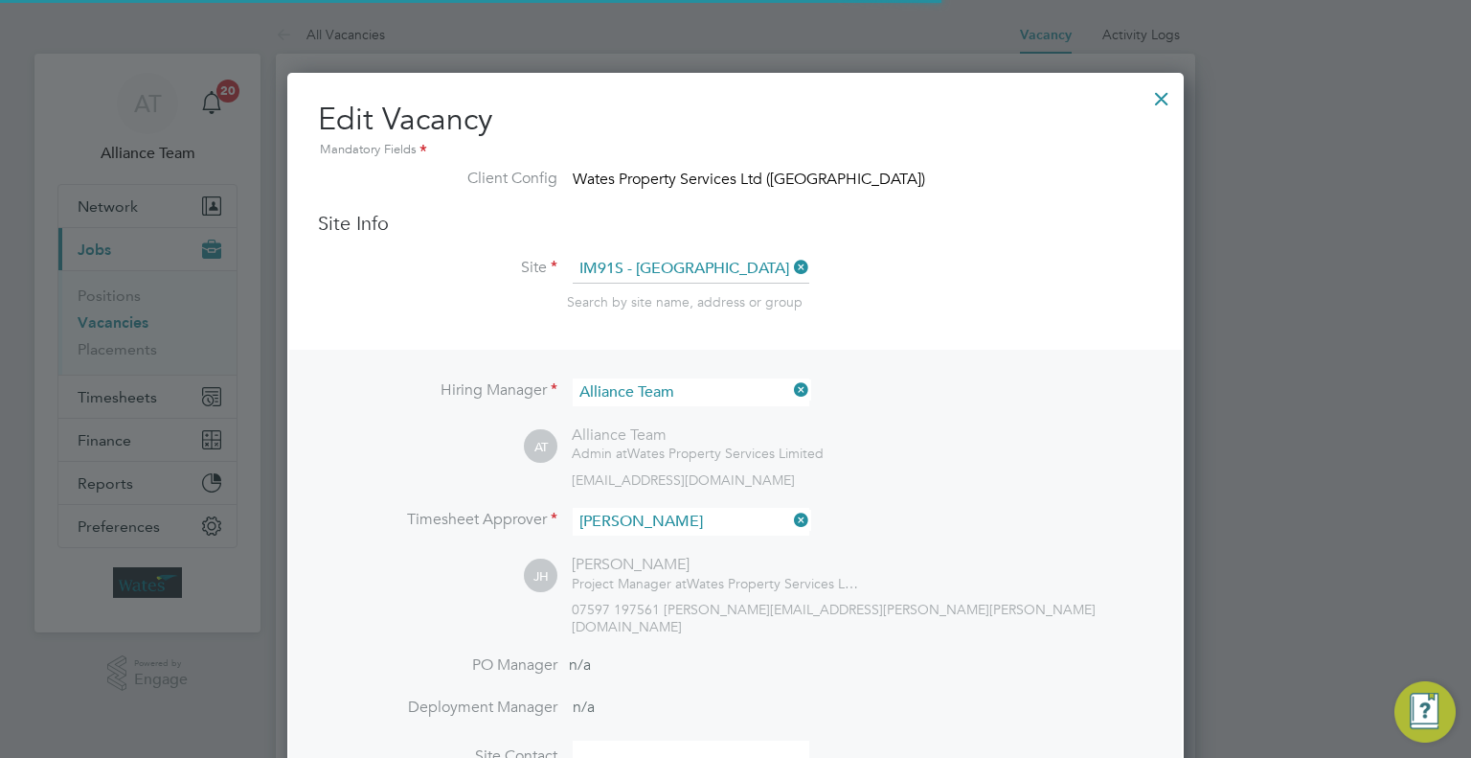
scroll to position [57, 100]
click at [633, 391] on input at bounding box center [691, 392] width 237 height 28
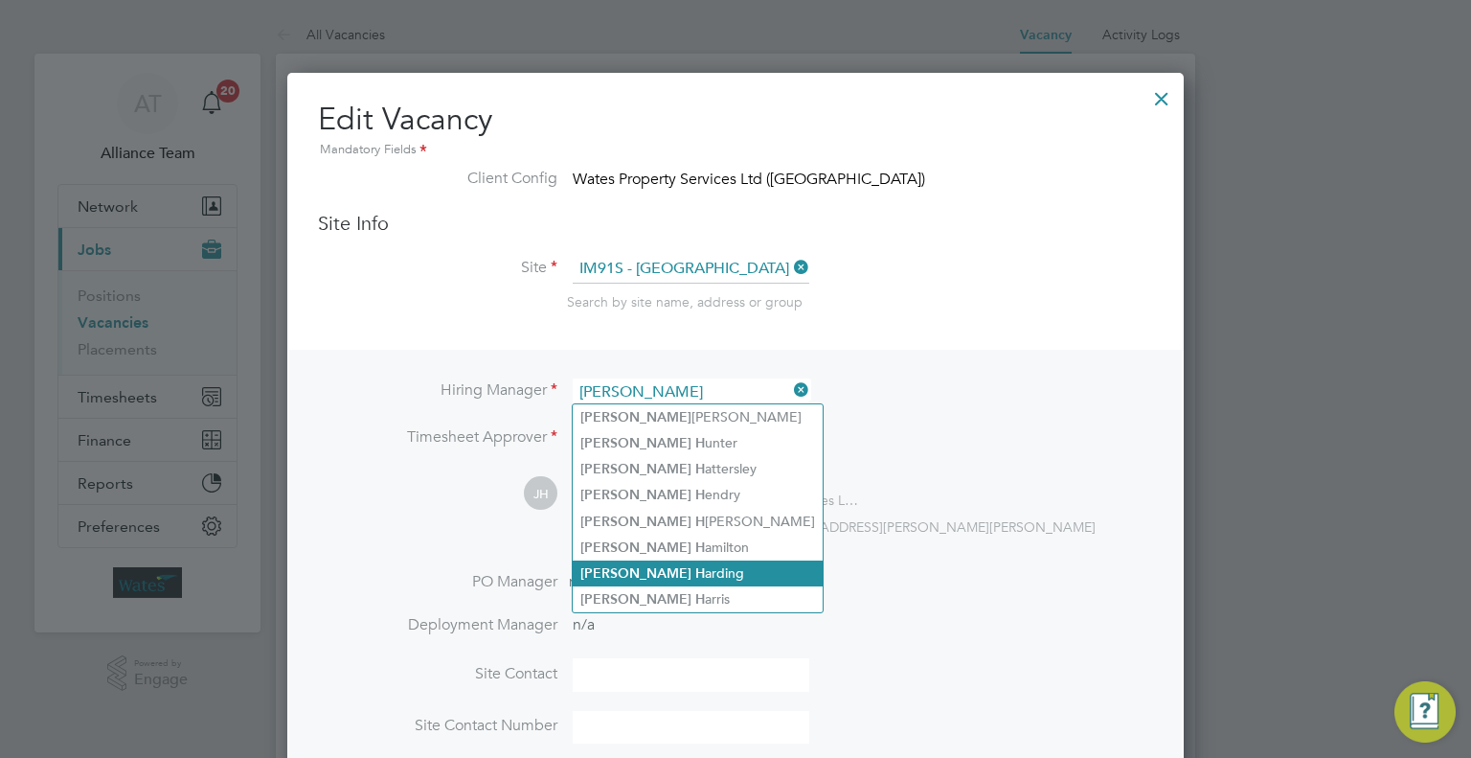
click at [700, 566] on li "James H arding" at bounding box center [698, 573] width 250 height 26
type input "James Harding"
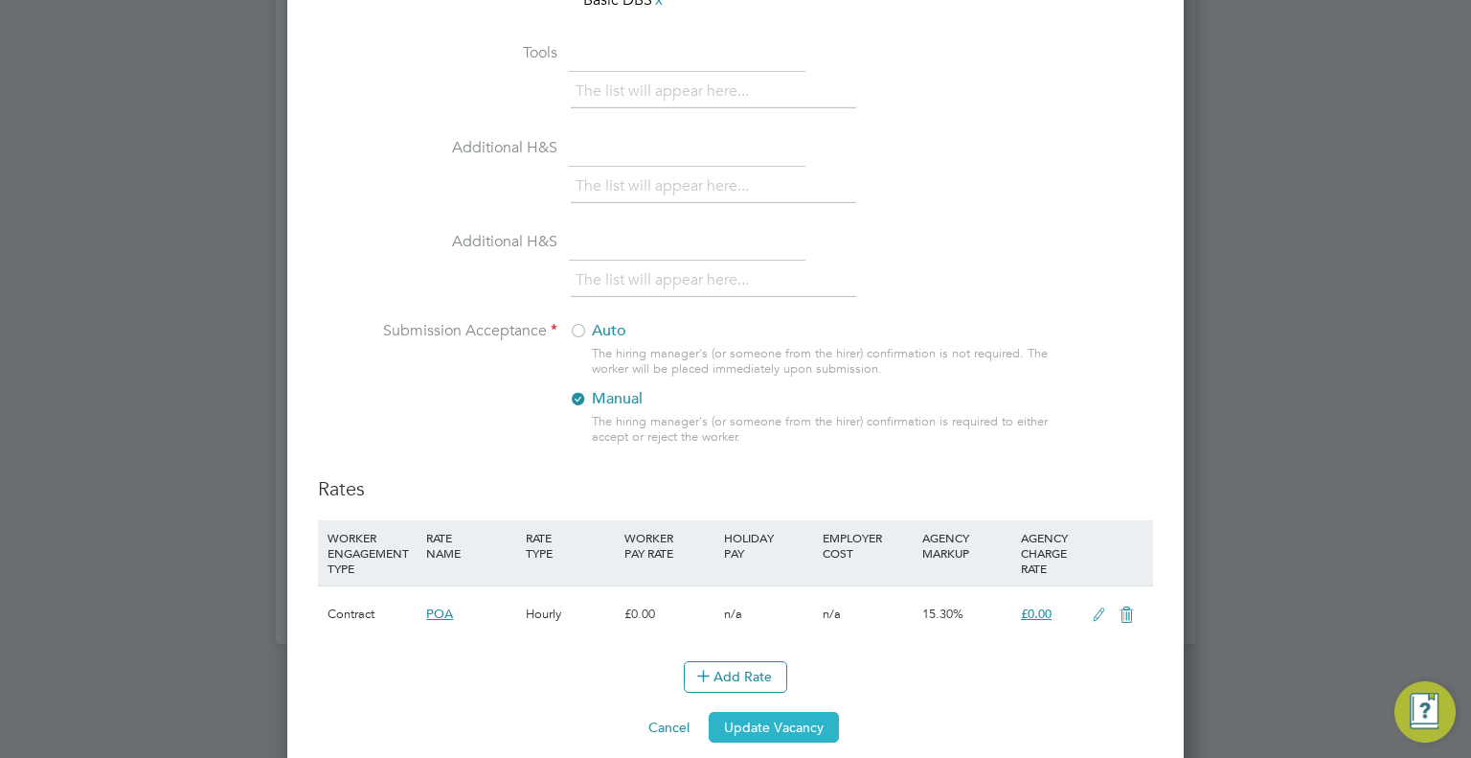
click at [767, 714] on button "Update Vacancy" at bounding box center [774, 727] width 130 height 31
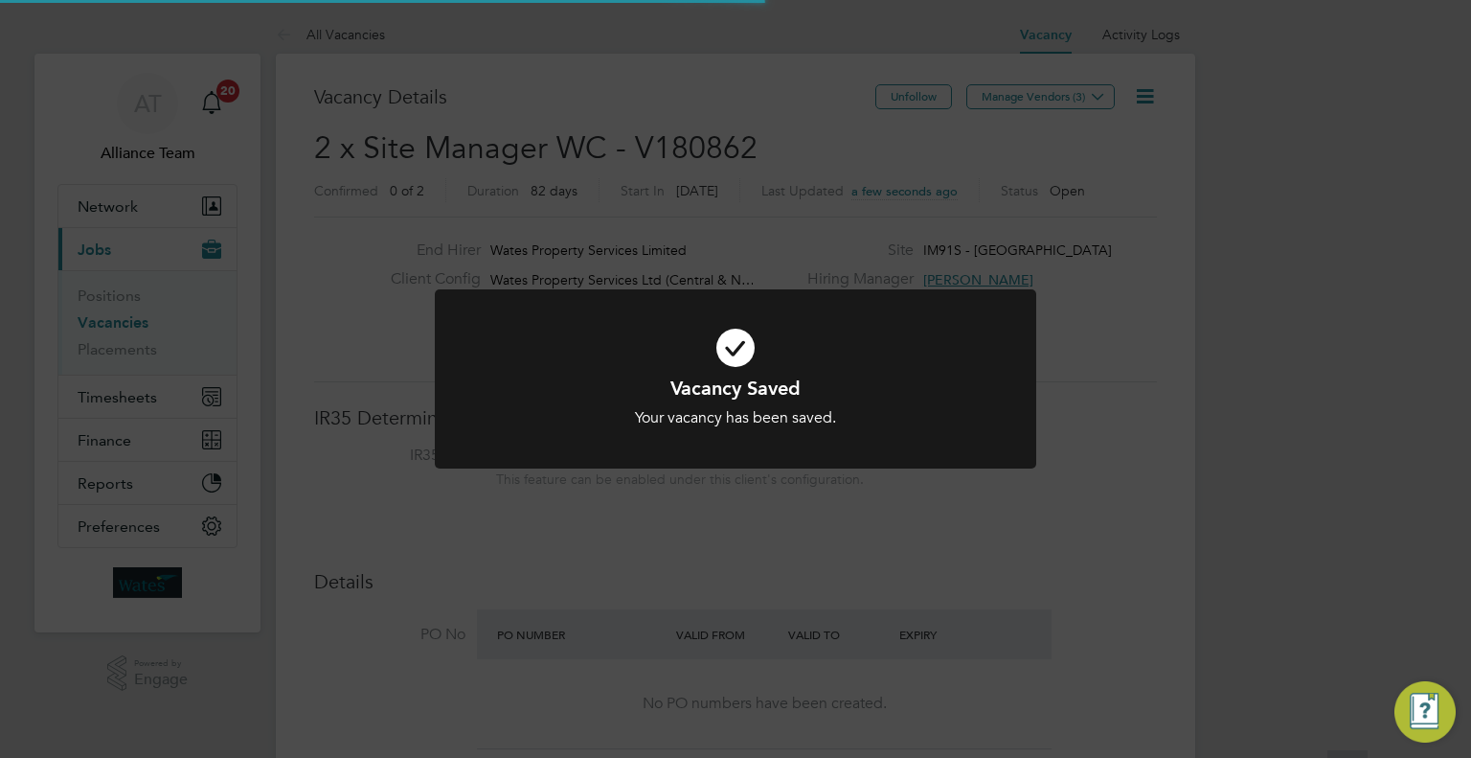
click at [1470, 376] on div "Vacancy Saved Your vacancy has been saved. Cancel Okay" at bounding box center [735, 379] width 1471 height 758
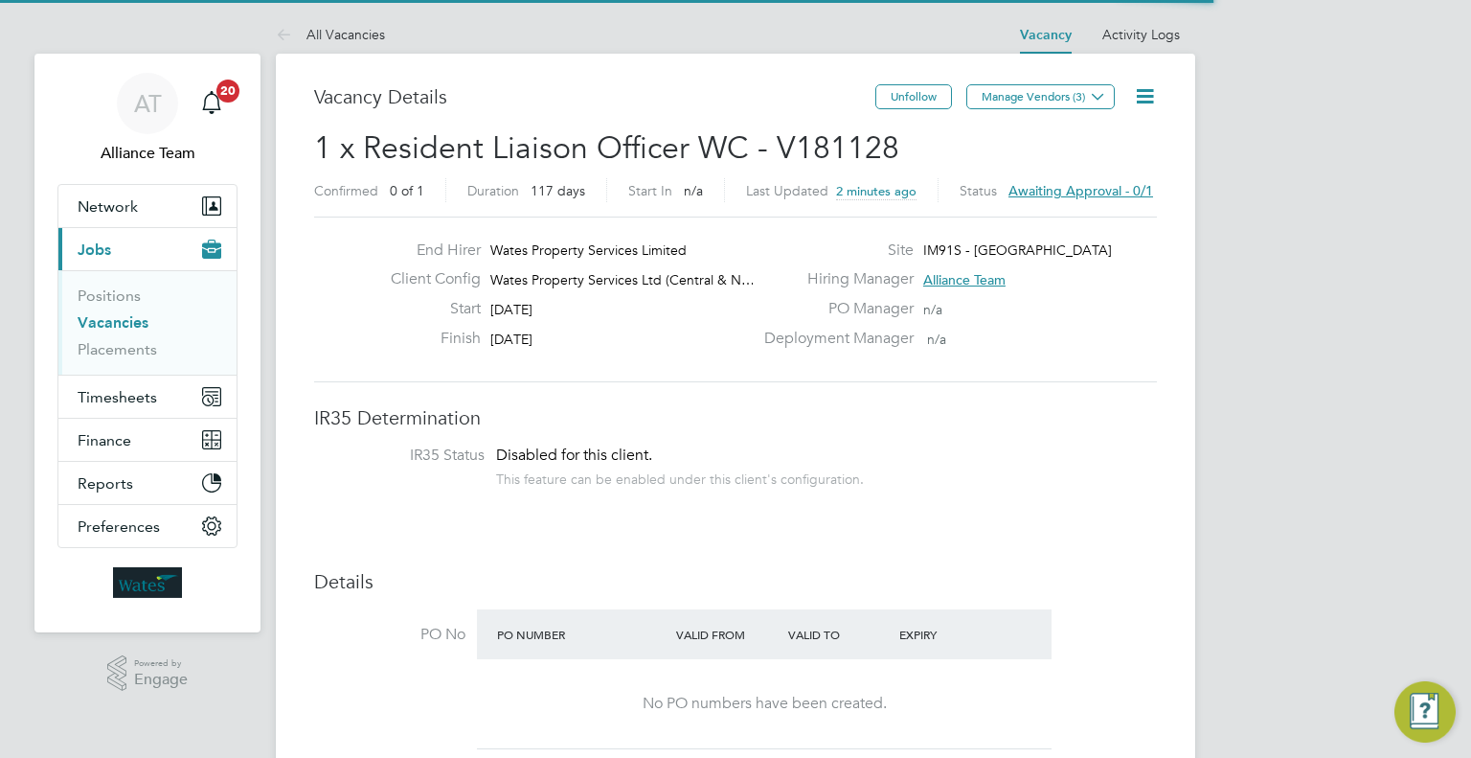
click at [1154, 101] on icon at bounding box center [1145, 96] width 24 height 24
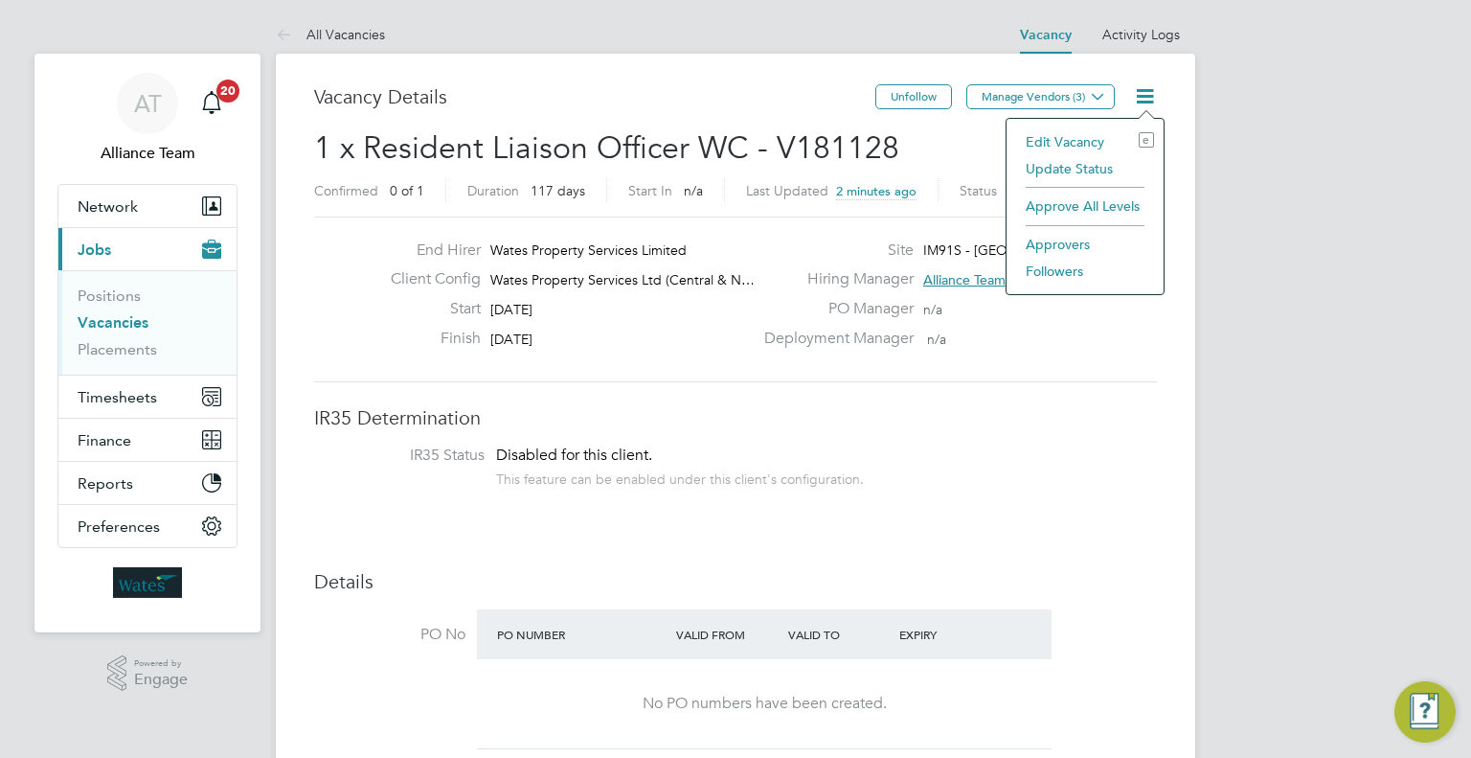
click at [1061, 136] on li "Edit Vacancy e" at bounding box center [1085, 141] width 138 height 27
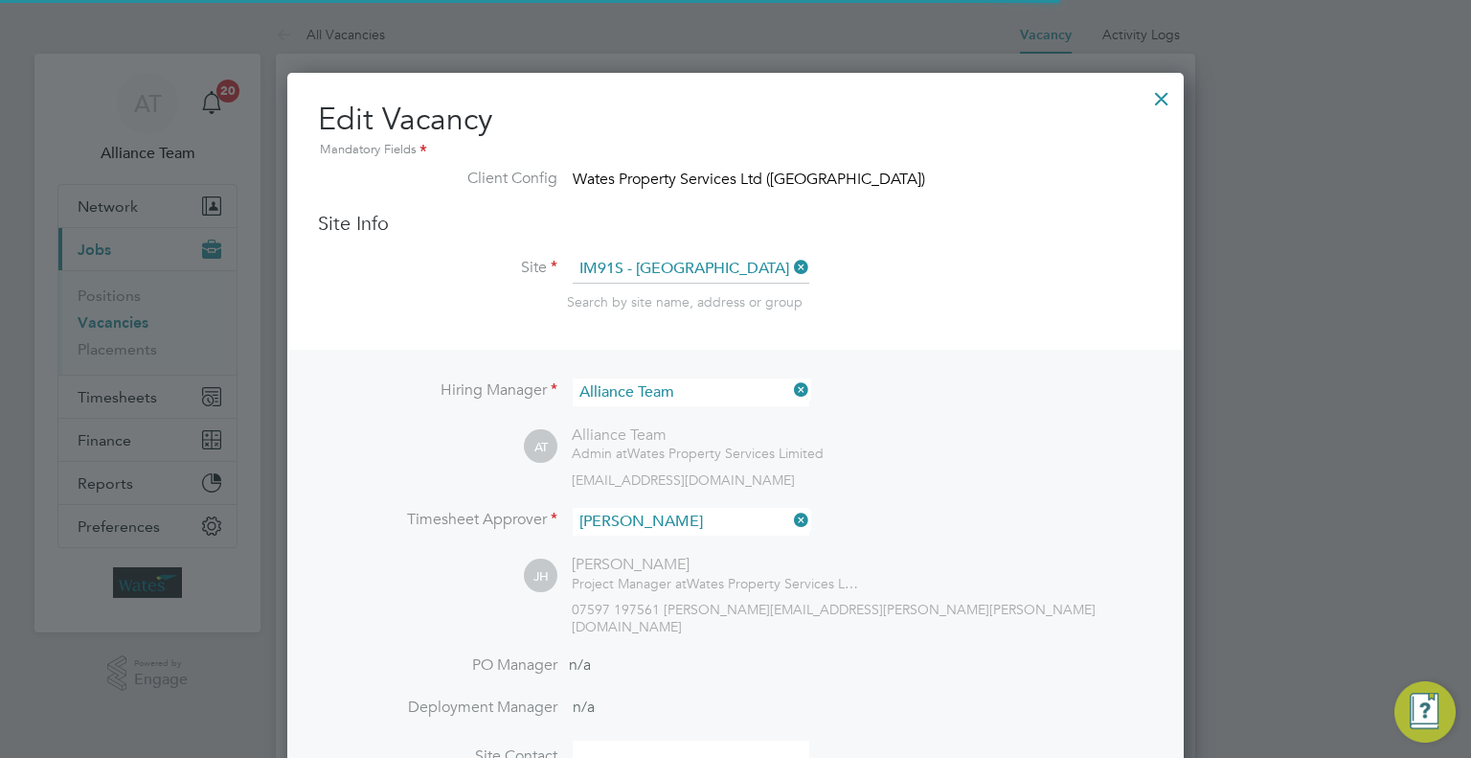
scroll to position [57, 100]
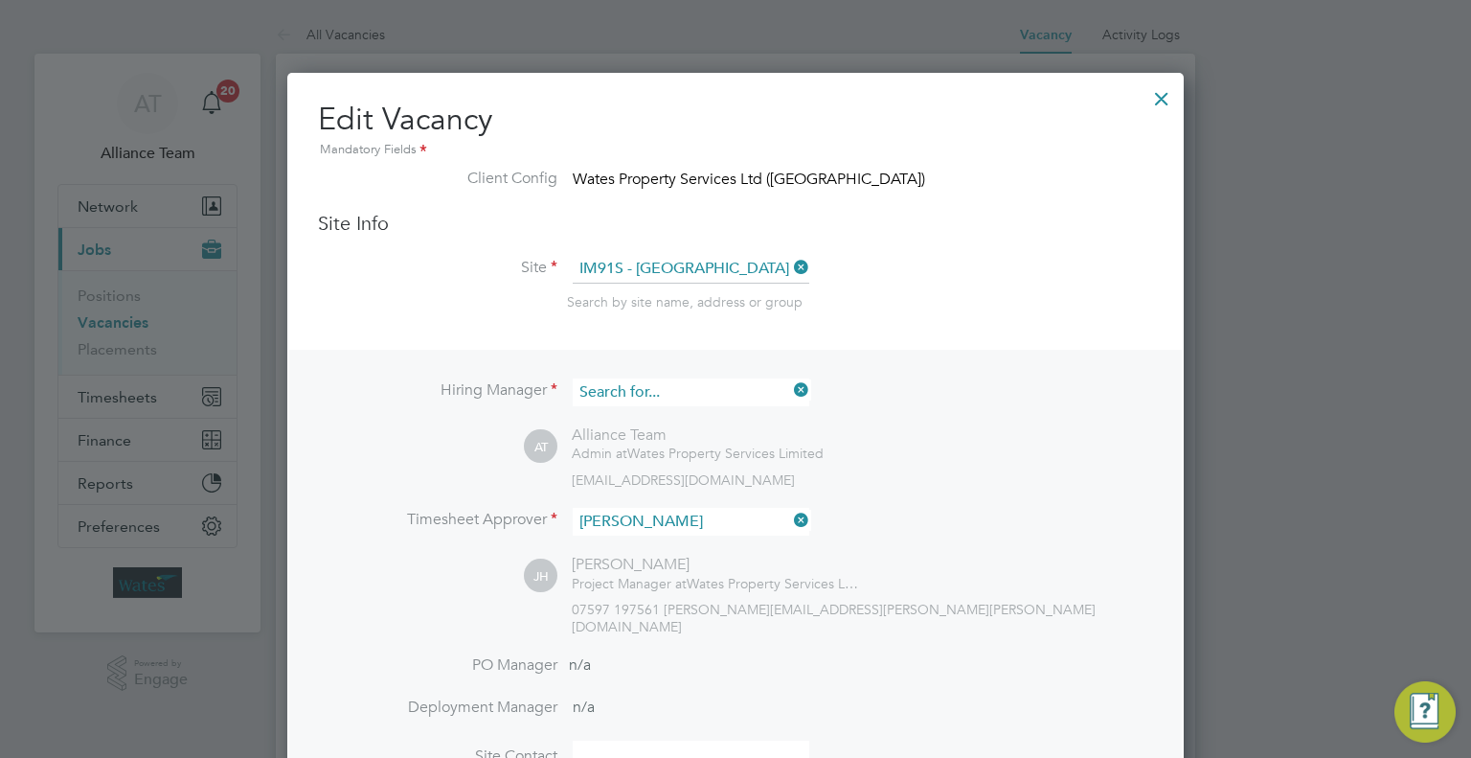
click at [625, 388] on input at bounding box center [691, 392] width 237 height 28
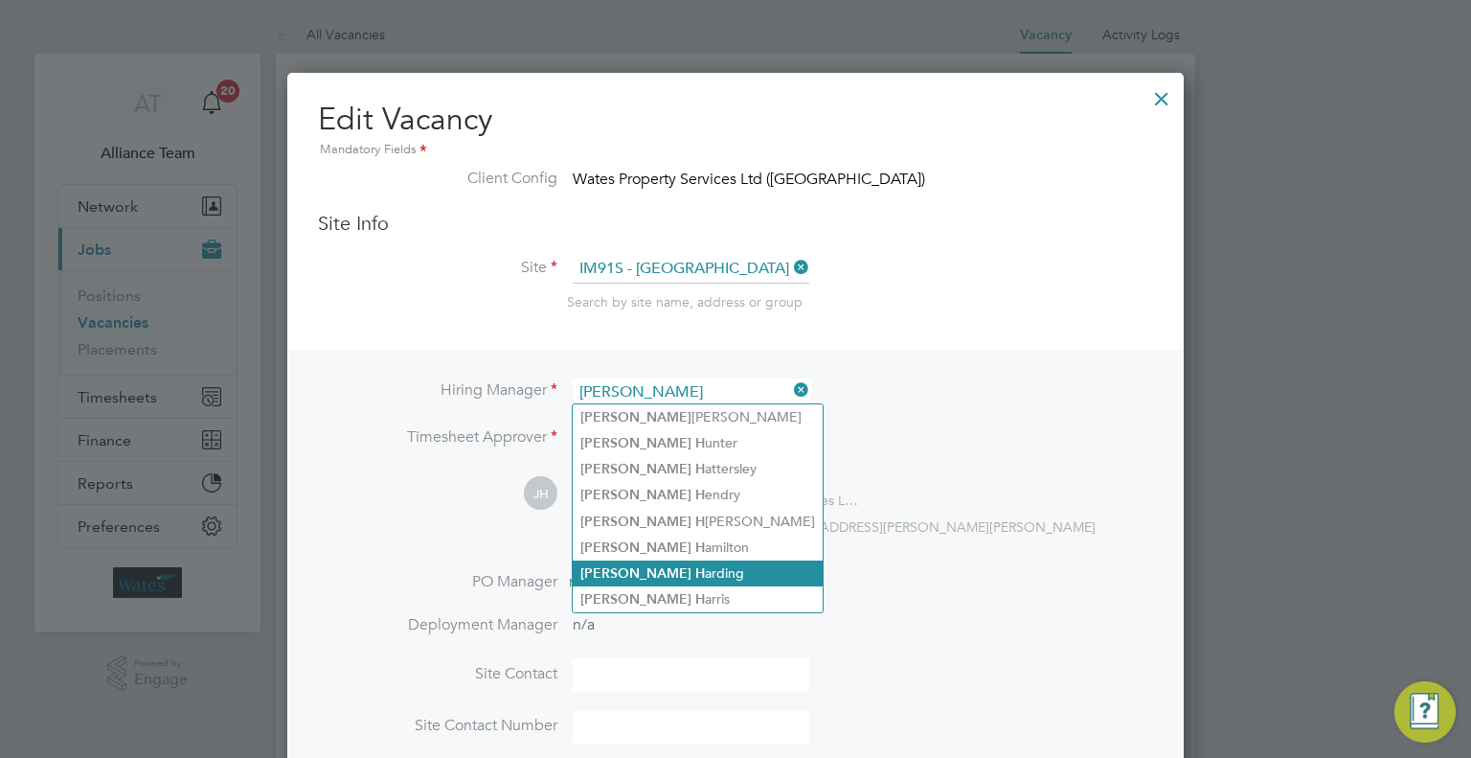
click at [684, 562] on li "[PERSON_NAME]" at bounding box center [698, 573] width 250 height 26
type input "[PERSON_NAME]"
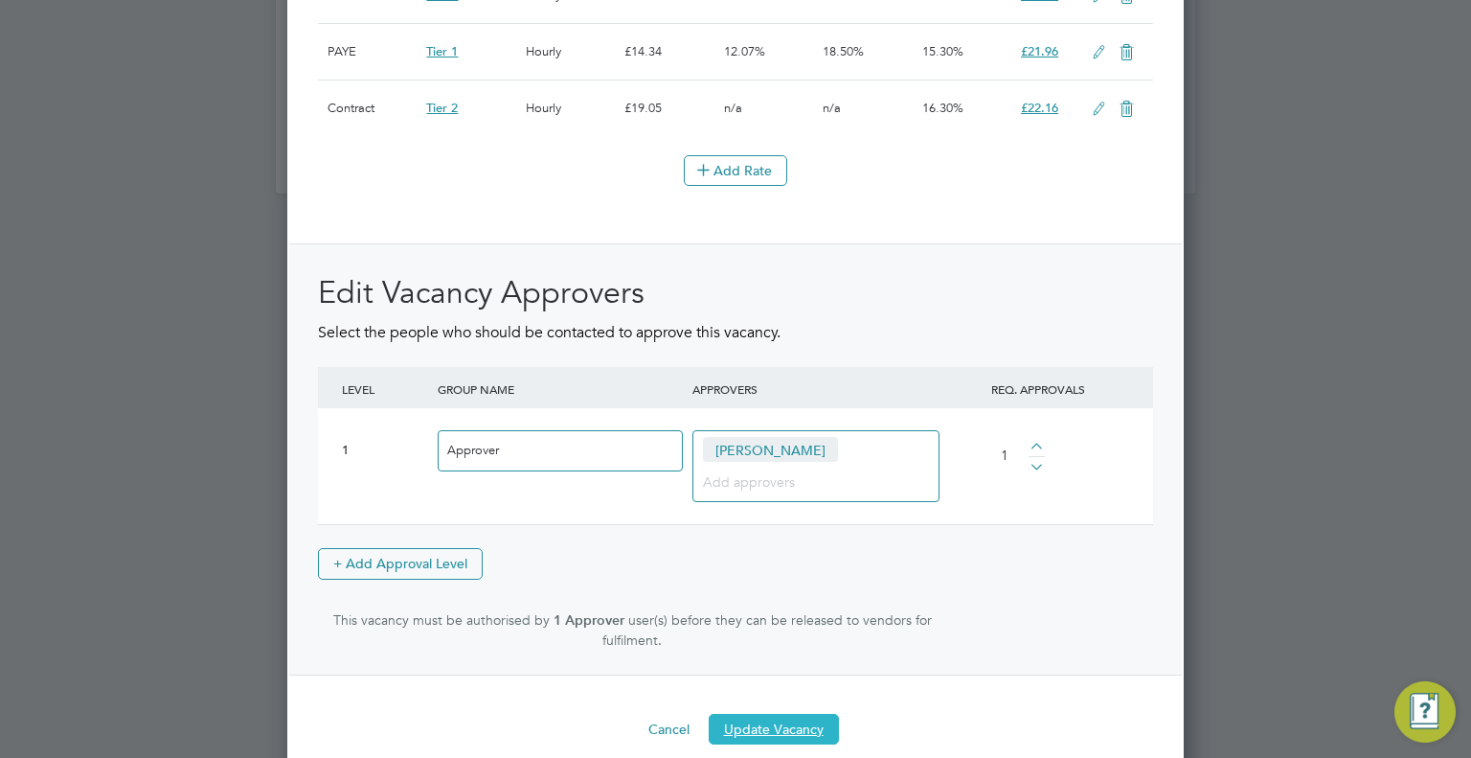
click at [767, 714] on button "Update Vacancy" at bounding box center [774, 729] width 130 height 31
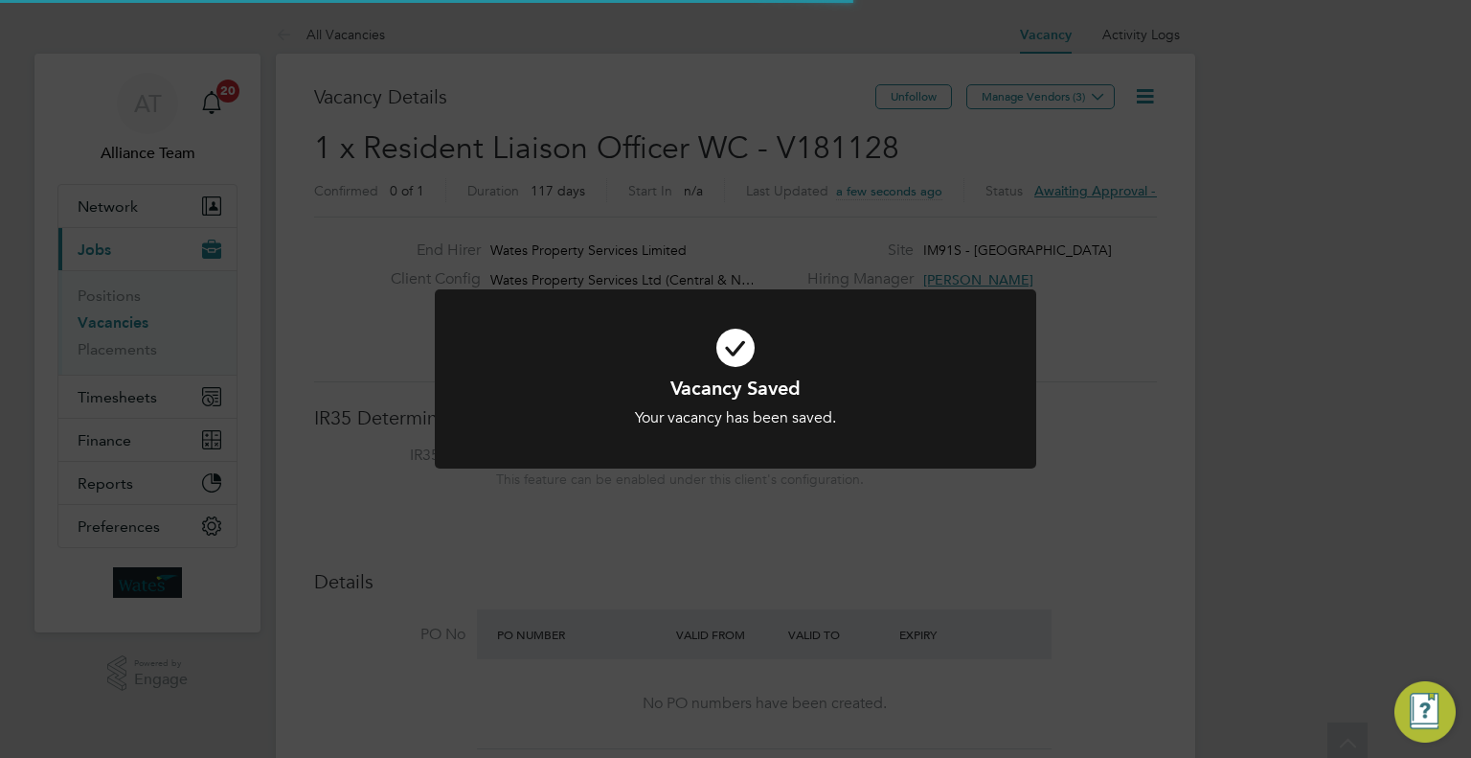
click at [1299, 463] on div "Vacancy Saved Your vacancy has been saved. Cancel Okay" at bounding box center [735, 379] width 1471 height 758
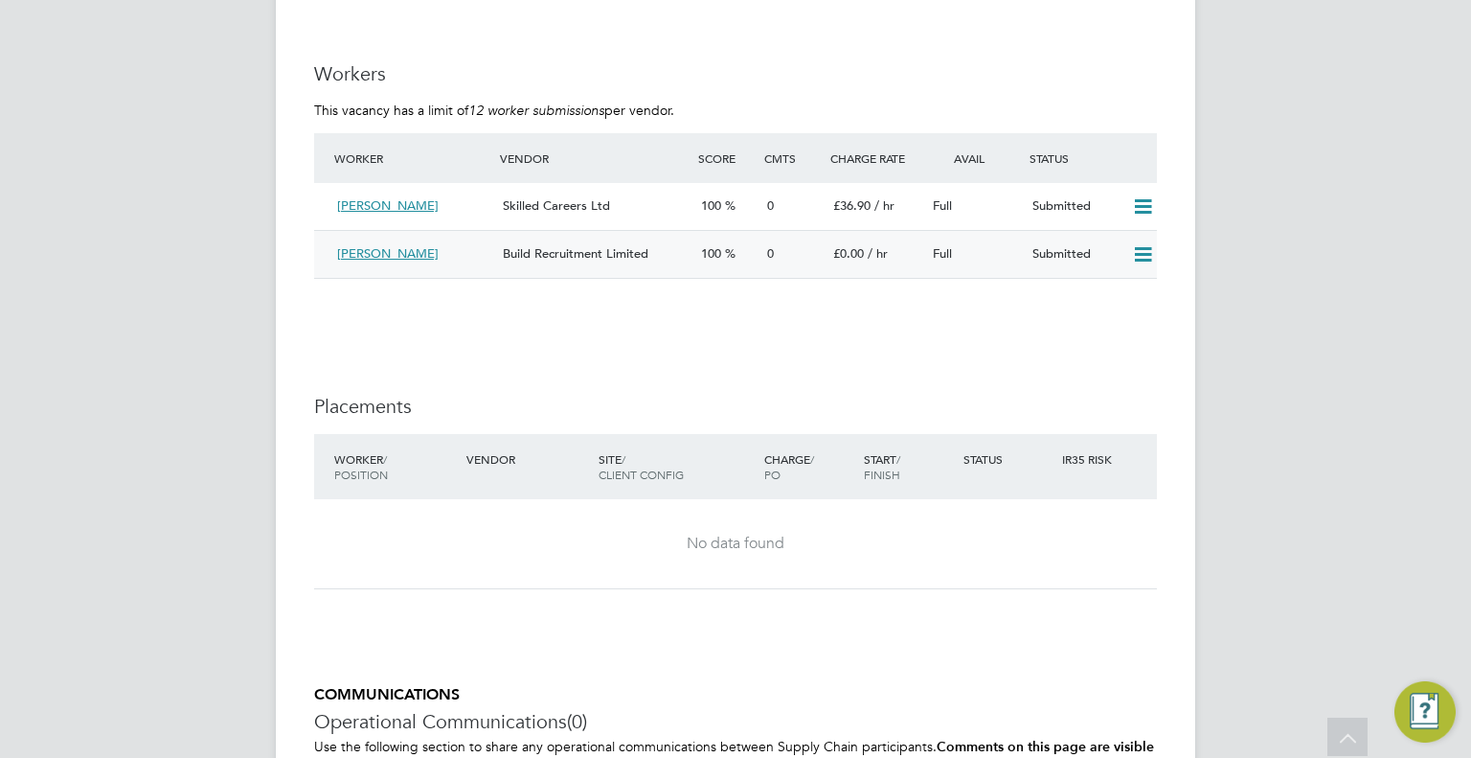
click at [502, 263] on div "Build Recruitment Limited" at bounding box center [594, 254] width 198 height 32
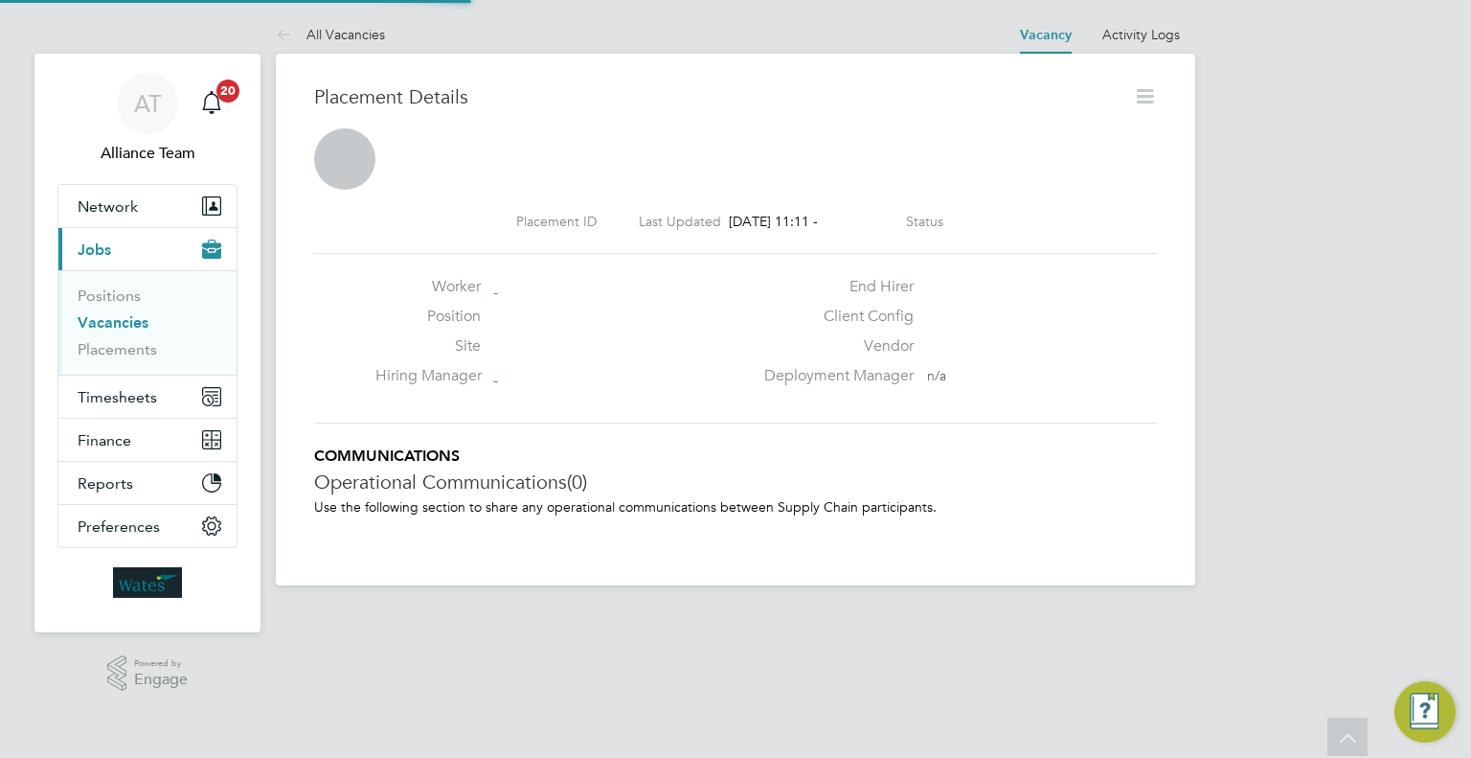
scroll to position [10, 9]
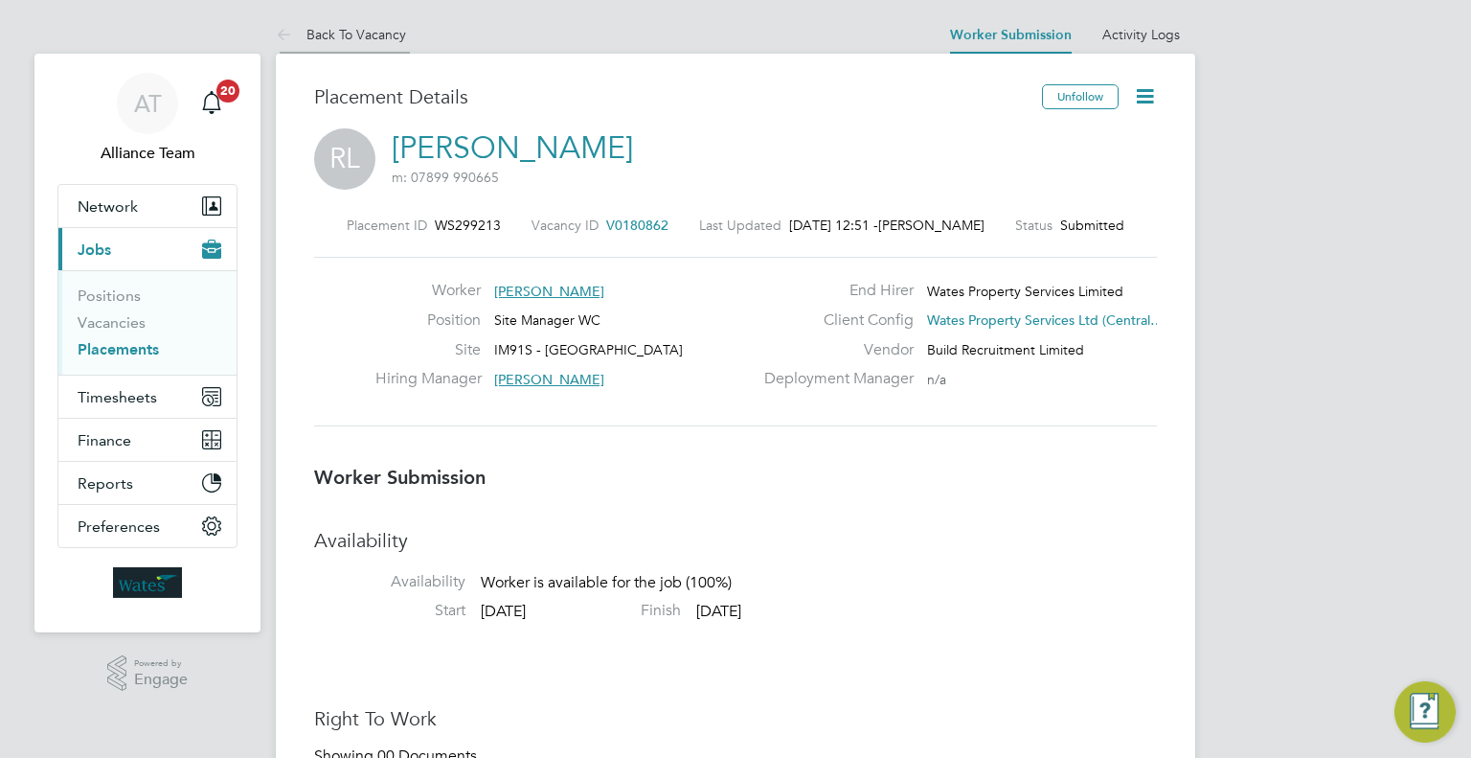
click at [335, 36] on link "Back To Vacancy" at bounding box center [341, 34] width 130 height 17
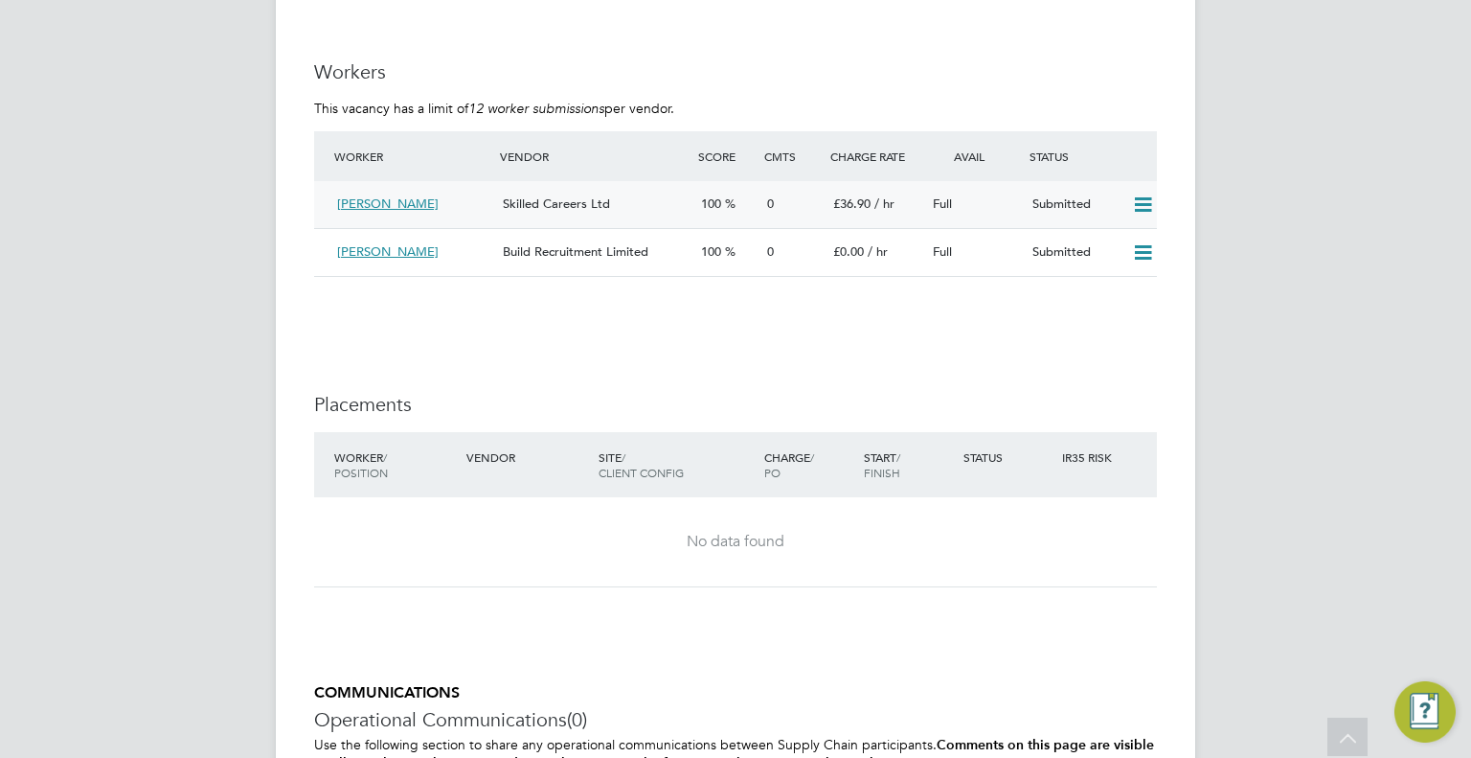
click at [605, 205] on span "Skilled Careers Ltd" at bounding box center [556, 203] width 107 height 16
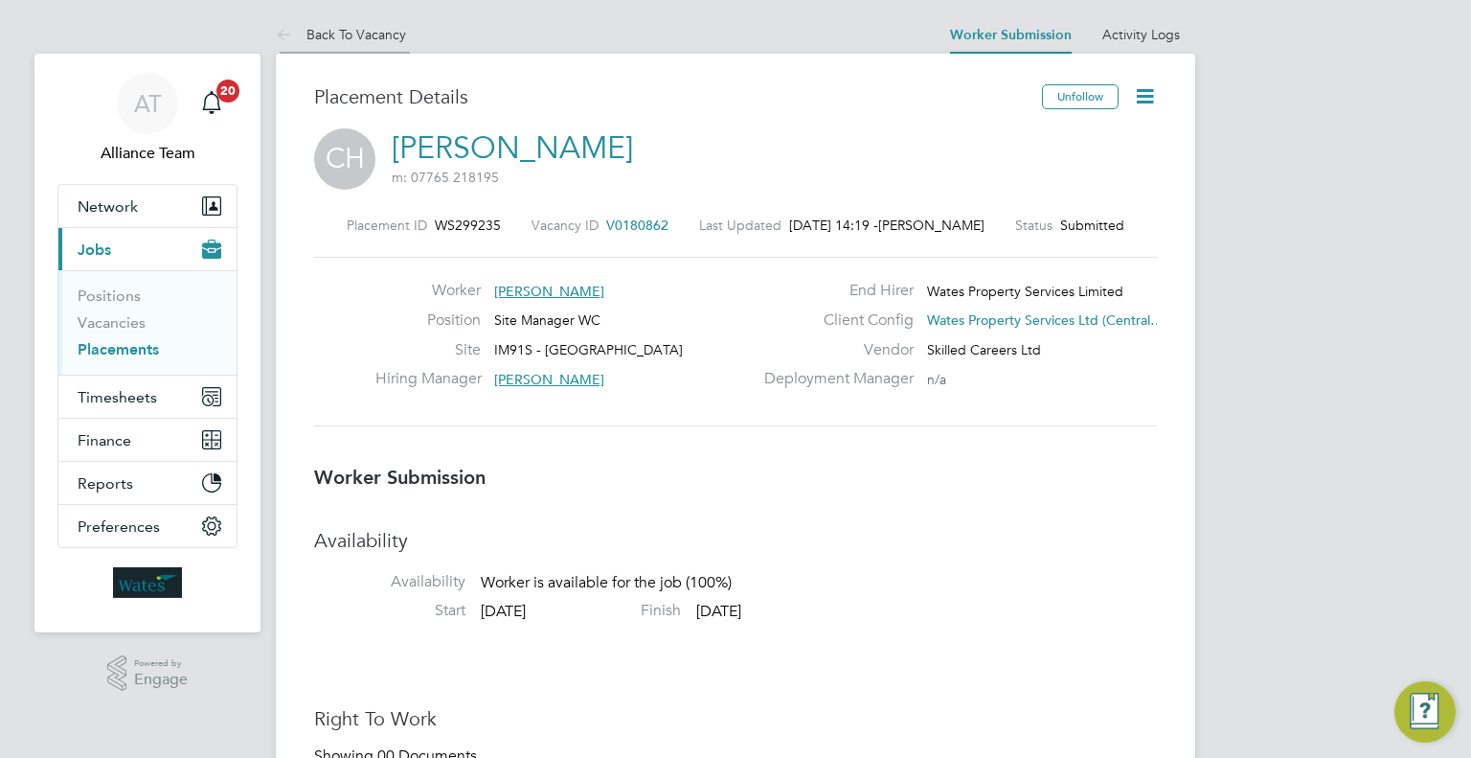
click at [374, 33] on link "Back To Vacancy" at bounding box center [341, 34] width 130 height 17
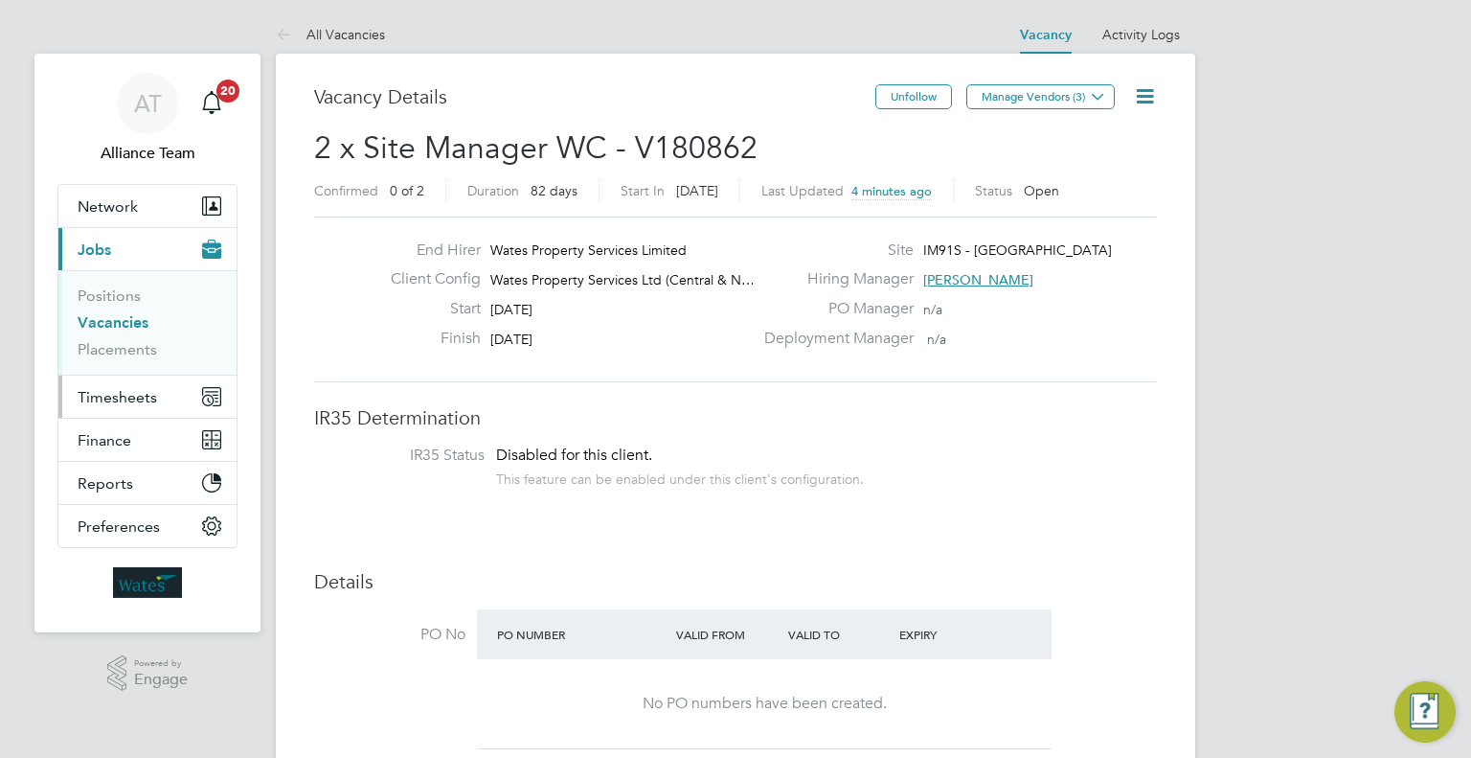
click at [115, 383] on button "Timesheets" at bounding box center [147, 396] width 178 height 42
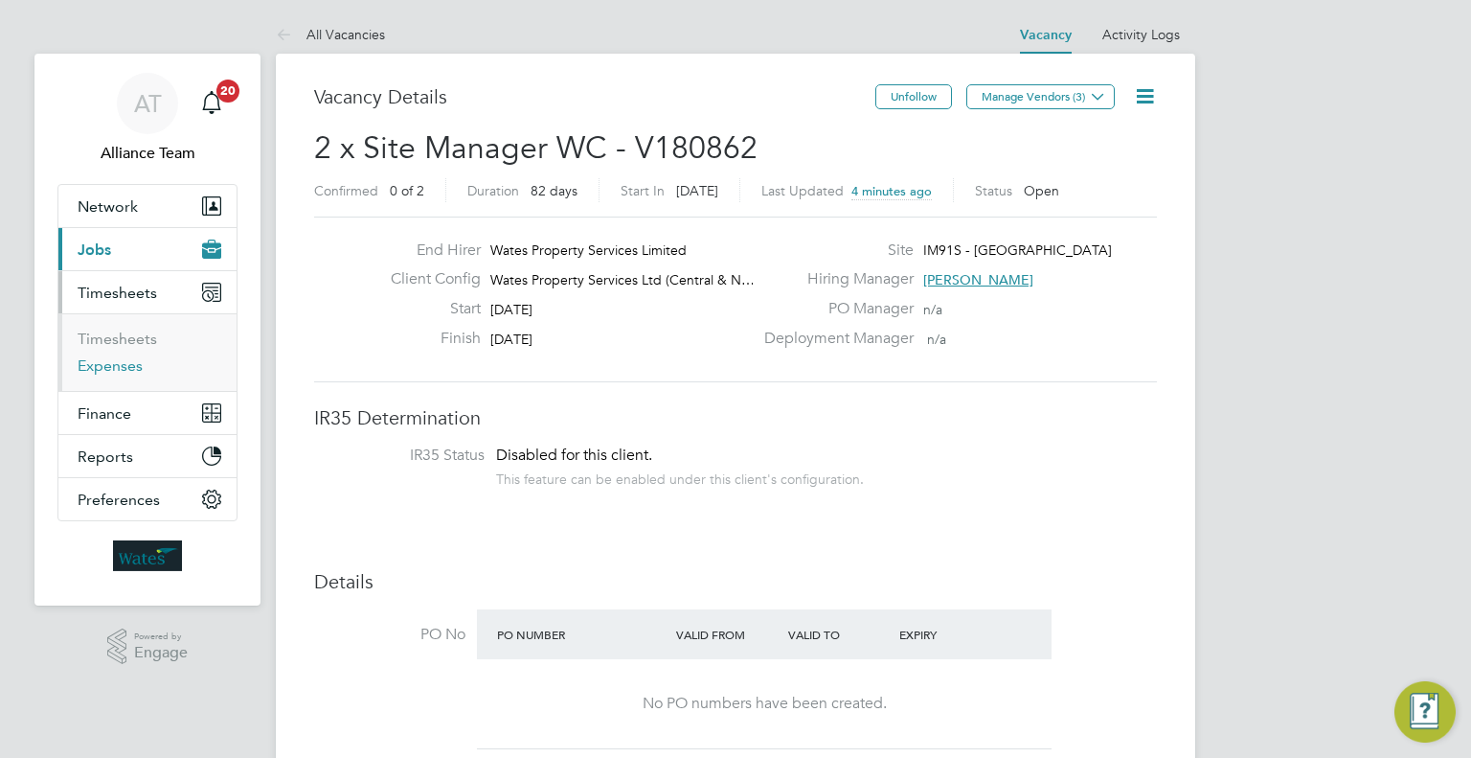
click at [96, 363] on link "Expenses" at bounding box center [110, 365] width 65 height 18
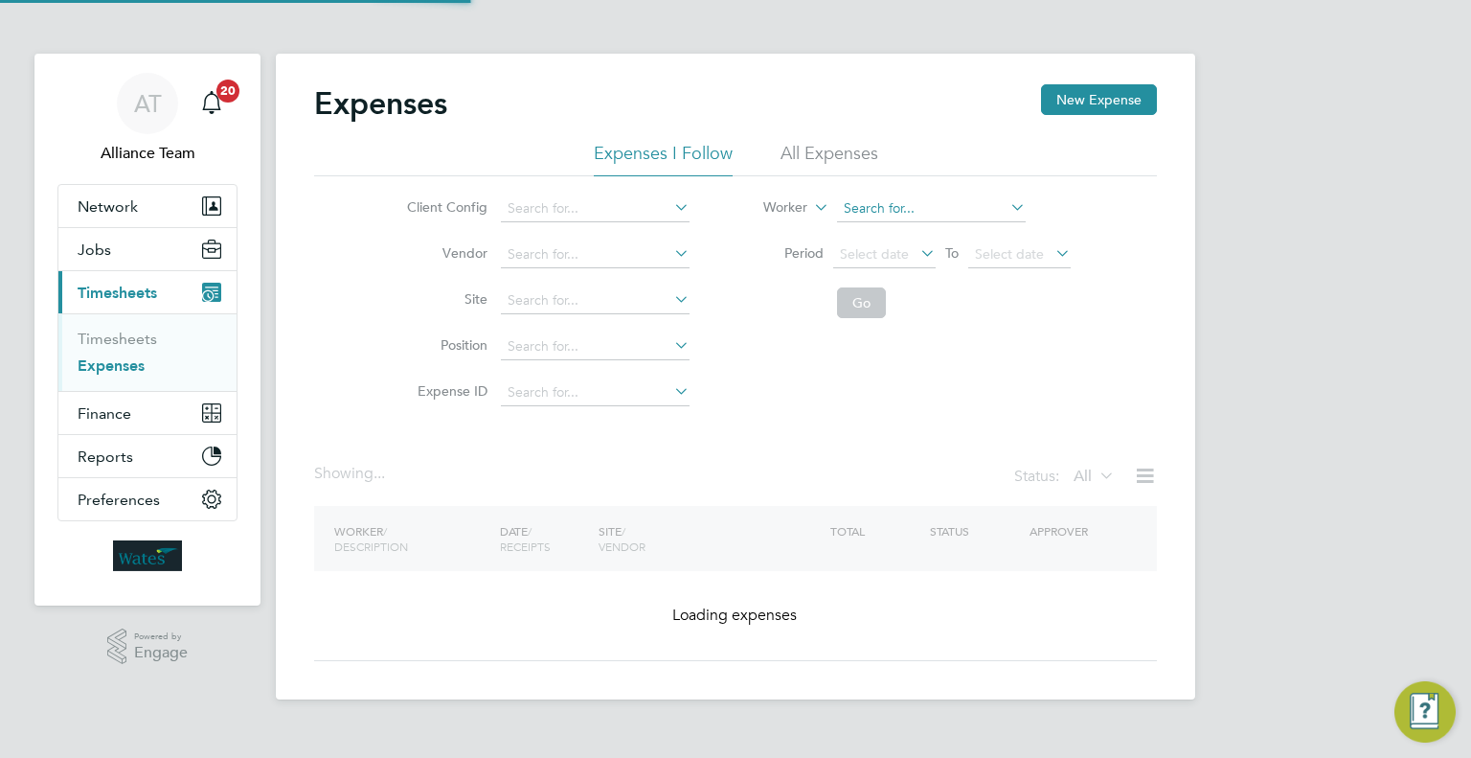
click at [897, 206] on input at bounding box center [931, 208] width 189 height 27
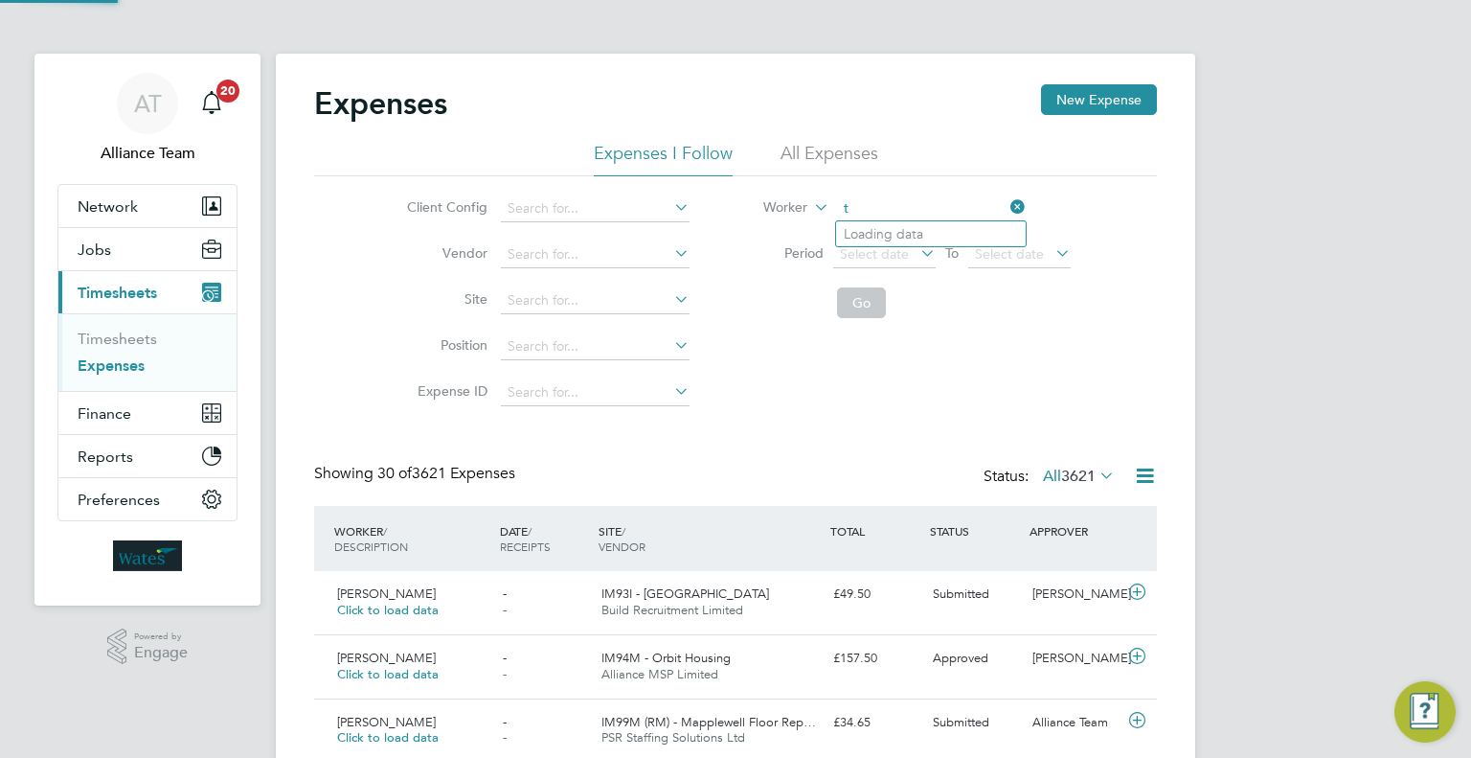
scroll to position [48, 167]
click at [935, 243] on li "Johnathan Towns end" at bounding box center [931, 234] width 190 height 26
type input "Johnathan Townsend"
click at [868, 299] on button "Go" at bounding box center [861, 302] width 49 height 31
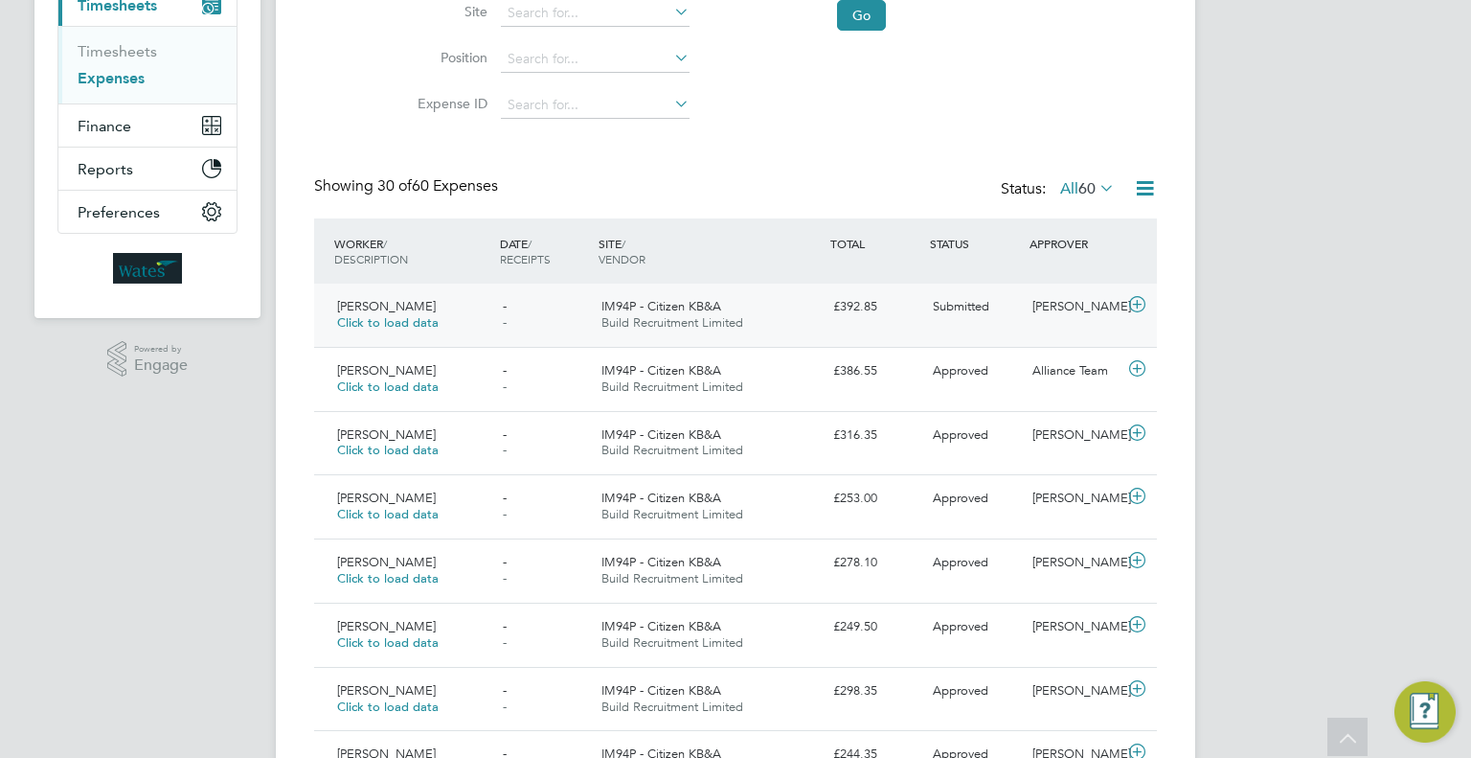
click at [1031, 285] on div "Johnathan Townsend Click to load data - - IM94P - Citizen KB&A Build Recruitmen…" at bounding box center [735, 314] width 843 height 63
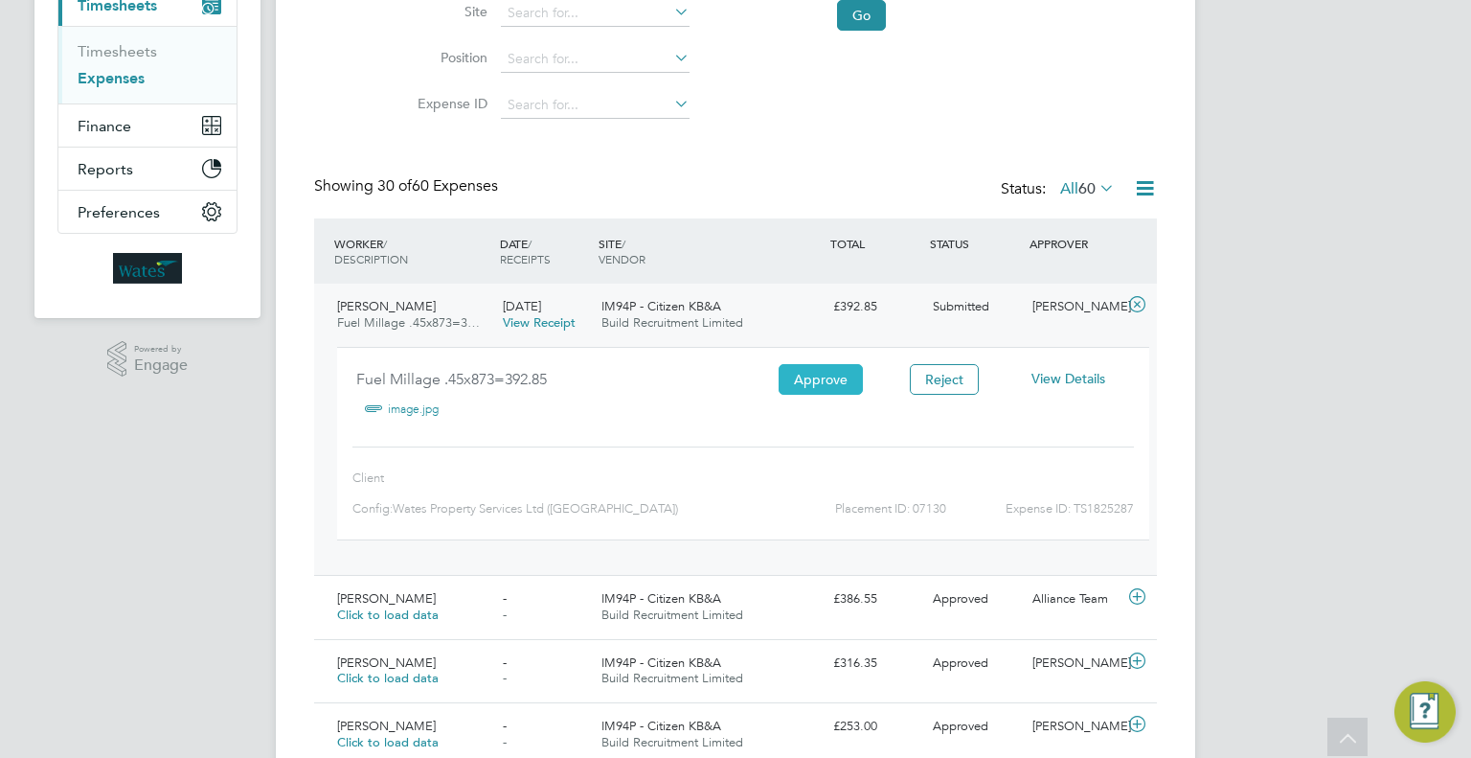
click at [812, 377] on button "Approve" at bounding box center [821, 379] width 84 height 31
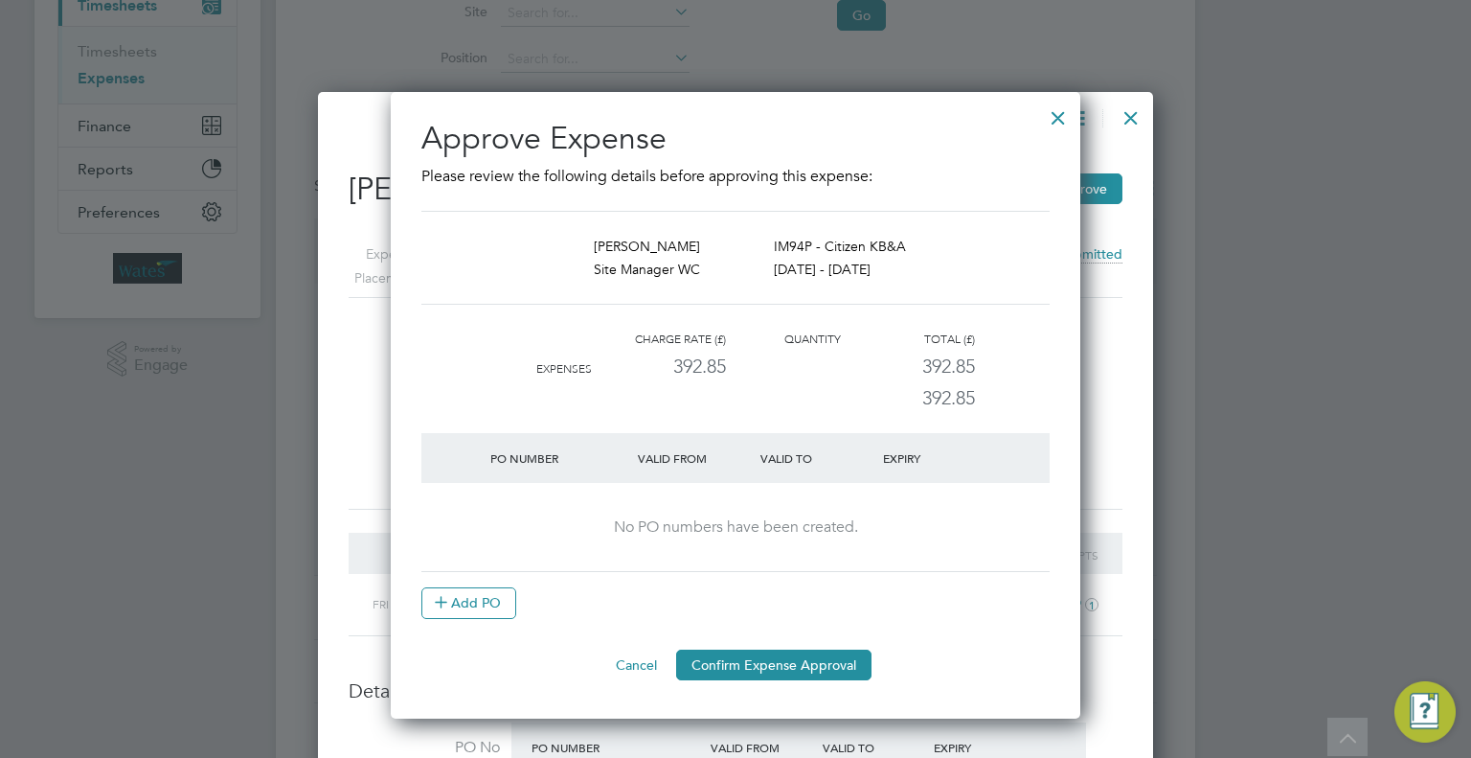
click at [774, 679] on div "Approve Expense Please review the following details before approving this expen…" at bounding box center [736, 405] width 690 height 626
click at [777, 666] on button "Confirm Expense Approval" at bounding box center [773, 664] width 195 height 31
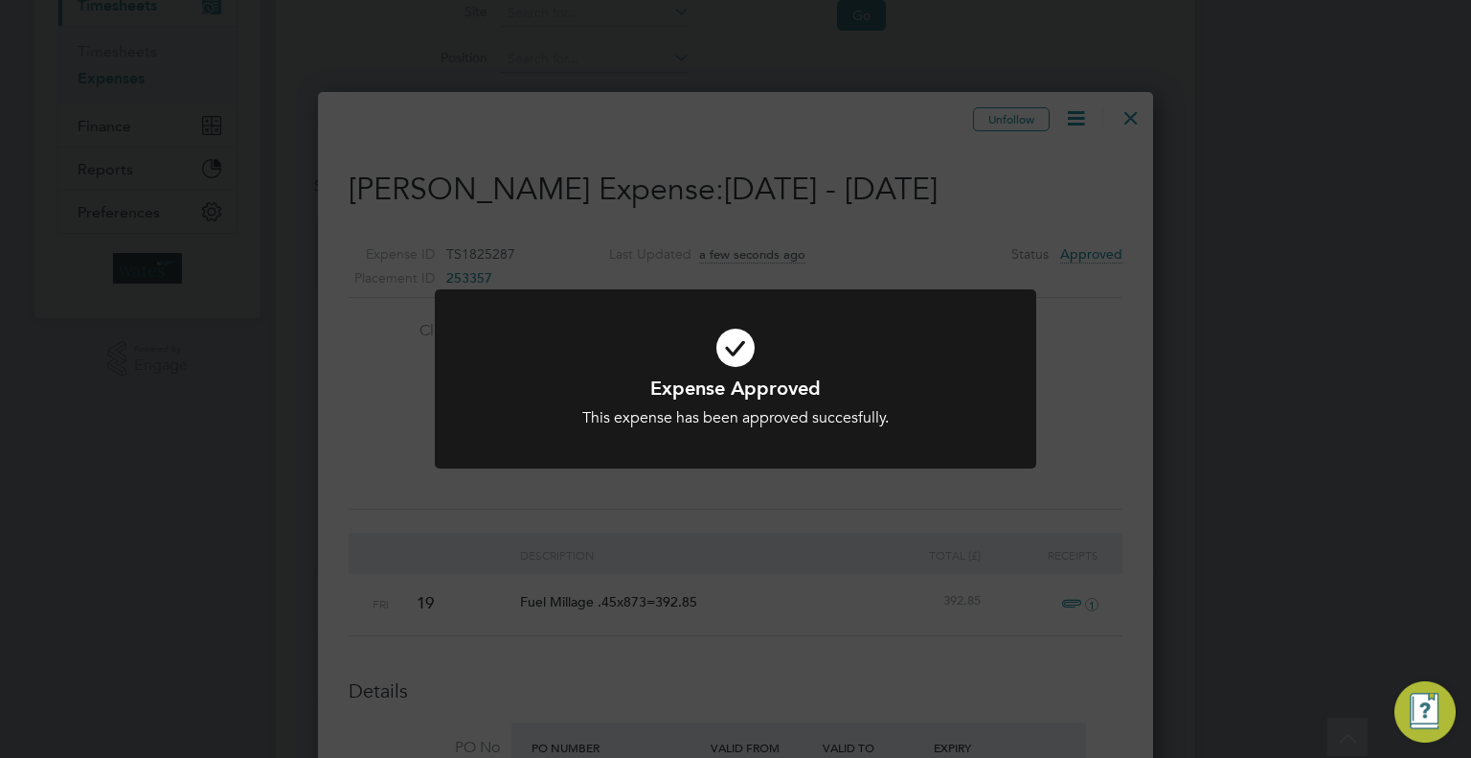
click at [944, 221] on div "Expense Approved This expense has been approved succesfully. Cancel Okay" at bounding box center [735, 379] width 1471 height 758
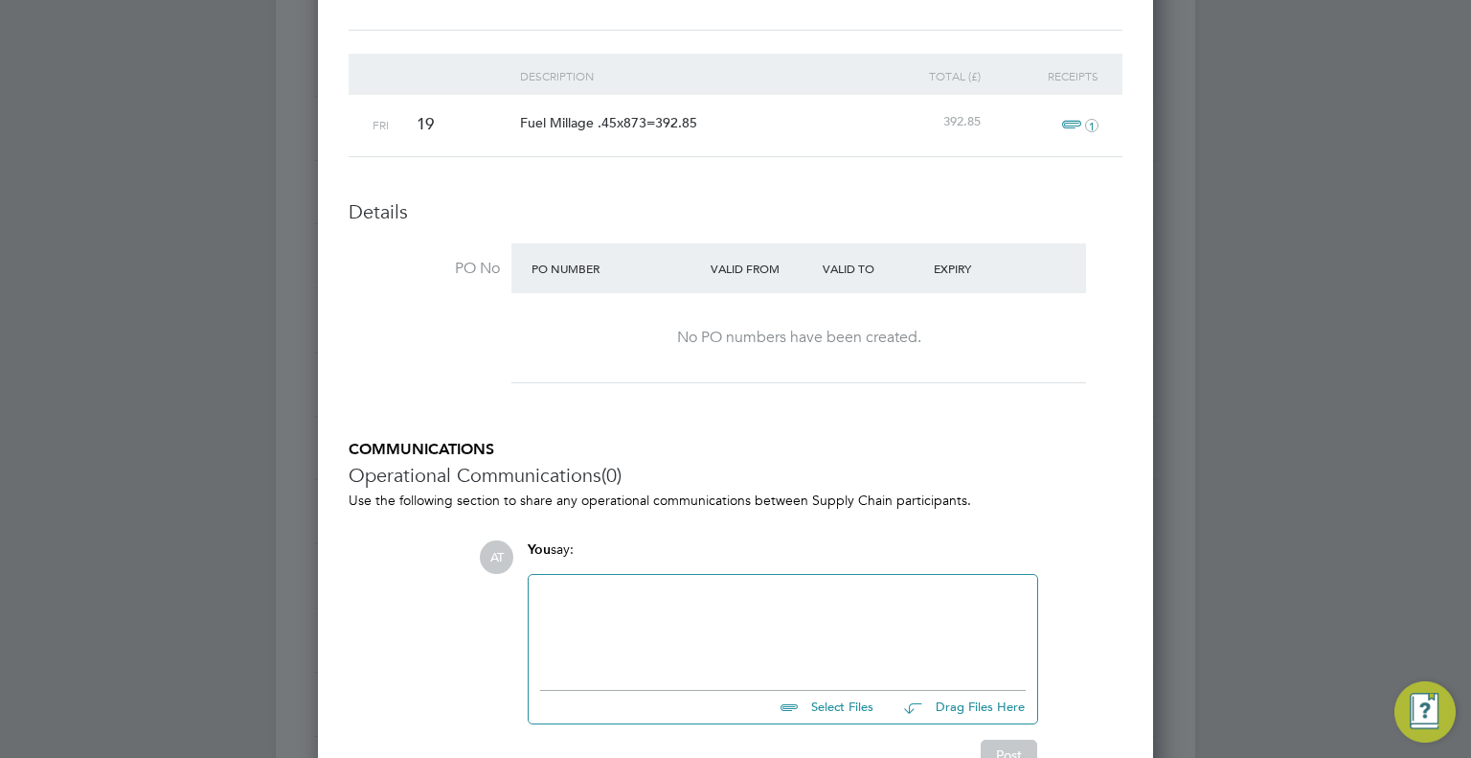
click at [628, 609] on div at bounding box center [783, 627] width 486 height 82
paste div
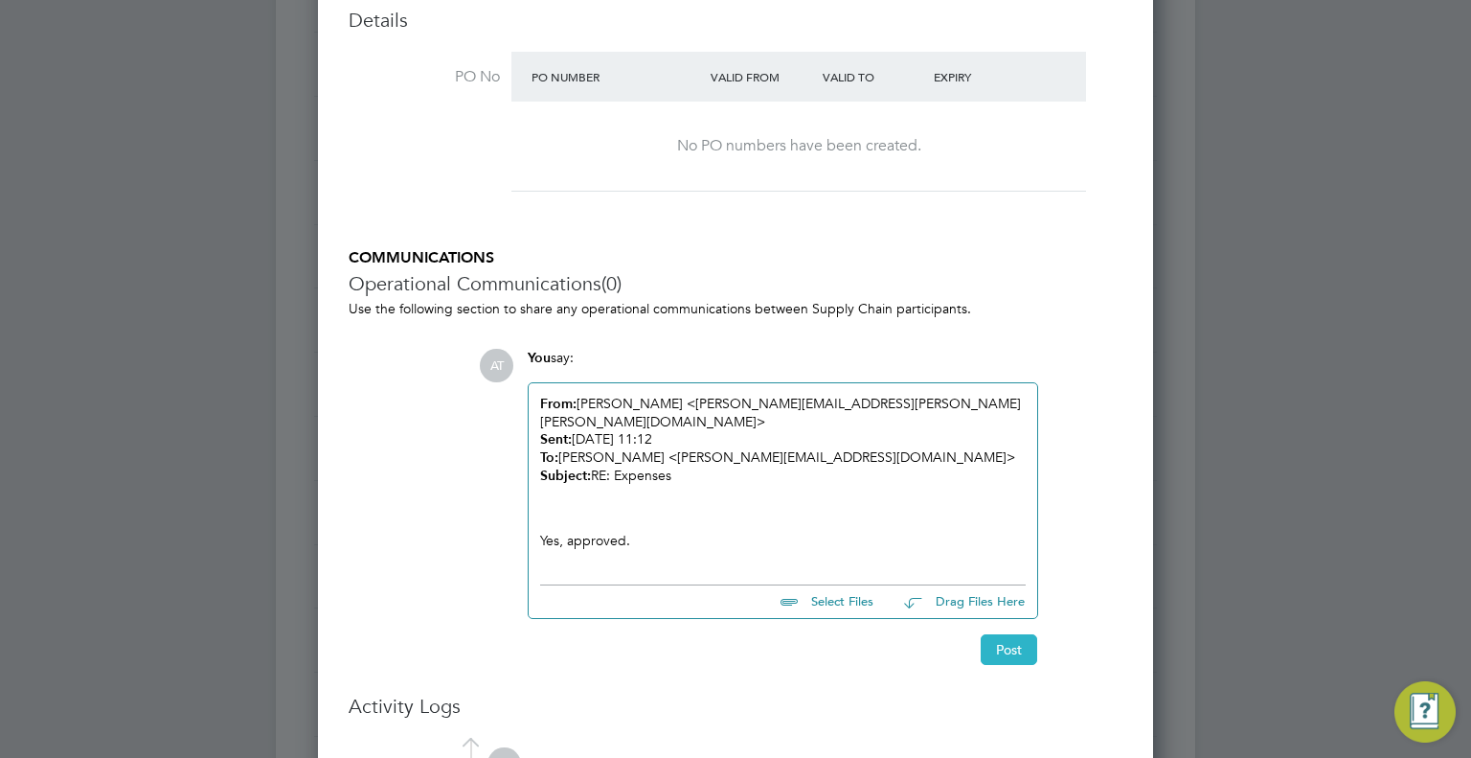
click at [1023, 634] on button "Post" at bounding box center [1009, 649] width 57 height 31
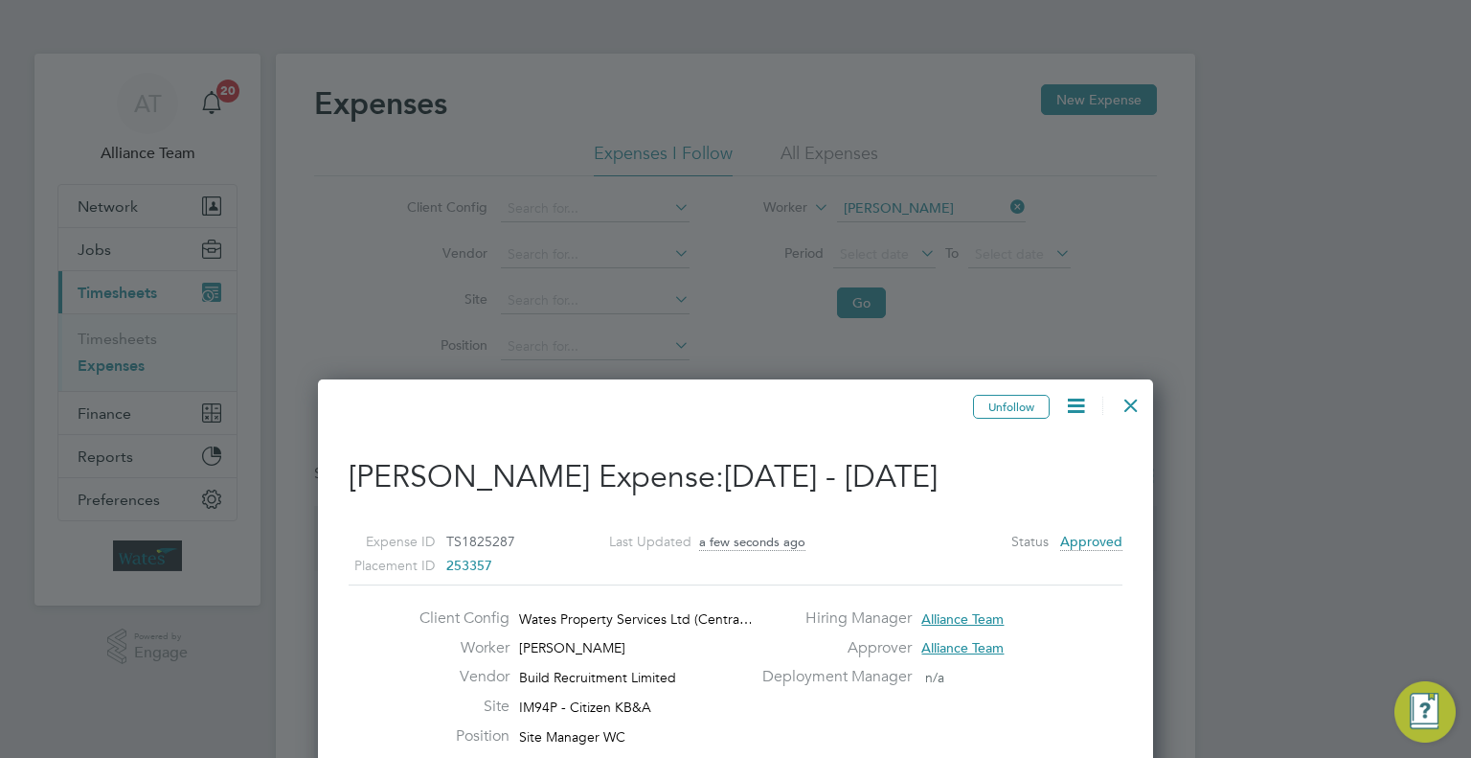
click at [1138, 405] on div at bounding box center [1131, 400] width 34 height 34
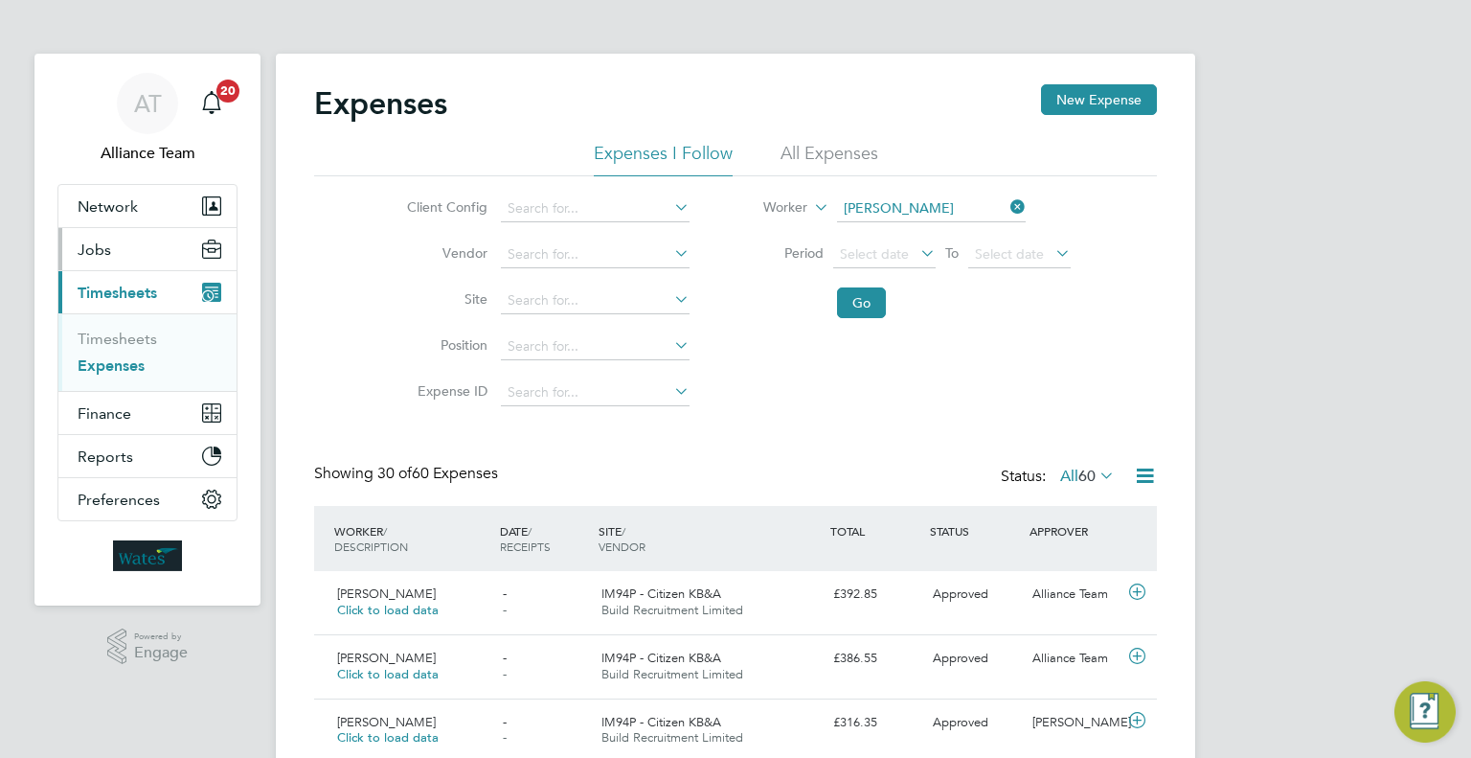
click at [134, 260] on button "Jobs" at bounding box center [147, 249] width 178 height 42
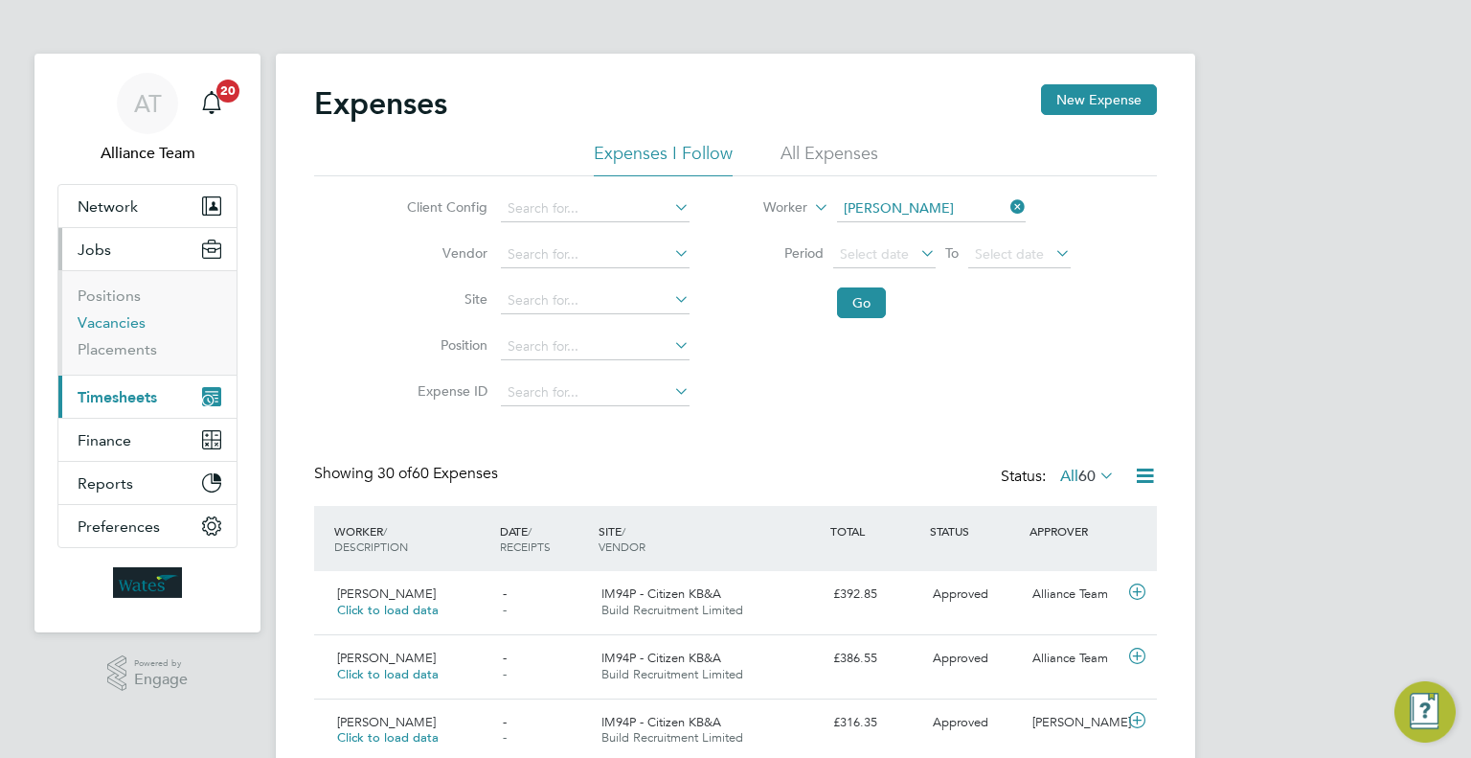
drag, startPoint x: 105, startPoint y: 321, endPoint x: 172, endPoint y: 321, distance: 67.0
click at [106, 321] on link "Vacancies" at bounding box center [112, 322] width 68 height 18
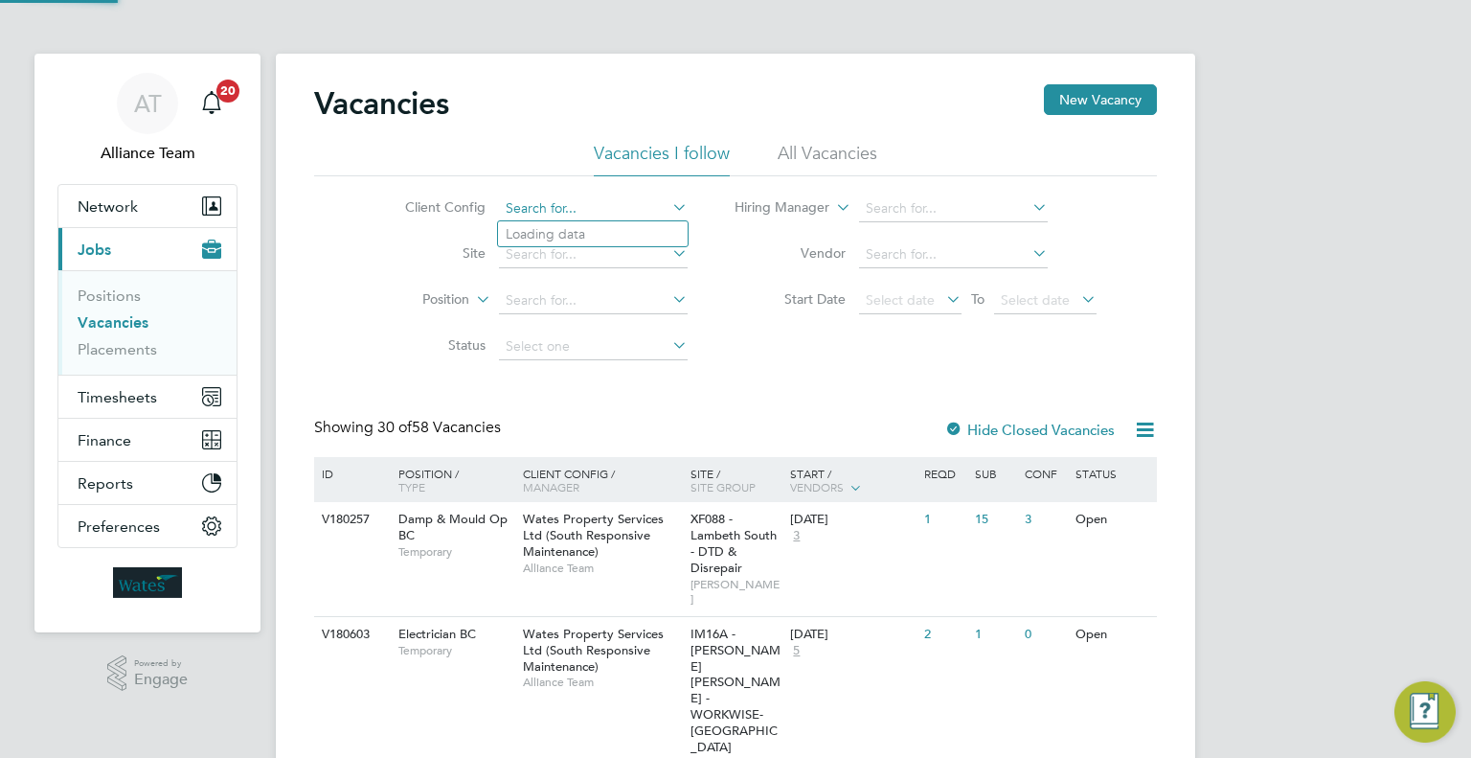
click at [634, 201] on input at bounding box center [593, 208] width 189 height 27
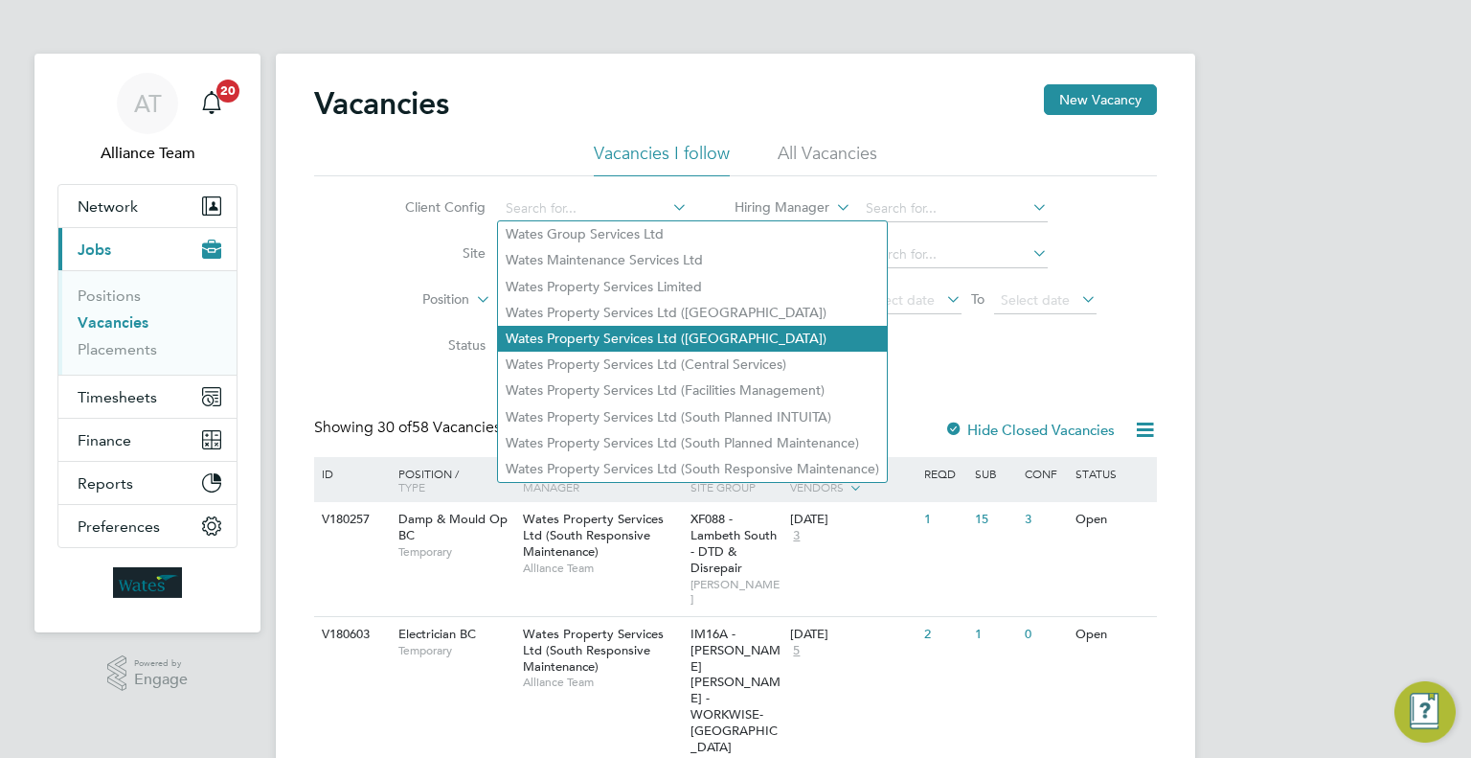
click at [617, 334] on li "Wates Property Services Ltd (Central & North)" at bounding box center [692, 339] width 389 height 26
type input "Wates Property Services Ltd (Central & North)"
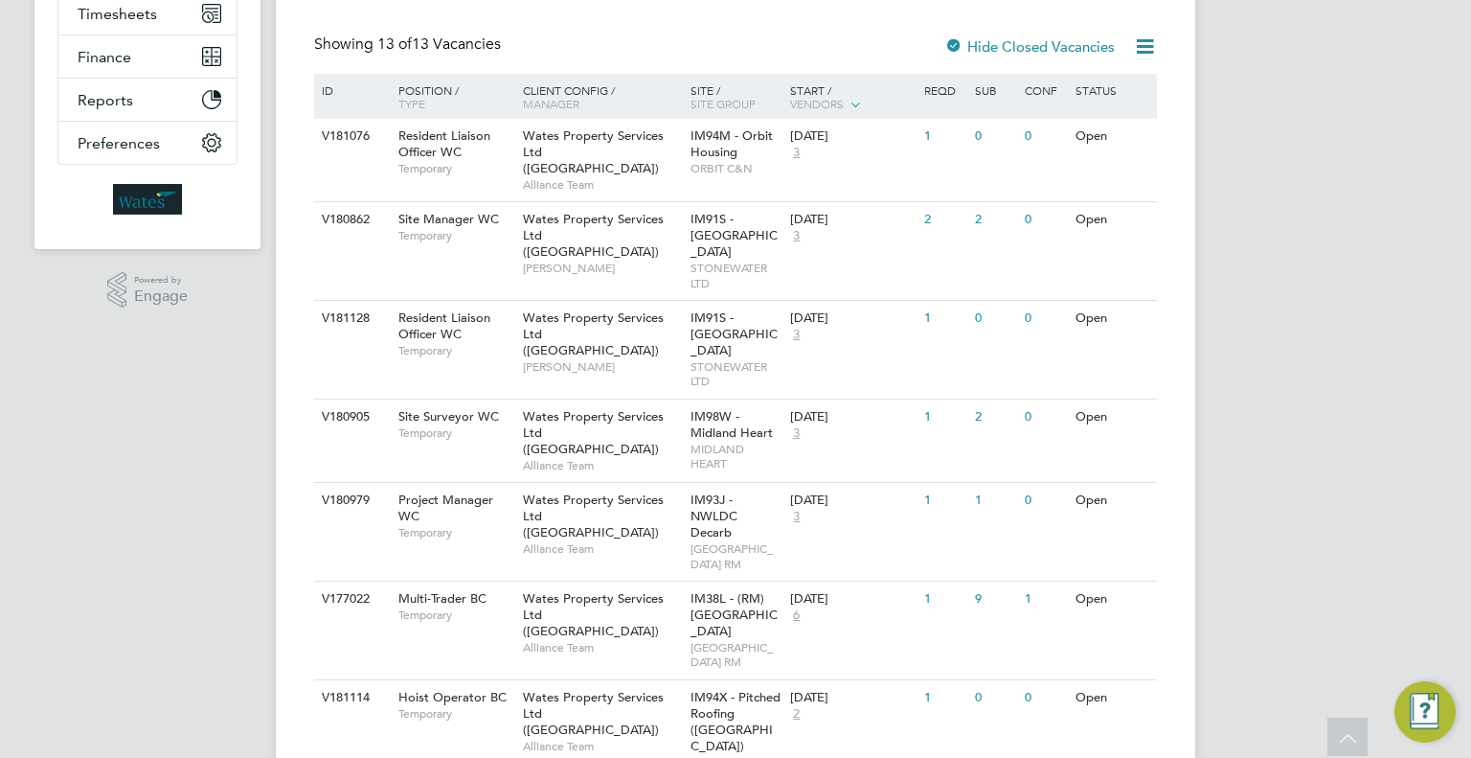
scroll to position [479, 0]
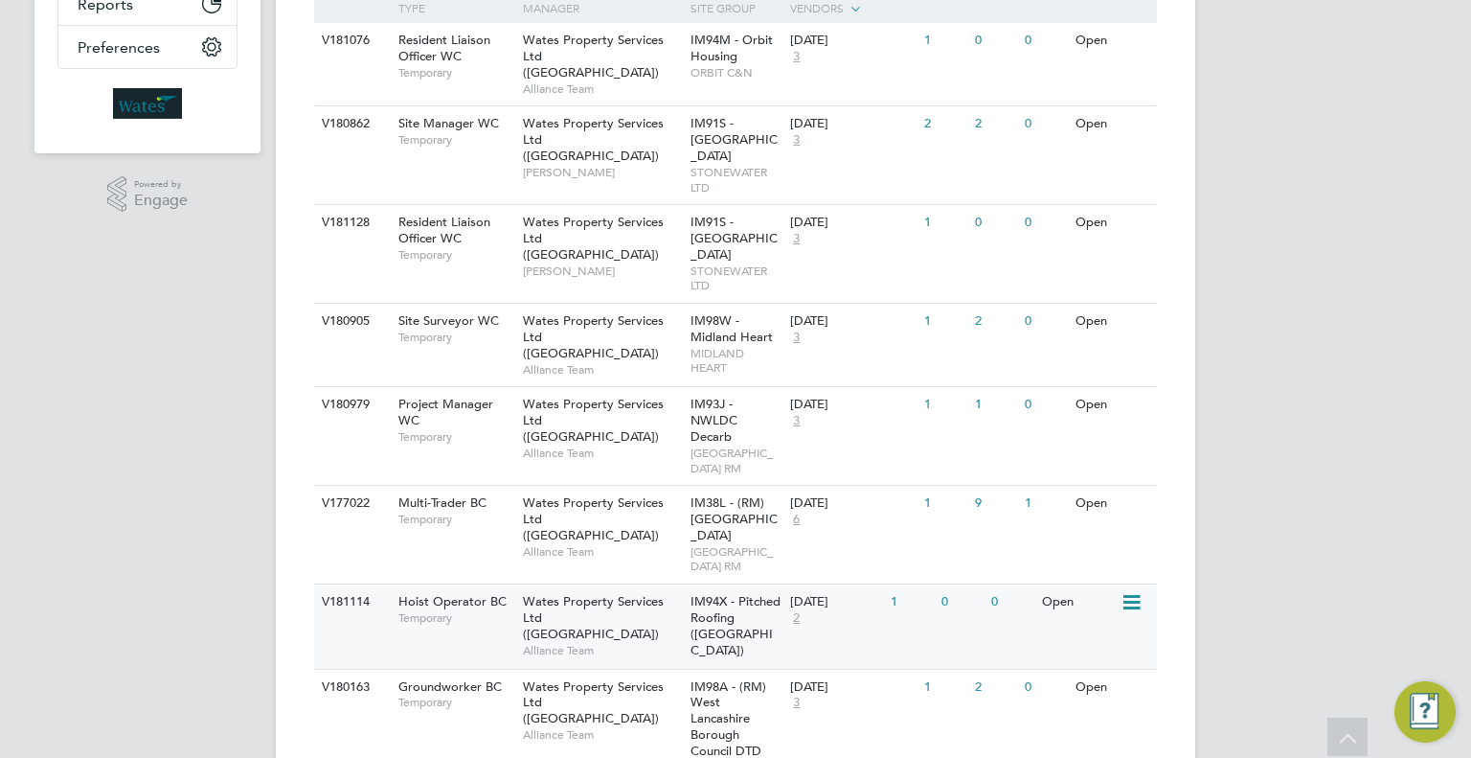
click at [937, 631] on div "V181114 Hoist Operator BC Temporary Wates Property Services Ltd (Central & Nort…" at bounding box center [735, 625] width 843 height 85
